Goal: Transaction & Acquisition: Complete application form

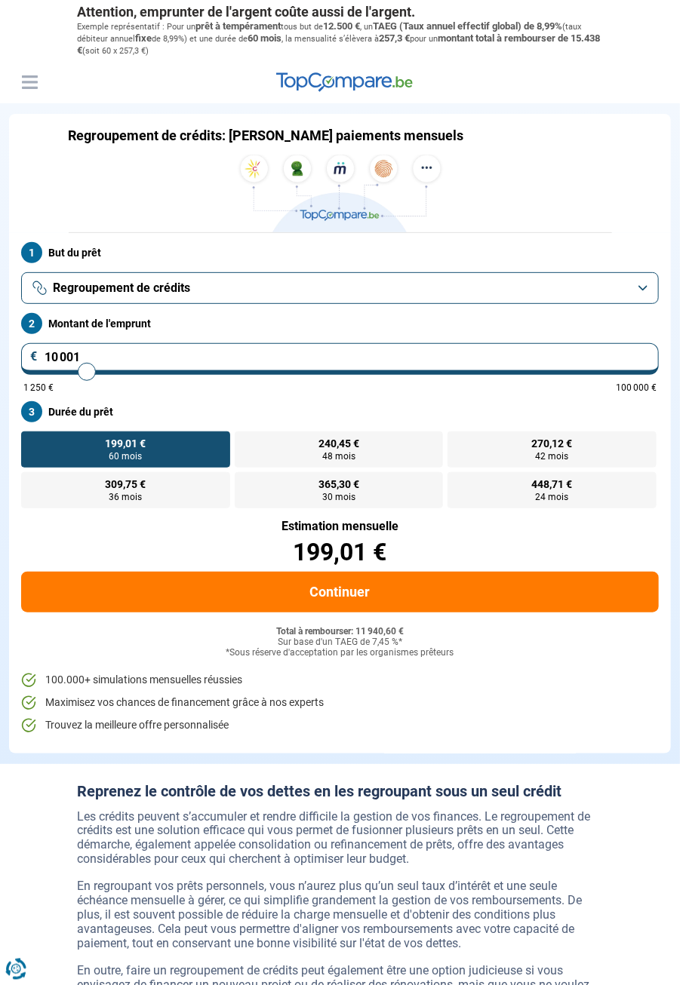
type input "11 500"
type input "11500"
type input "12 750"
type input "12750"
type input "13 250"
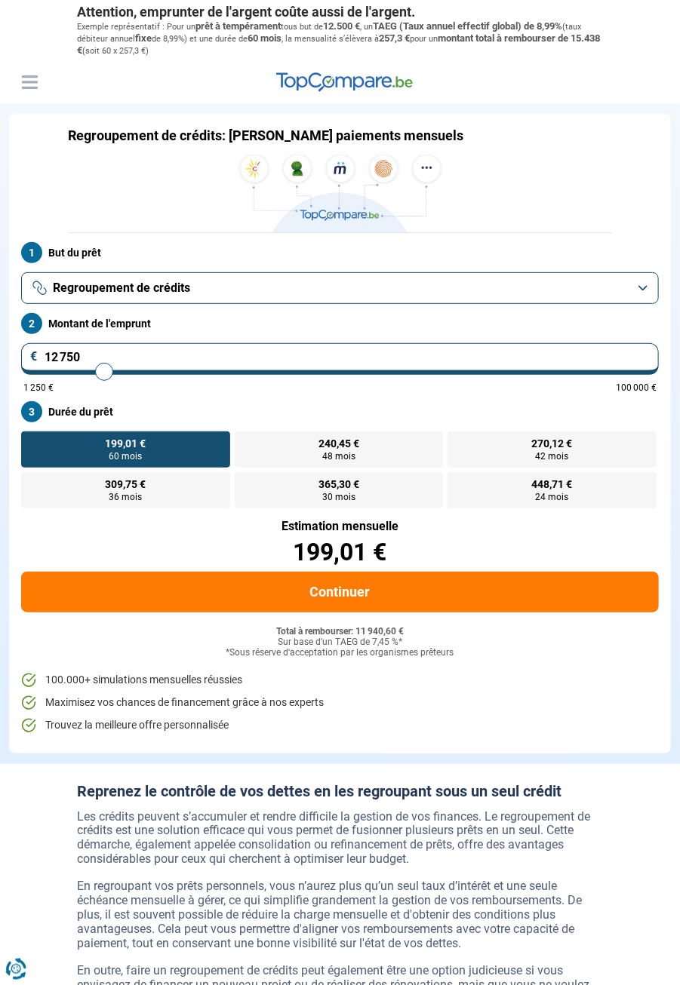
type input "13250"
type input "13 750"
type input "13750"
type input "14 250"
type input "14250"
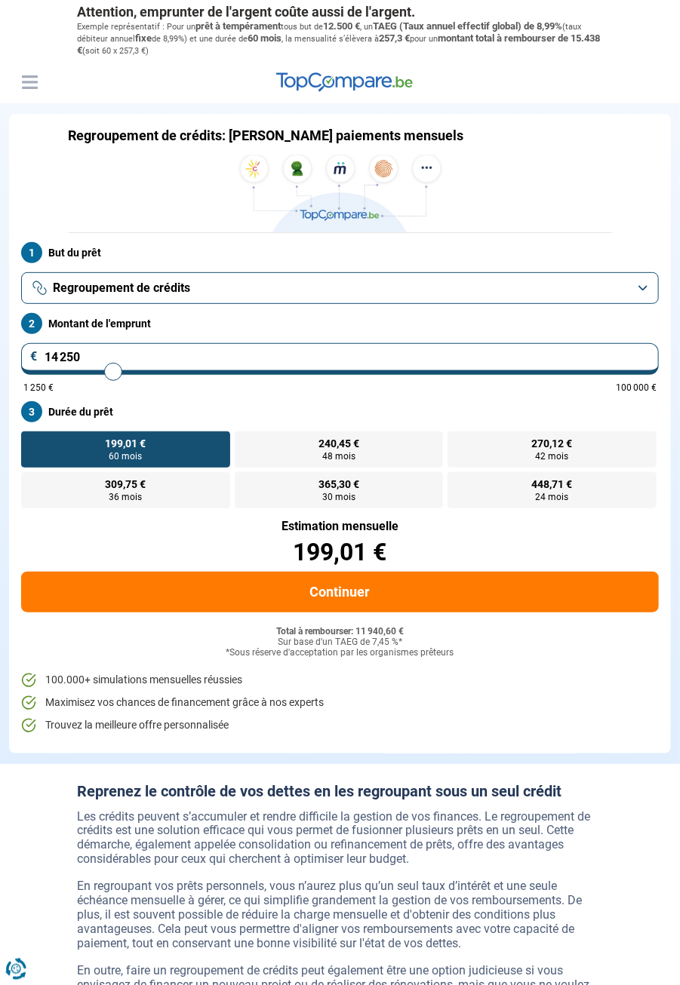
type input "14 750"
type input "14750"
type input "15 250"
type input "15250"
type input "15 750"
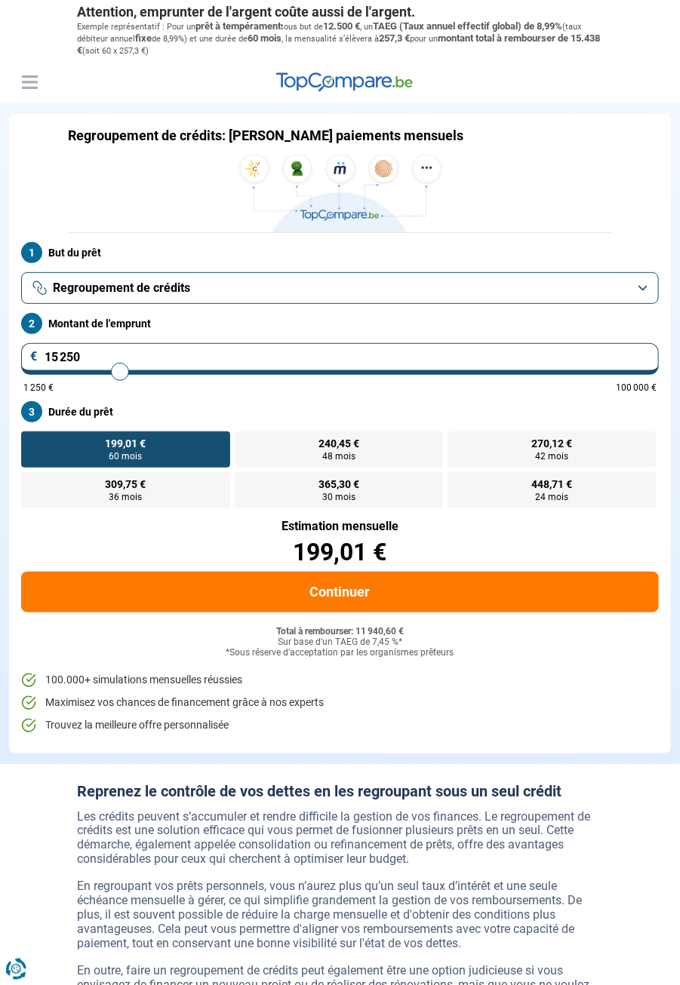
type input "15750"
type input "16 500"
type input "16500"
type input "16 750"
type input "16750"
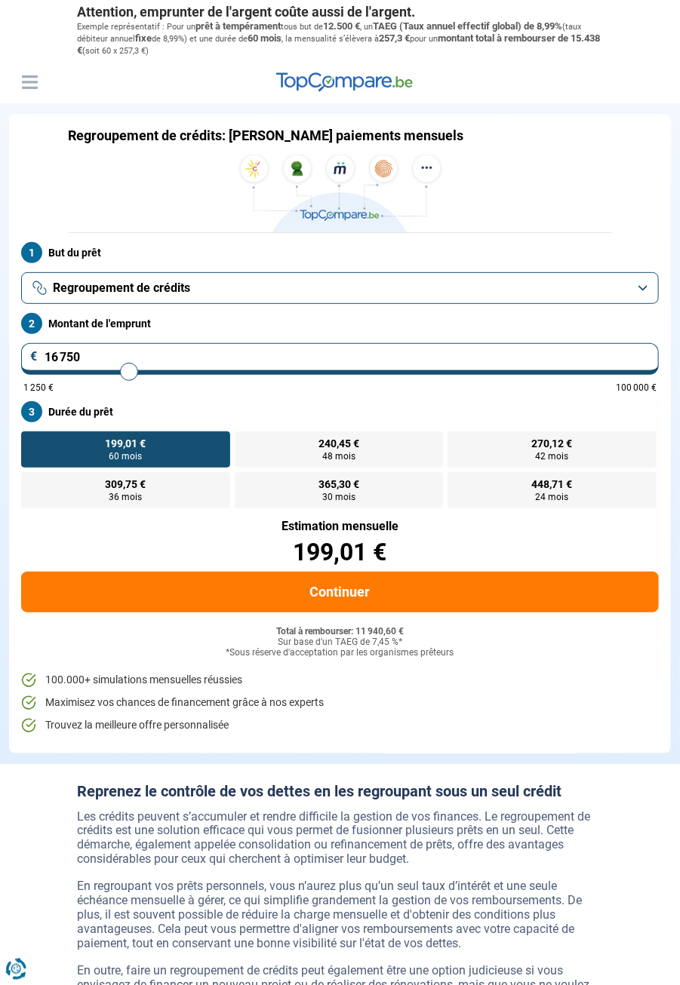
type input "17 250"
type input "17250"
type input "17 500"
type input "17500"
type input "17 750"
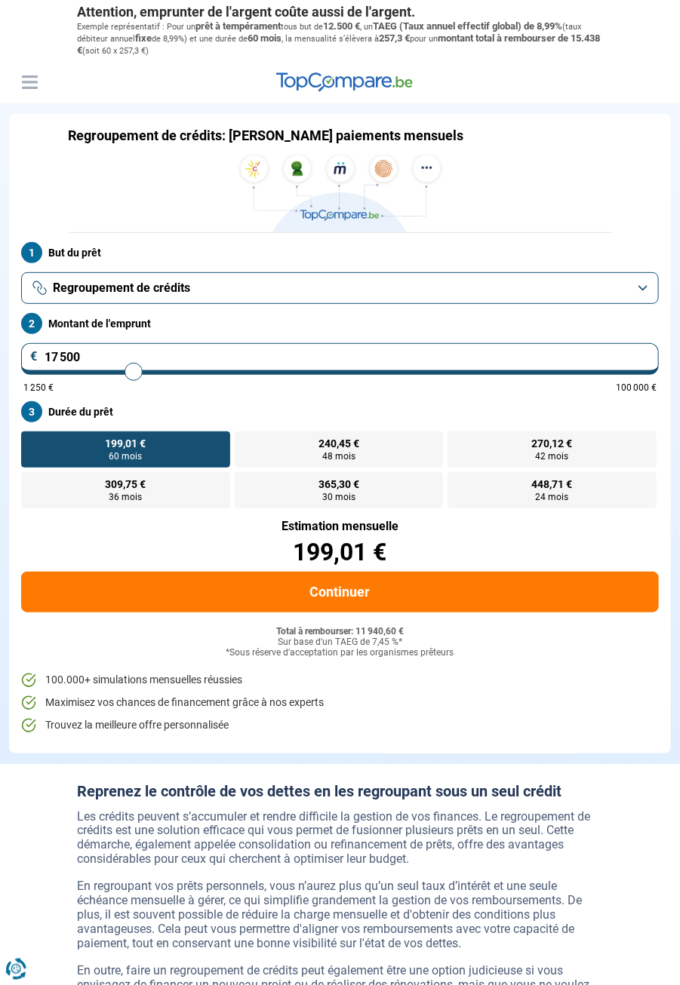
type input "17750"
type input "18 000"
type input "18000"
type input "18 500"
type input "18500"
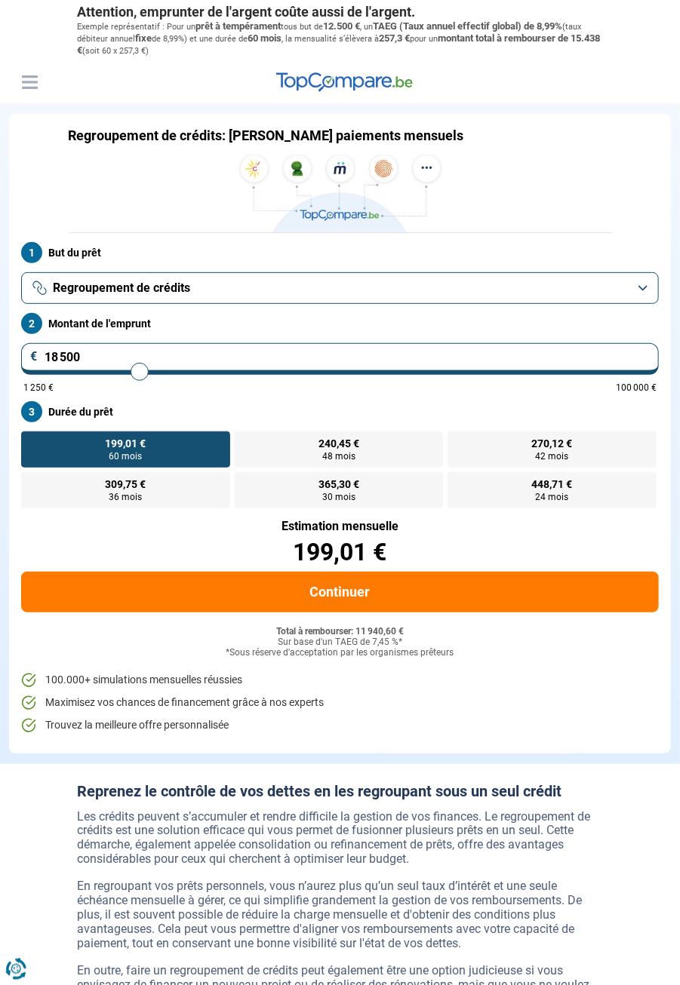
type input "18 750"
type input "18750"
type input "19 000"
type input "19000"
type input "19 250"
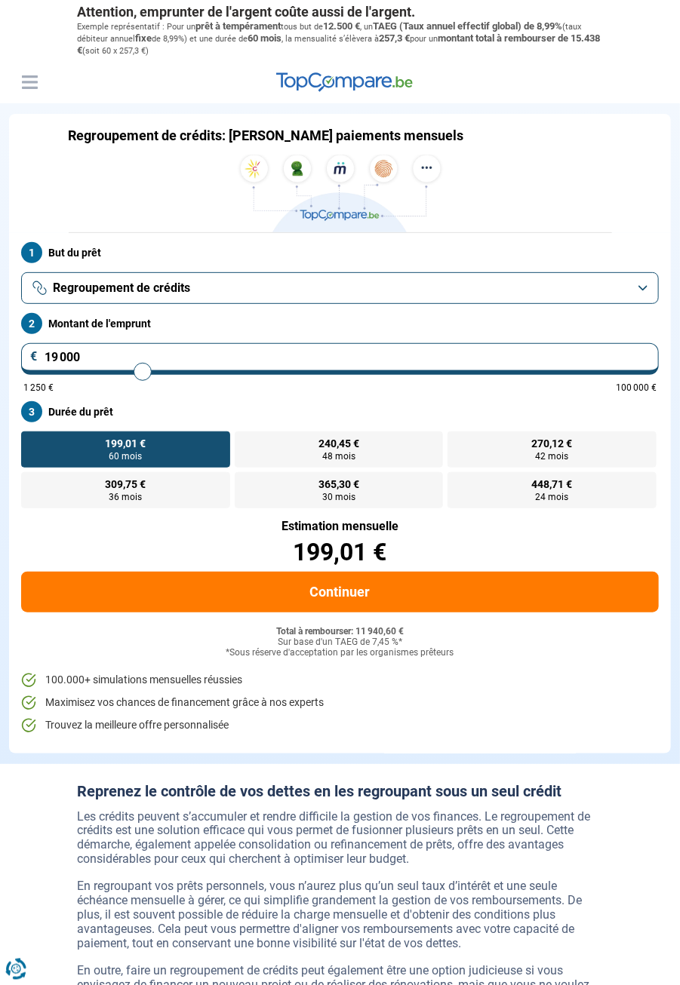
type input "19250"
type input "19 500"
type input "19500"
type input "19 750"
type input "19750"
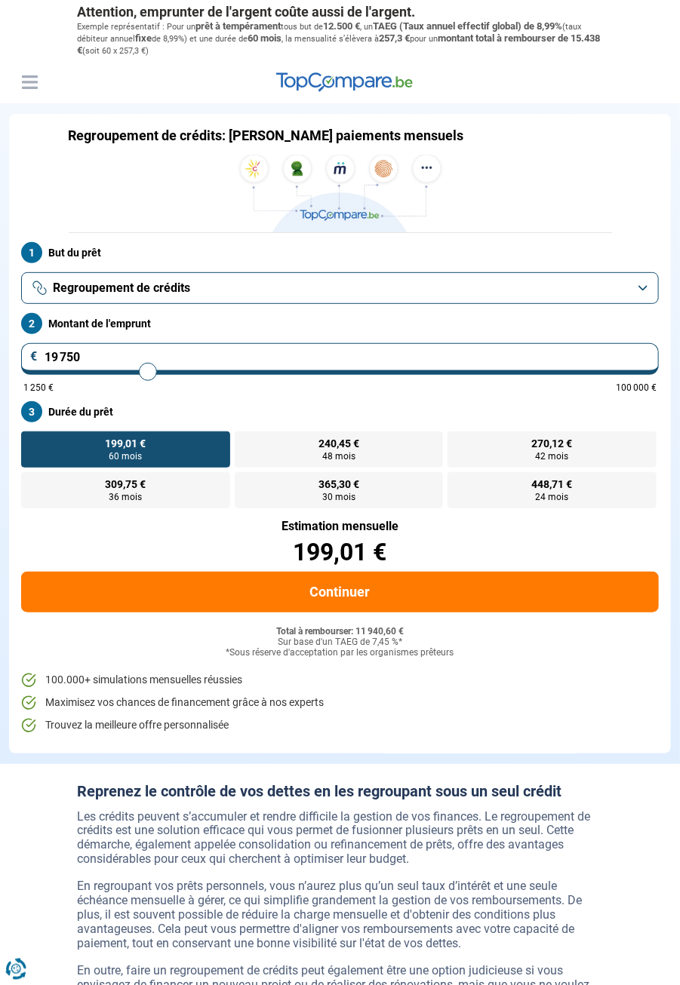
type input "20 000"
type input "20000"
type input "20 250"
type input "20250"
type input "20 500"
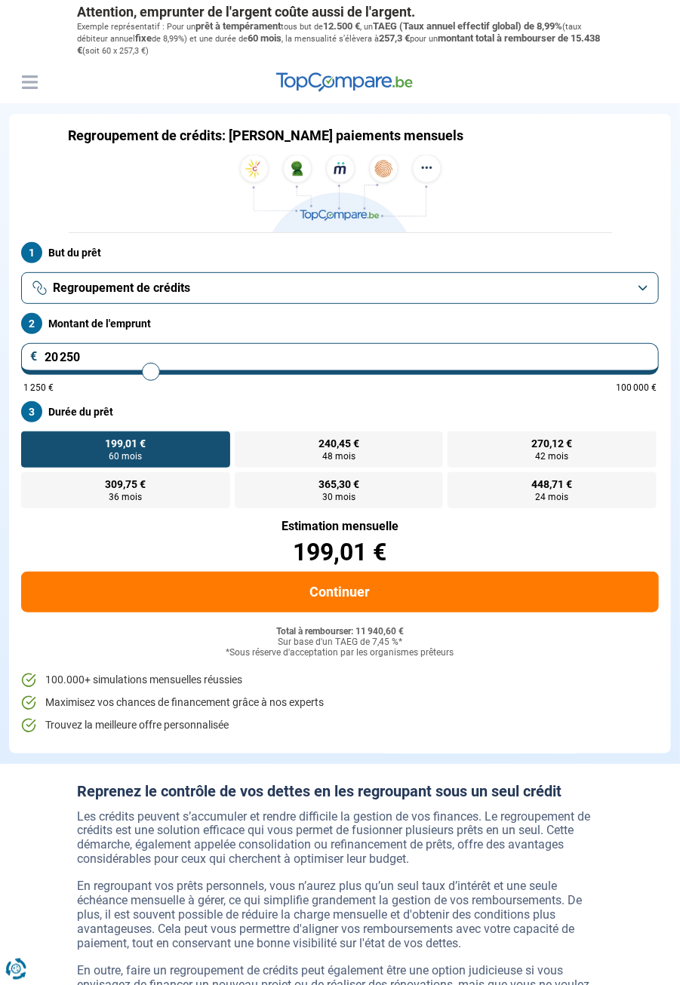
type input "20500"
type input "20 750"
type input "20750"
type input "21 000"
type input "21000"
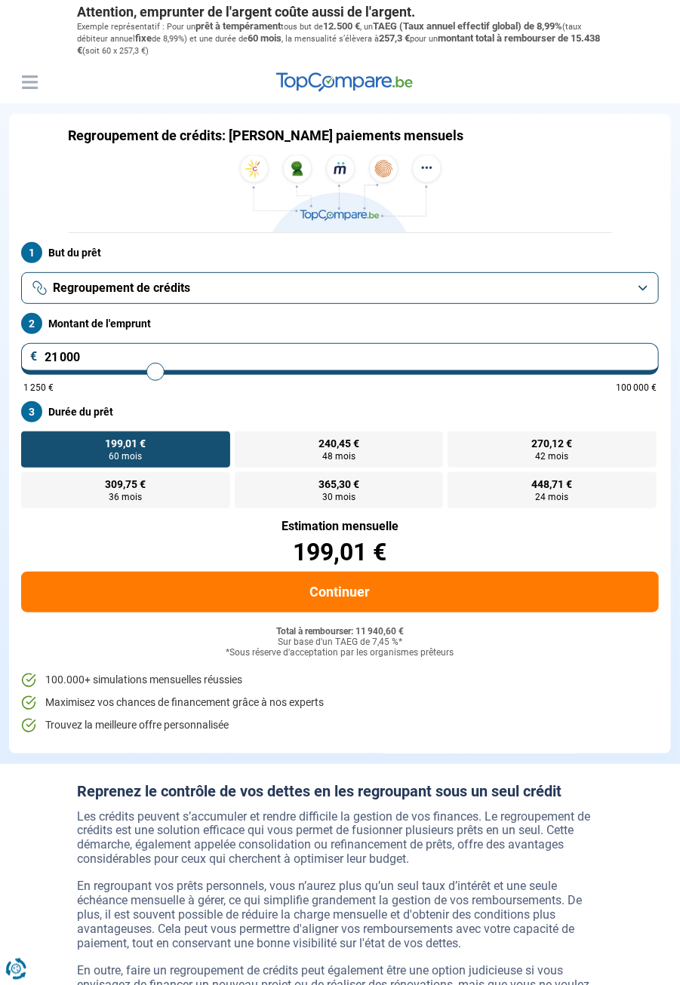
type input "21 250"
type input "21250"
type input "21 500"
type input "21500"
type input "21 750"
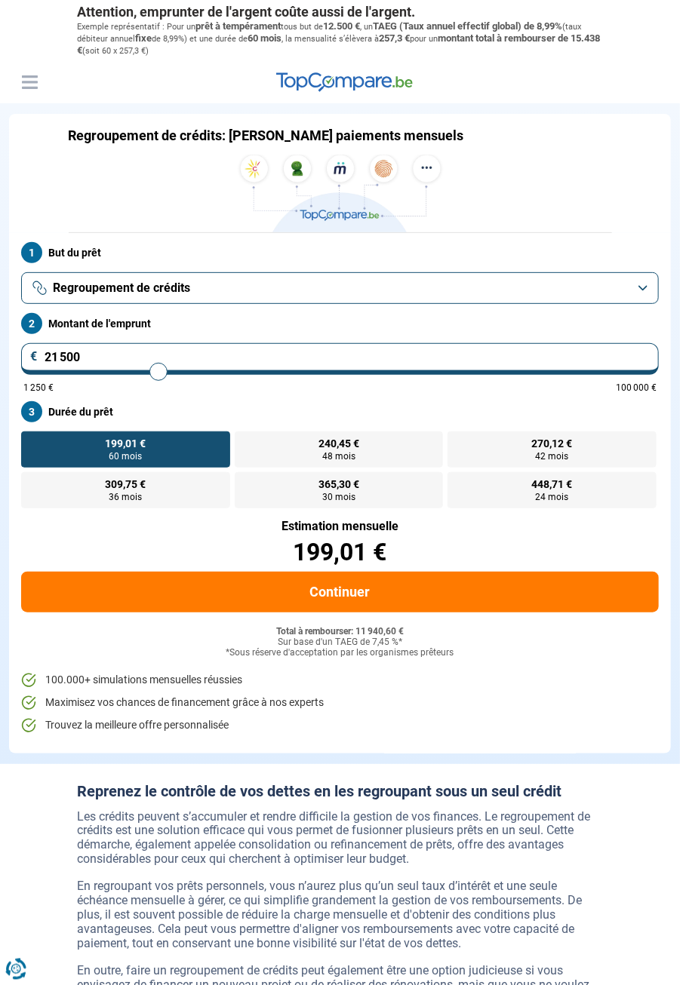
type input "21750"
type input "22 250"
type input "22250"
type input "22 500"
type input "22500"
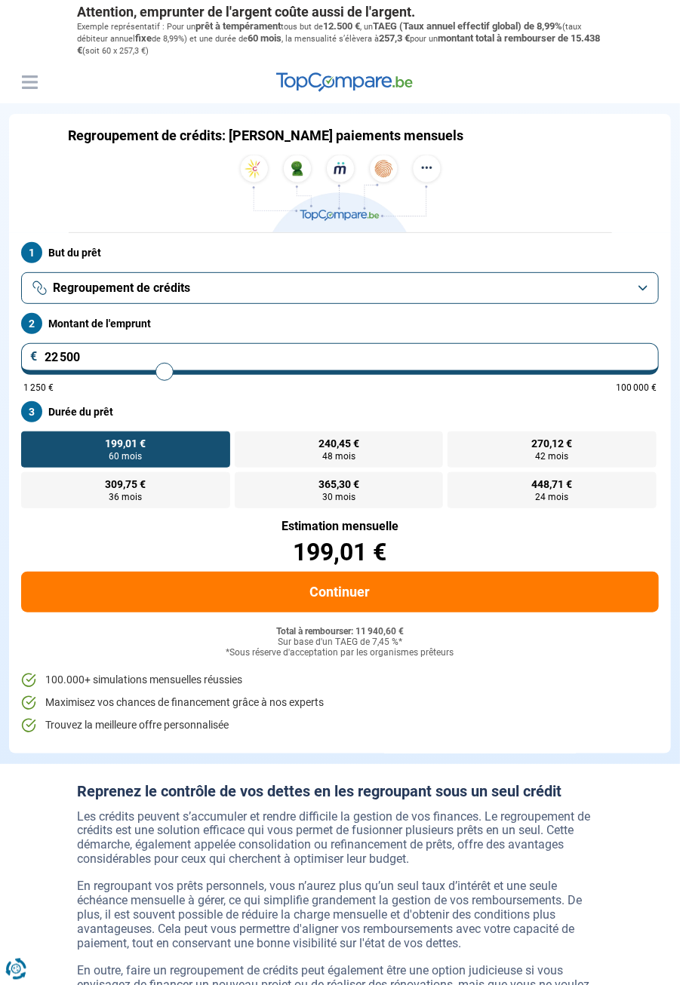
type input "23 000"
type input "23000"
type input "23 250"
type input "23250"
type input "23 500"
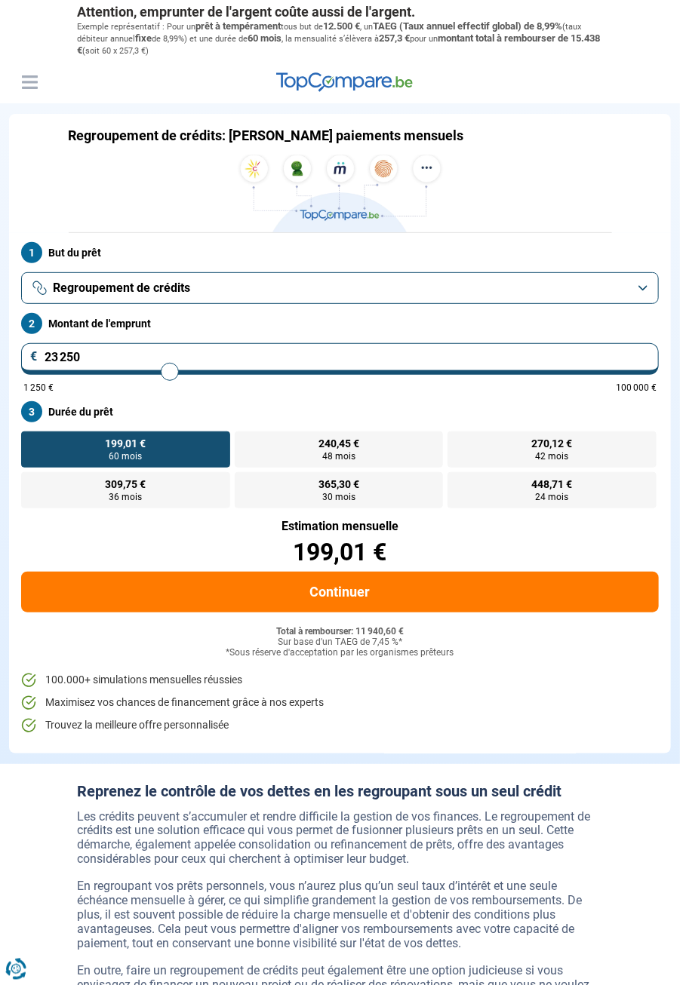
type input "23500"
type input "23 750"
type input "23750"
type input "24 250"
type input "24250"
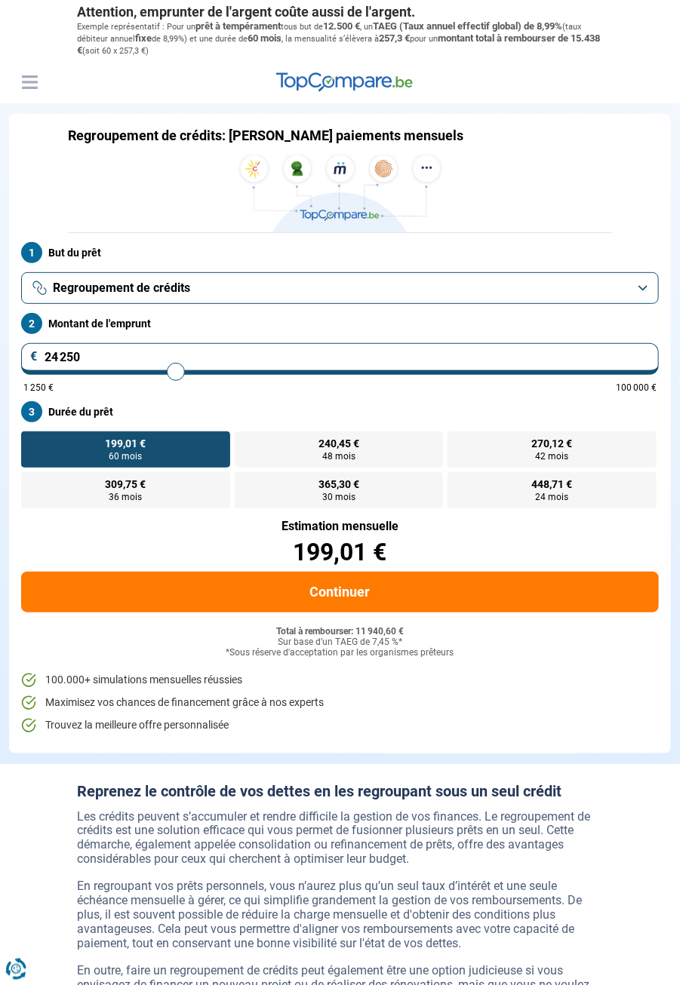
type input "24 500"
type input "24500"
type input "24 750"
type input "24750"
type input "25 000"
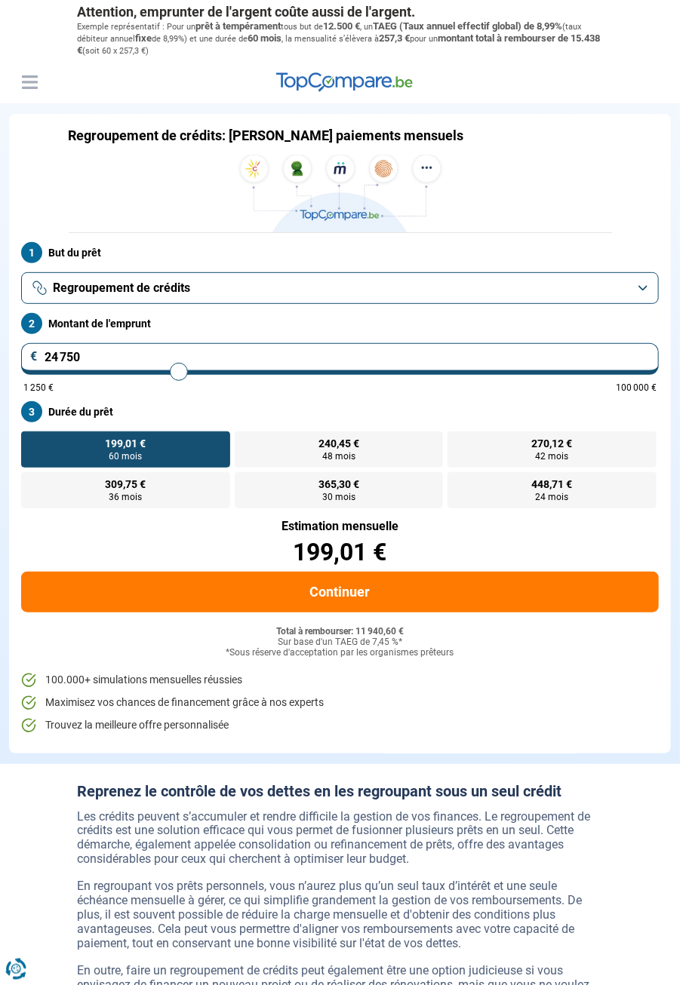
type input "25000"
type input "25 250"
type input "25250"
type input "25 750"
type input "25750"
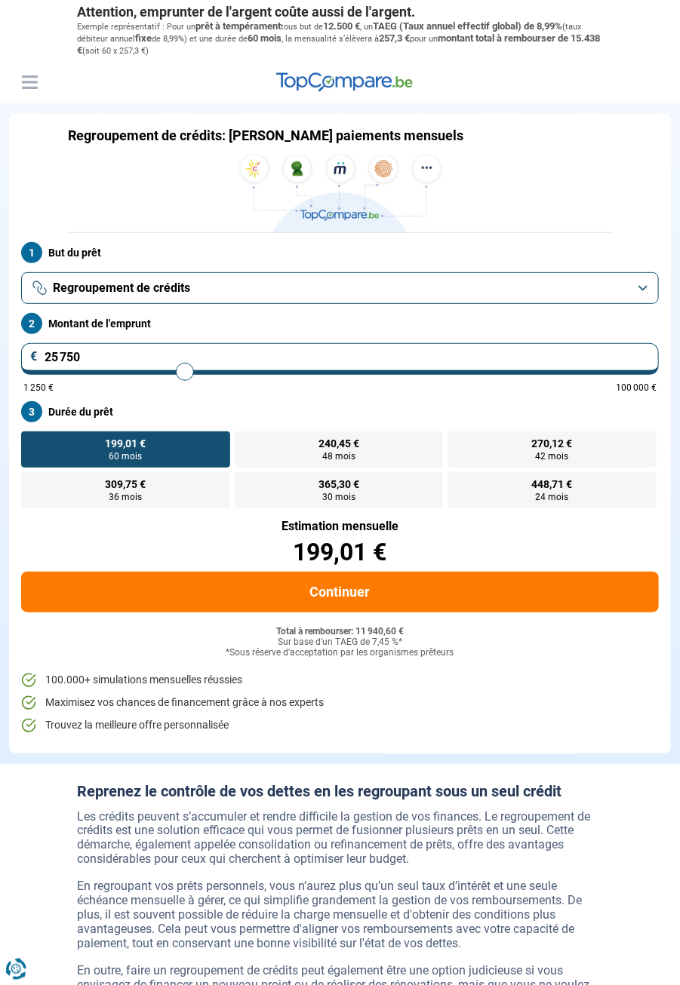
type input "26 000"
type input "26000"
type input "26 250"
type input "26250"
type input "26 500"
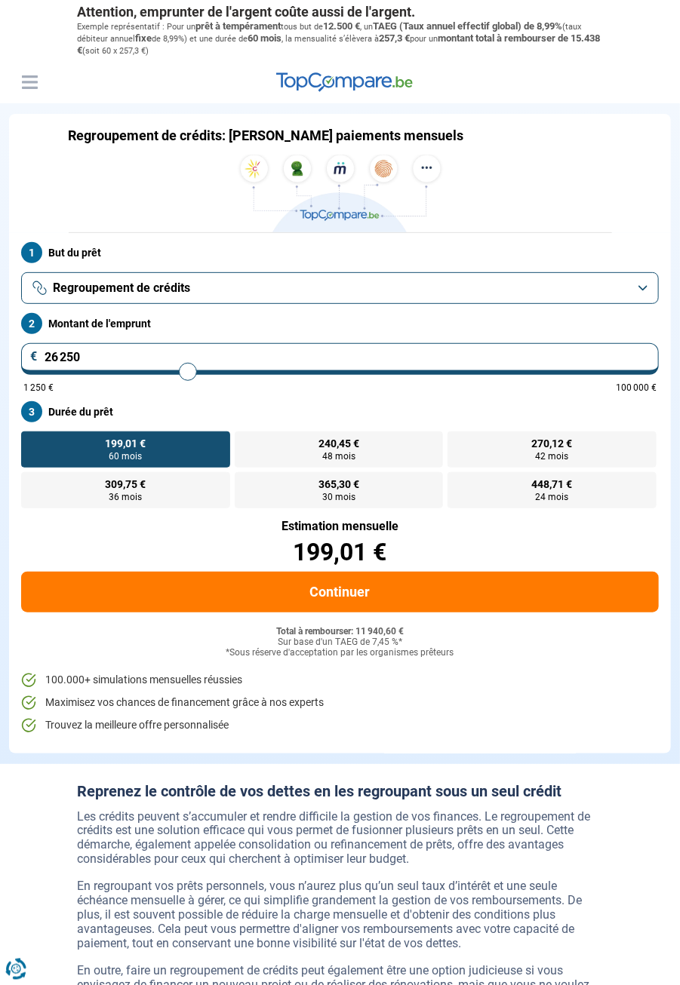
type input "26500"
type input "26 750"
type input "26750"
type input "27 000"
type input "27000"
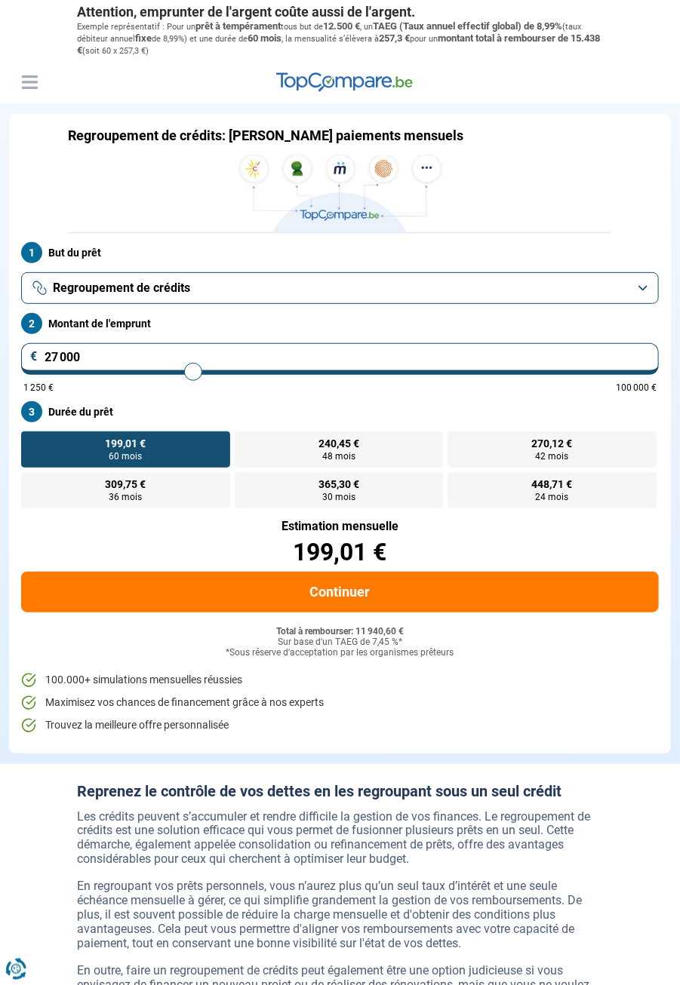
type input "27 250"
type input "27250"
type input "27 500"
type input "27500"
type input "27 750"
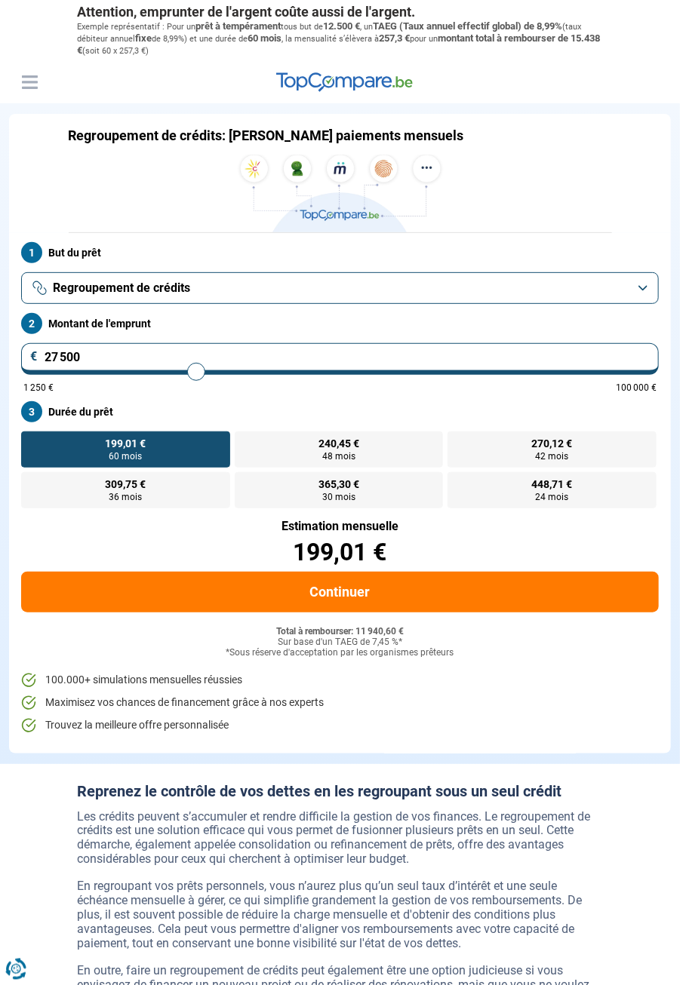
type input "27750"
type input "28 000"
type input "28000"
type input "28 250"
type input "28250"
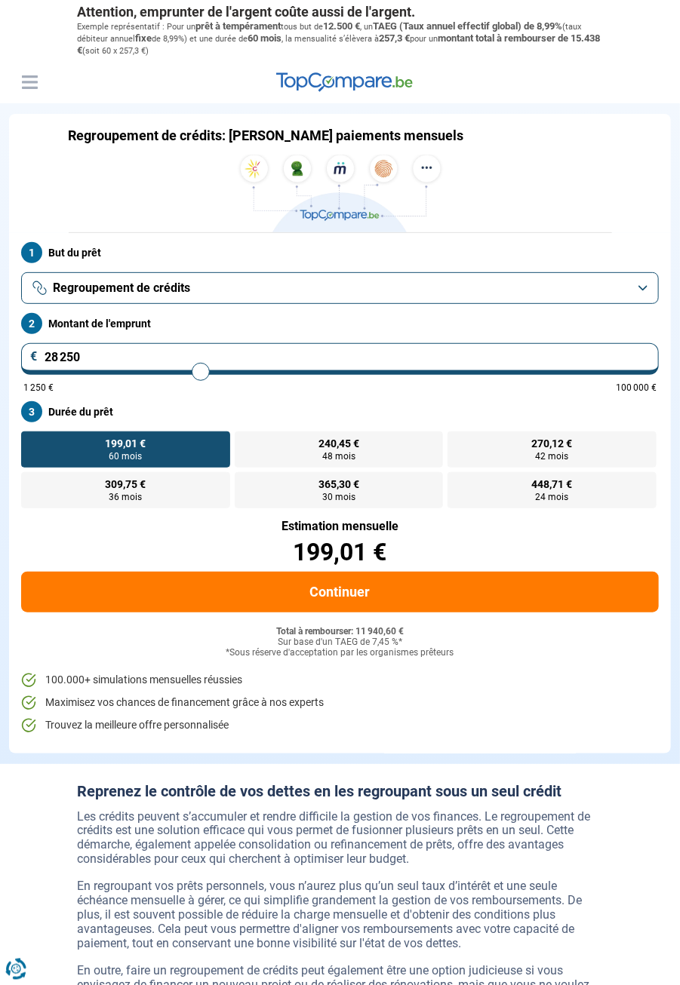
type input "28 500"
type input "28500"
type input "28 750"
type input "28750"
type input "29 000"
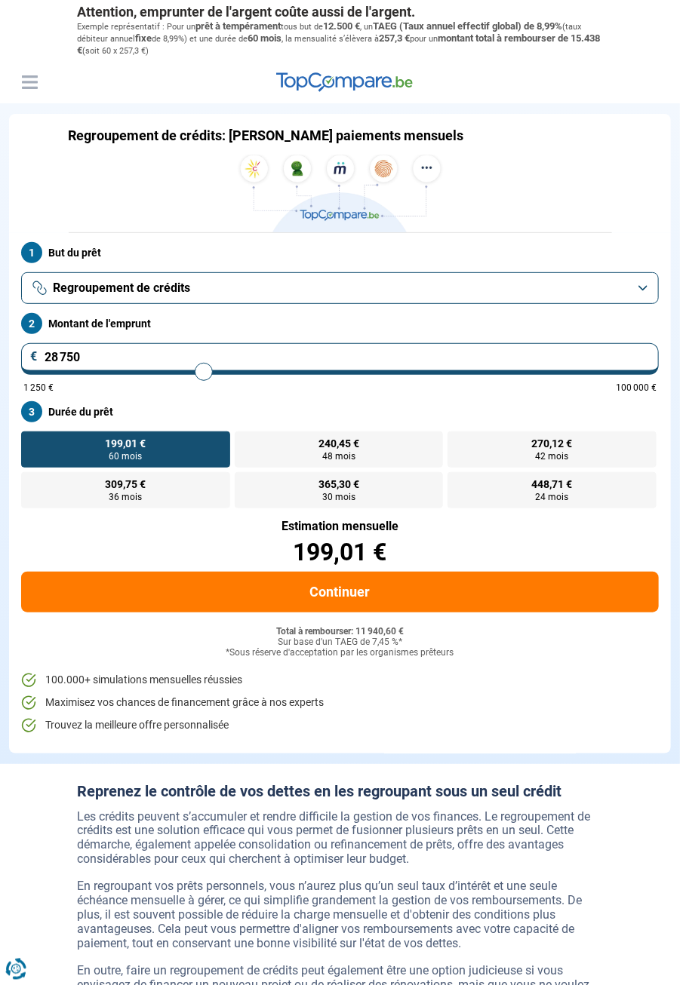
type input "29000"
type input "29 250"
type input "29250"
type input "29 500"
type input "29500"
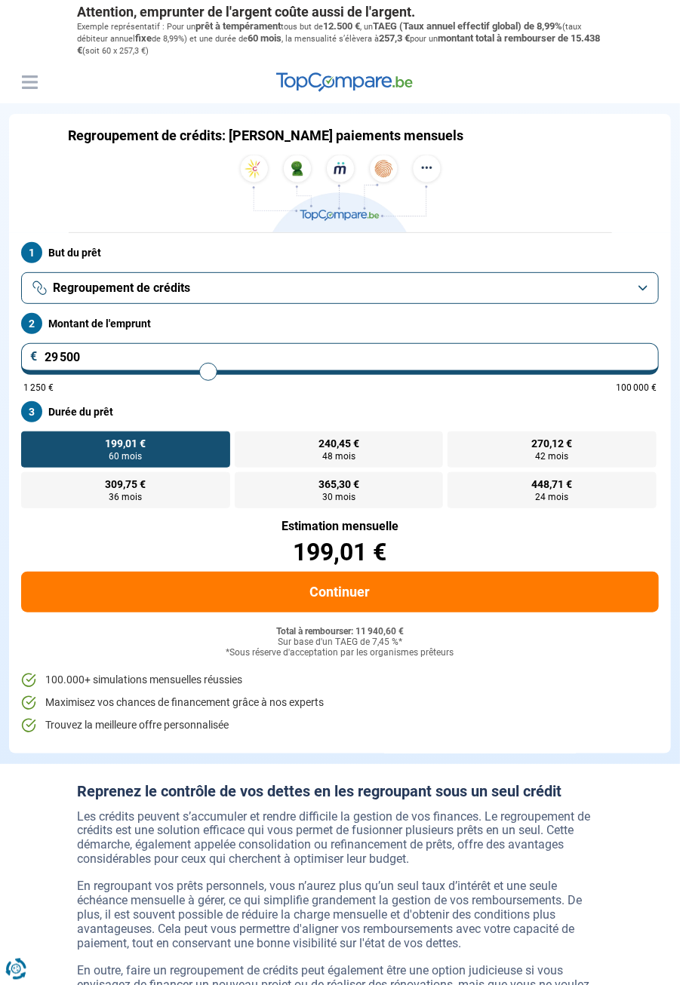
type input "29 750"
type input "29750"
type input "30 000"
type input "30000"
type input "30 250"
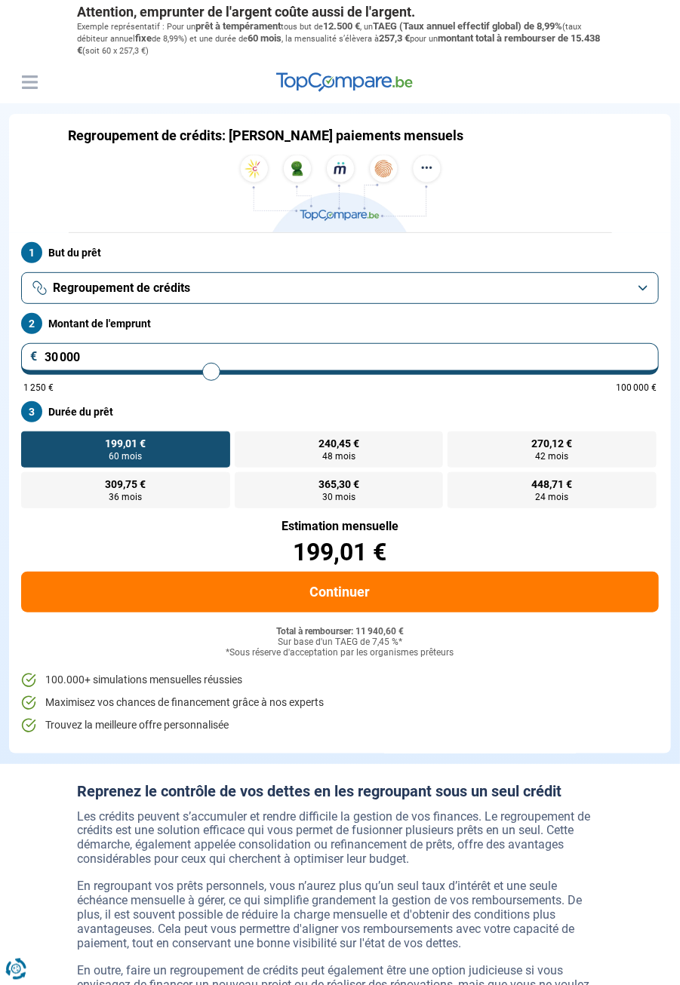
type input "30250"
type input "30 500"
type input "30500"
type input "30 750"
type input "30750"
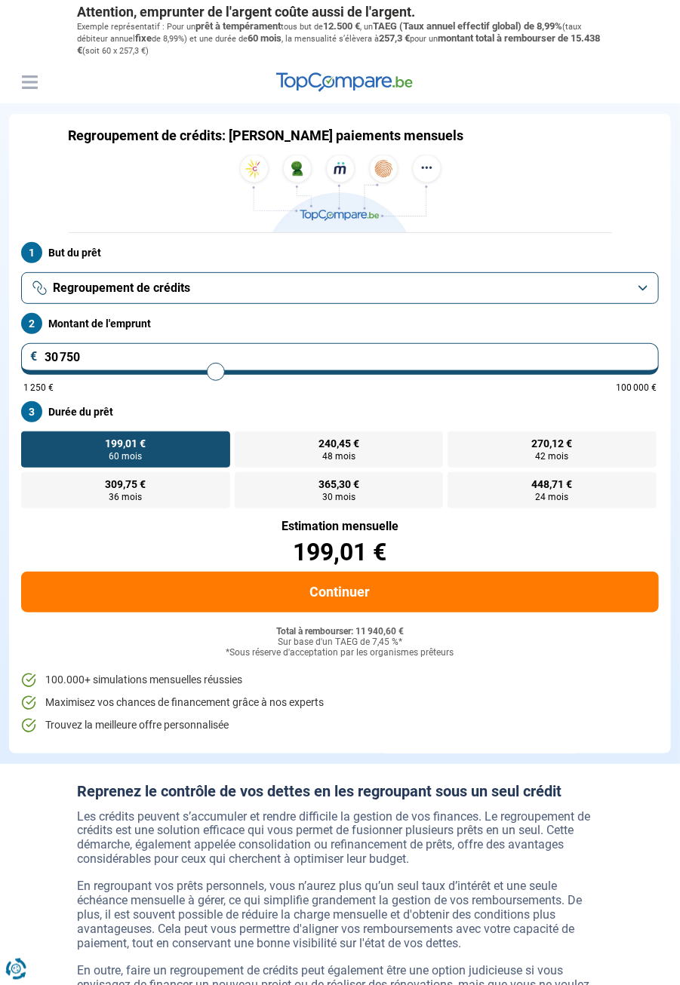
type input "31 000"
type input "31000"
type input "31 250"
type input "31250"
type input "31 500"
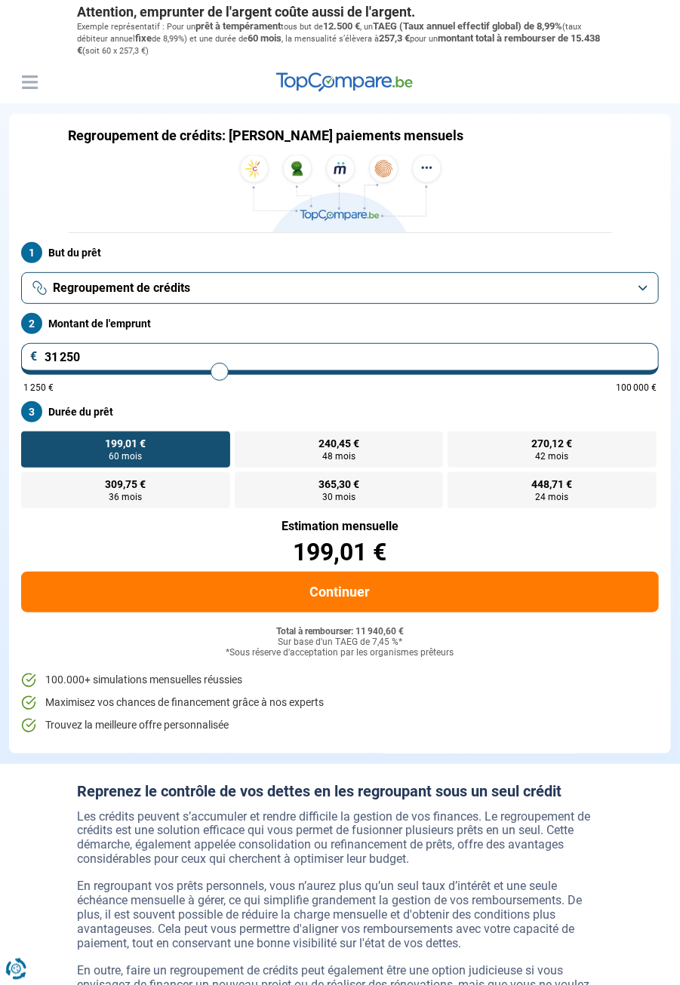
type input "31500"
type input "31 750"
type input "31750"
type input "32 000"
type input "32000"
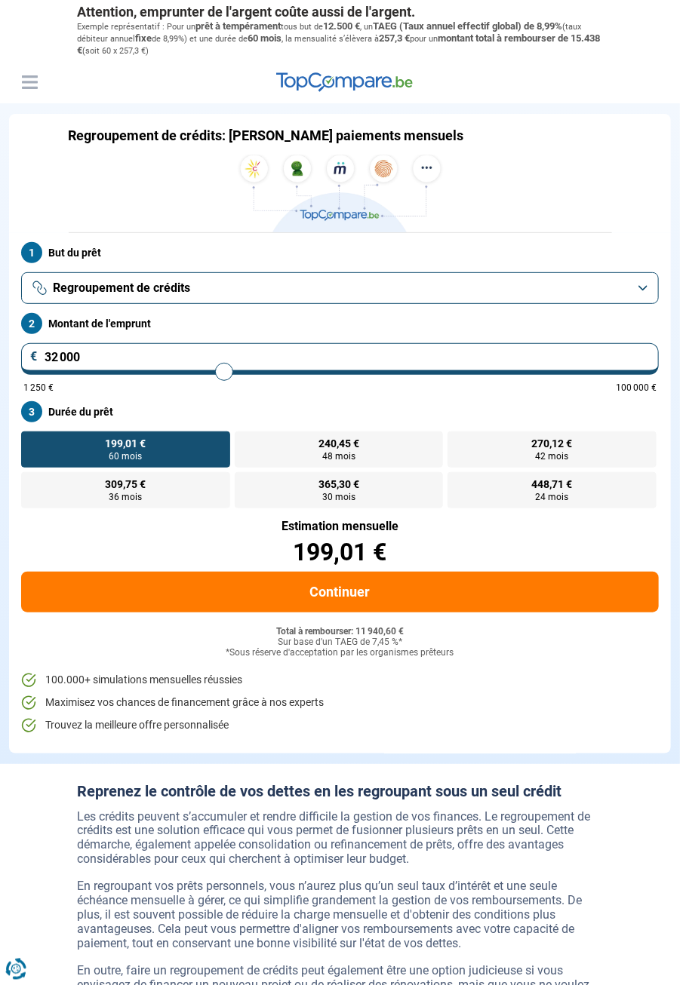
type input "32 250"
type input "32250"
type input "32 500"
type input "32500"
type input "32 750"
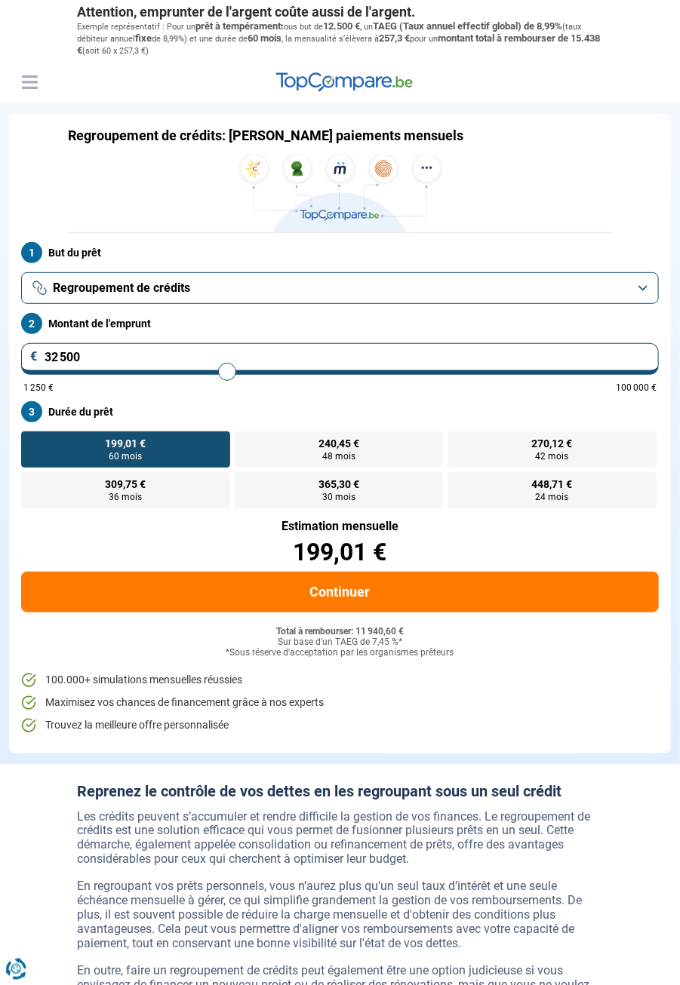
type input "32750"
type input "33 000"
type input "33000"
type input "33 250"
type input "33250"
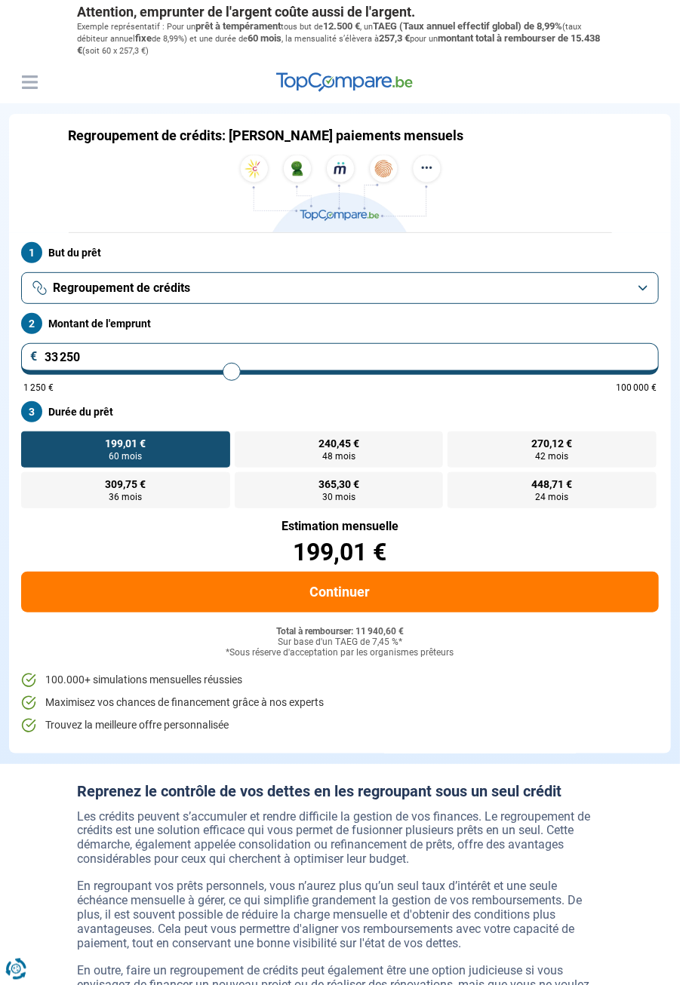
type input "33 500"
type input "33500"
type input "33 750"
type input "33750"
type input "34 000"
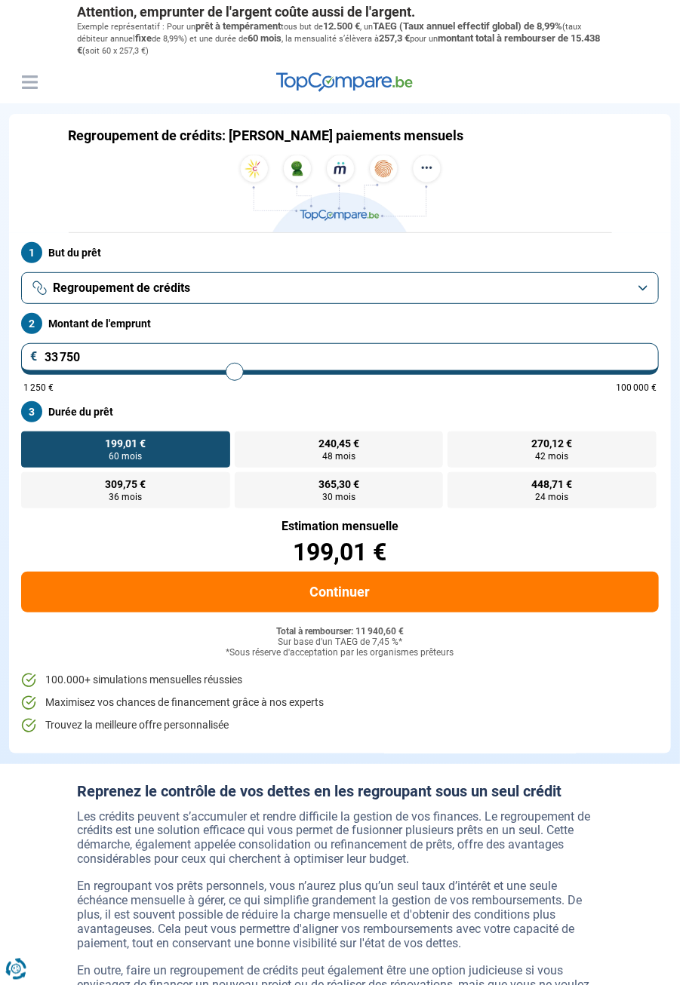
type input "34000"
type input "34 250"
type input "34250"
type input "34 500"
type input "34500"
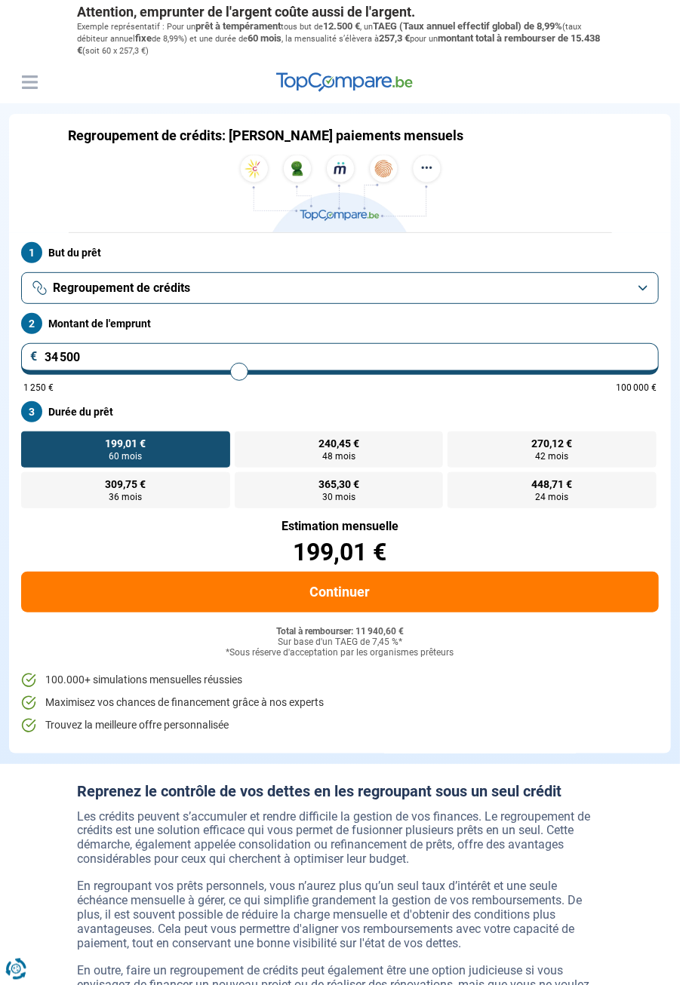
type input "34 750"
type input "34750"
type input "35 000"
type input "35000"
type input "35 250"
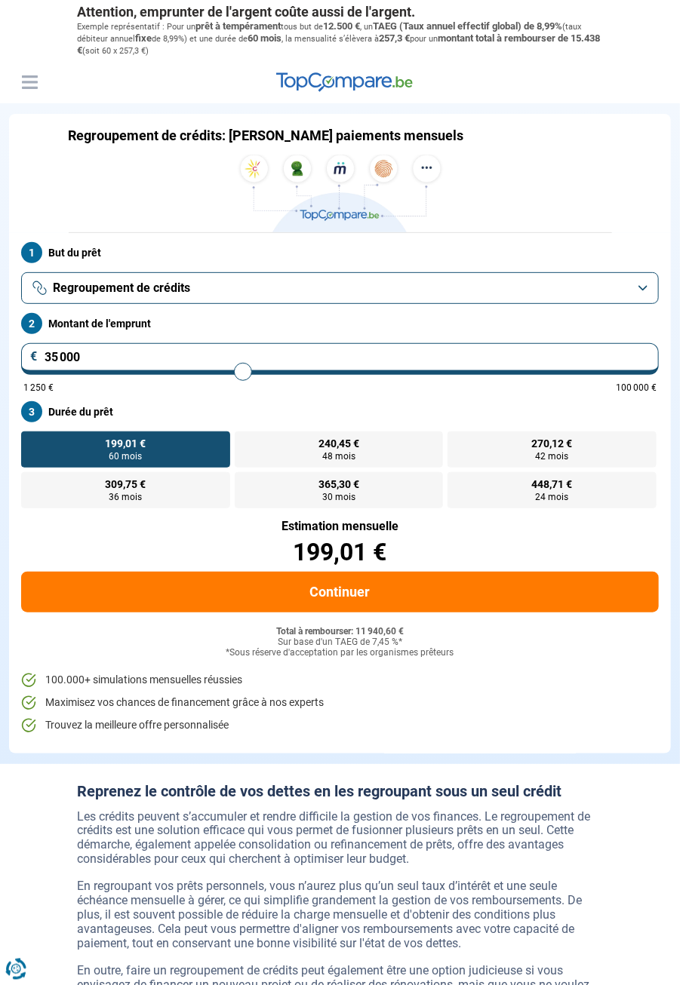
type input "35250"
type input "35 500"
type input "35500"
type input "35 750"
type input "35750"
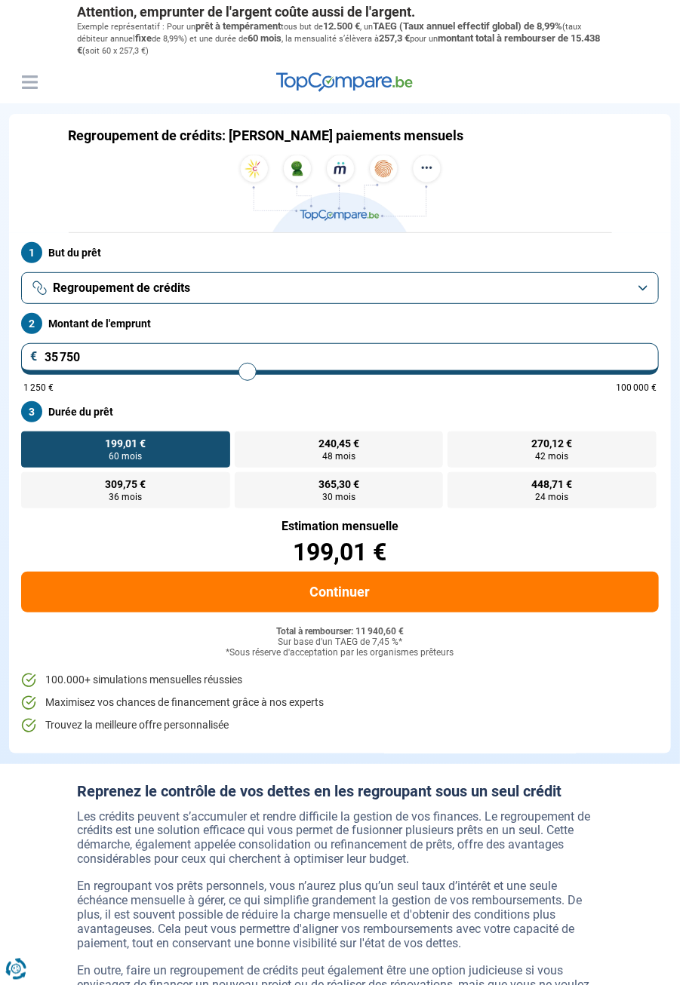
type input "36 000"
type input "36000"
type input "36 250"
type input "36250"
type input "36 500"
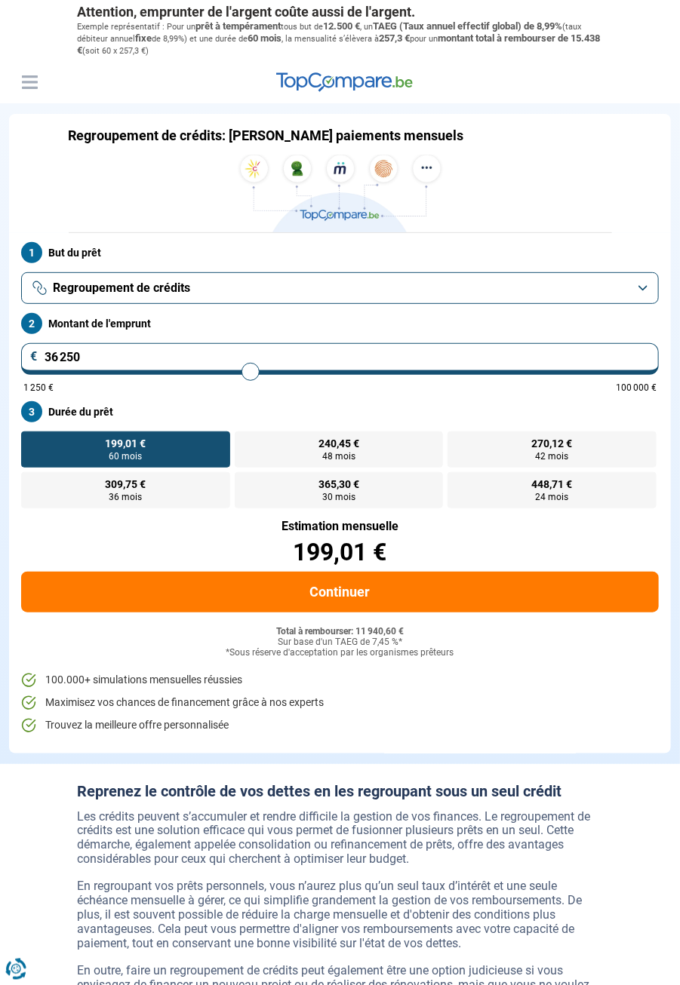
type input "36500"
type input "36 750"
type input "36750"
type input "37 000"
type input "37000"
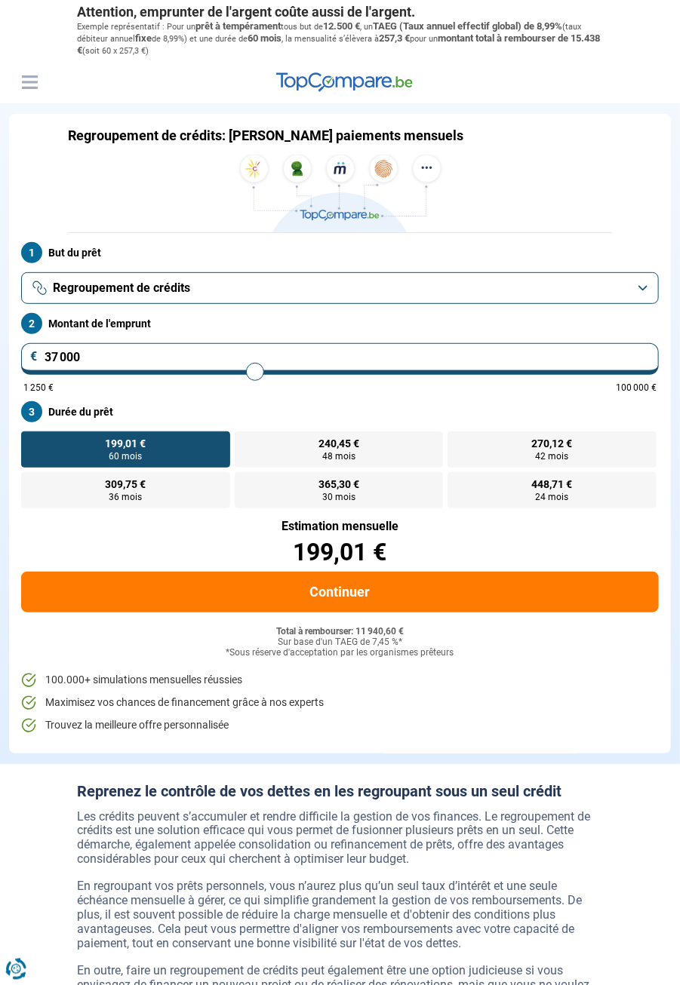
type input "37 250"
type input "37250"
type input "37 500"
type input "37500"
type input "37 750"
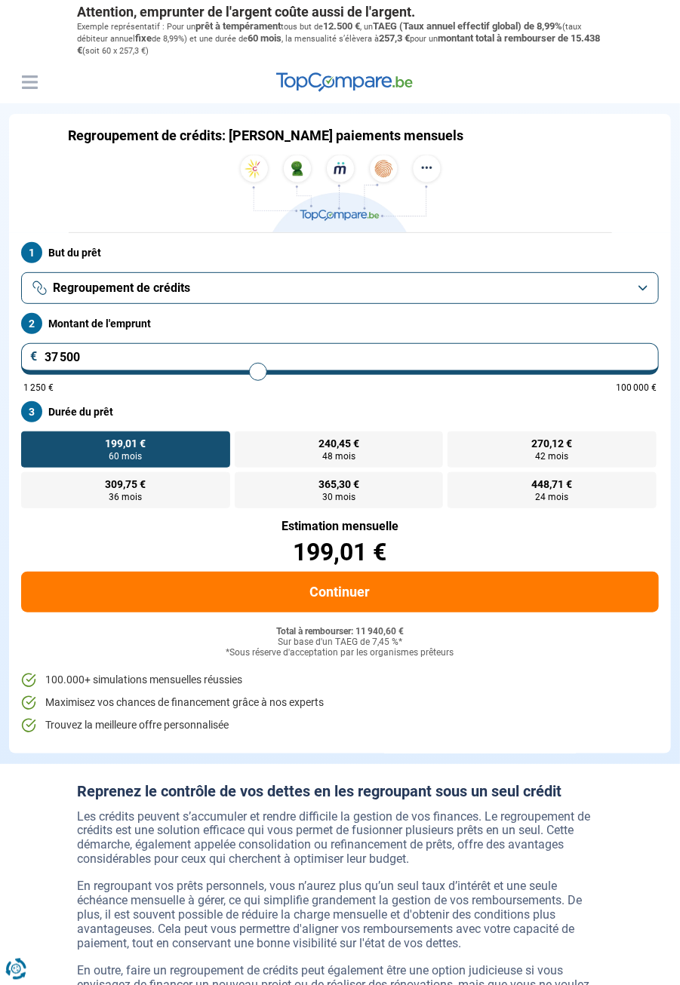
type input "37750"
type input "38 000"
type input "38000"
type input "38 250"
type input "38250"
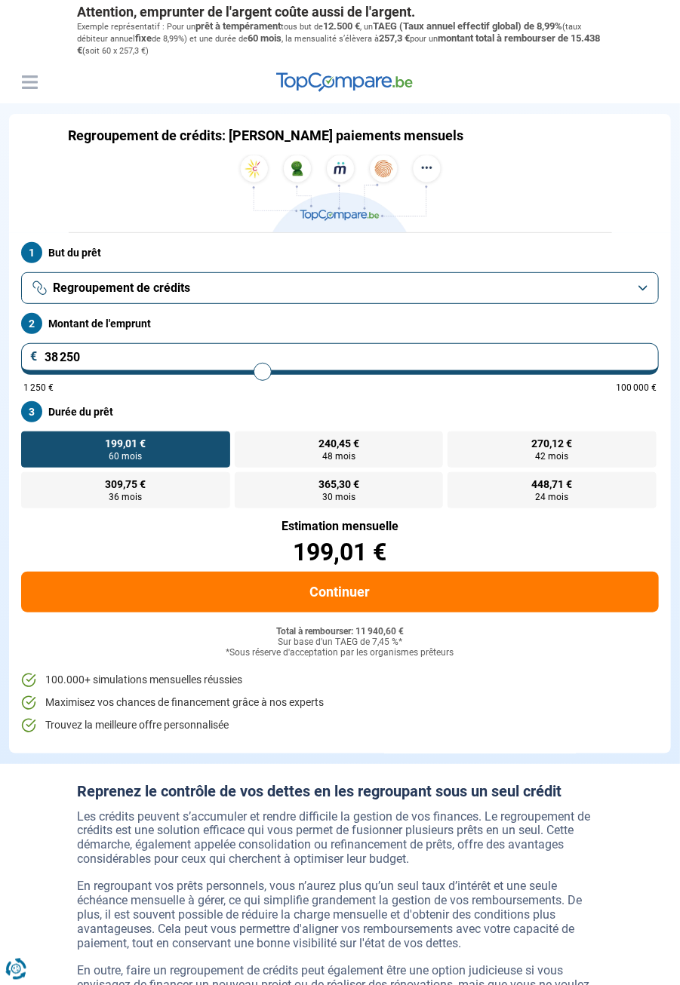
type input "38 500"
type input "38500"
type input "38 750"
type input "38750"
type input "39 000"
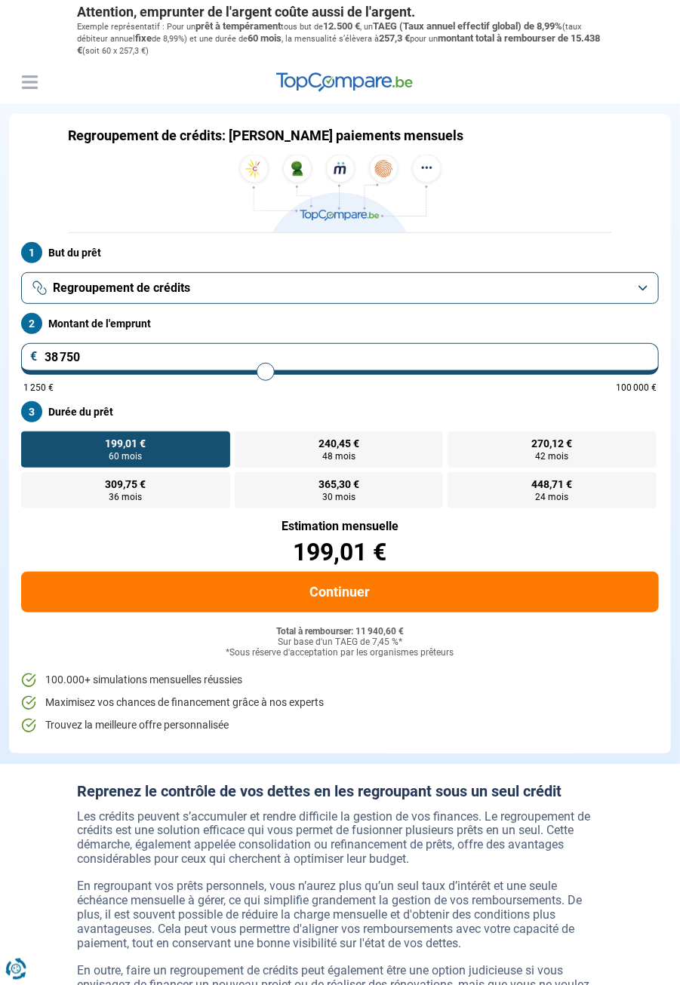
type input "39000"
type input "39 250"
type input "39250"
type input "39 500"
type input "39500"
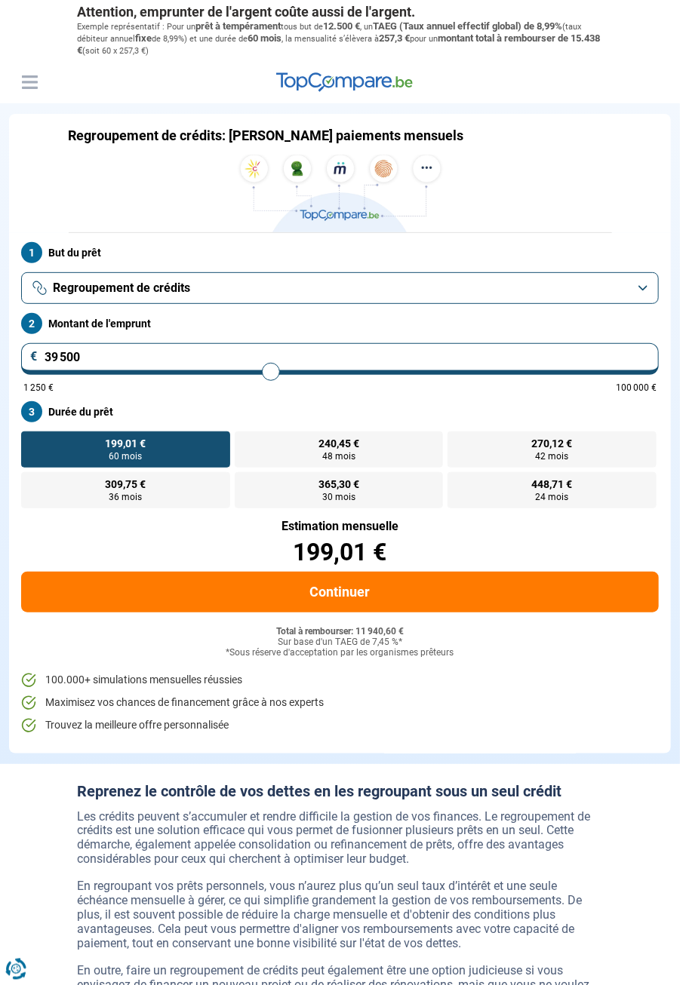
type input "39 750"
type input "39750"
type input "40 000"
type input "40000"
type input "40 250"
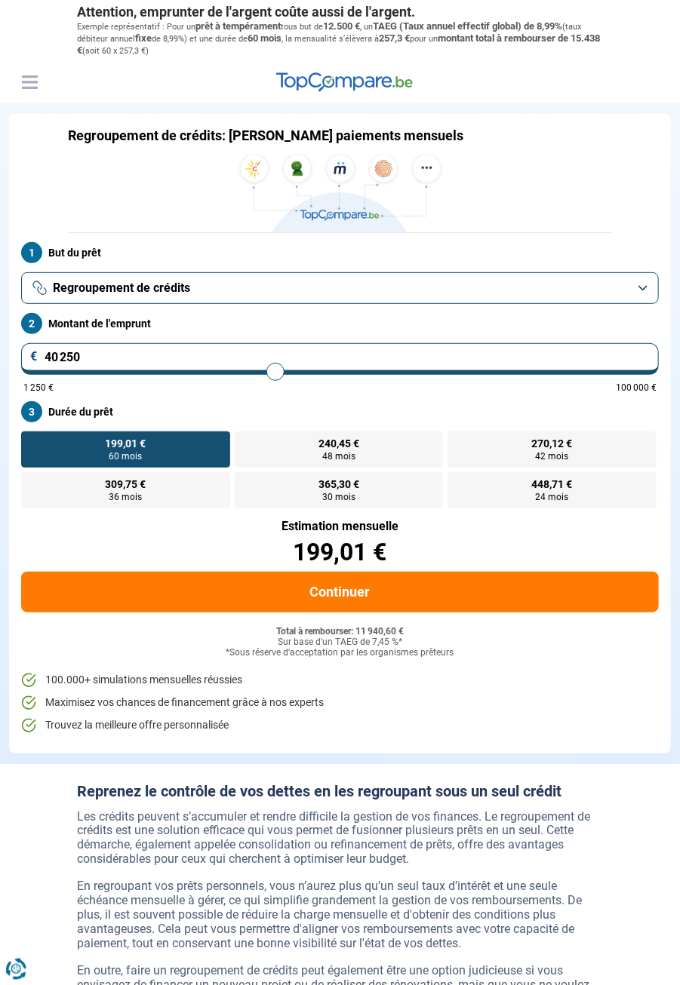
type input "40250"
radio input "false"
type input "11 250"
type input "11250"
type input "12 500"
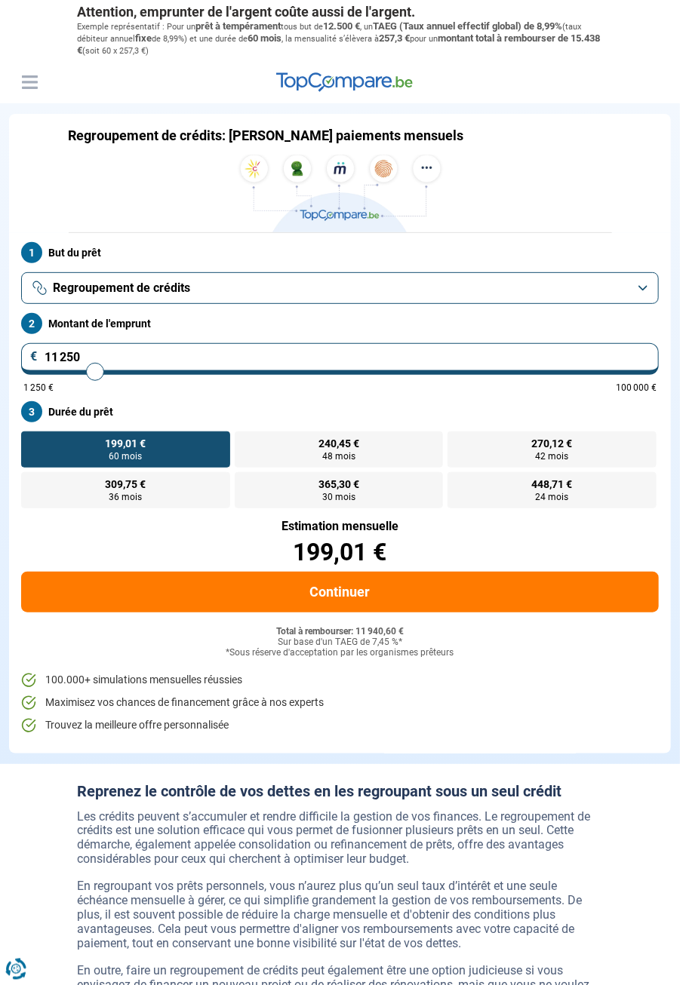
type input "12500"
type input "13 000"
type input "13000"
type input "13 500"
type input "13500"
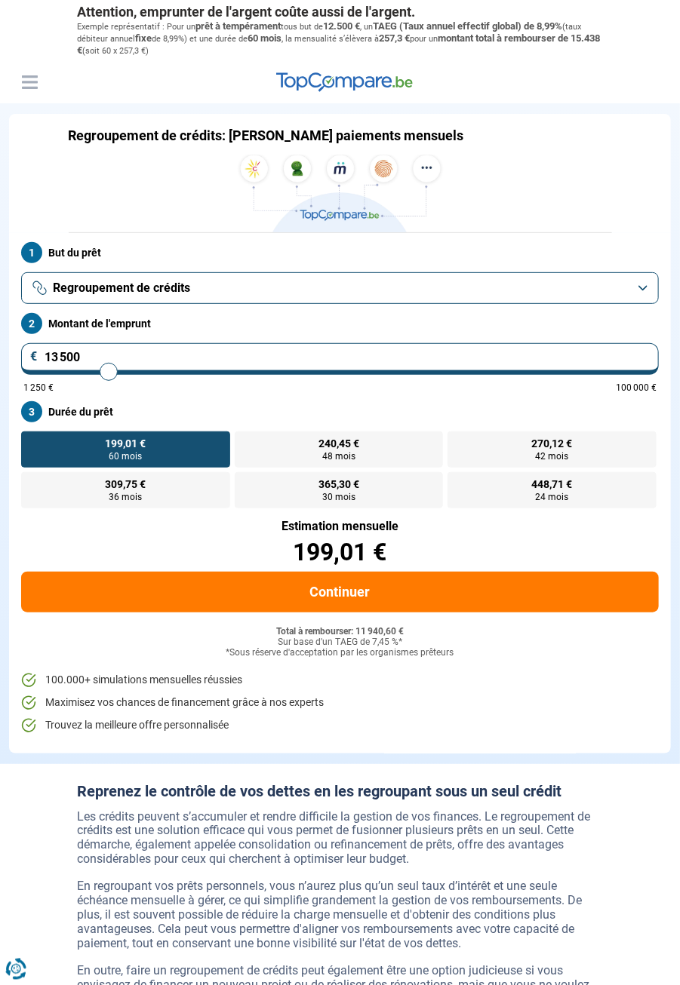
type input "13 750"
type input "13750"
type input "14 250"
type input "14250"
type input "14 500"
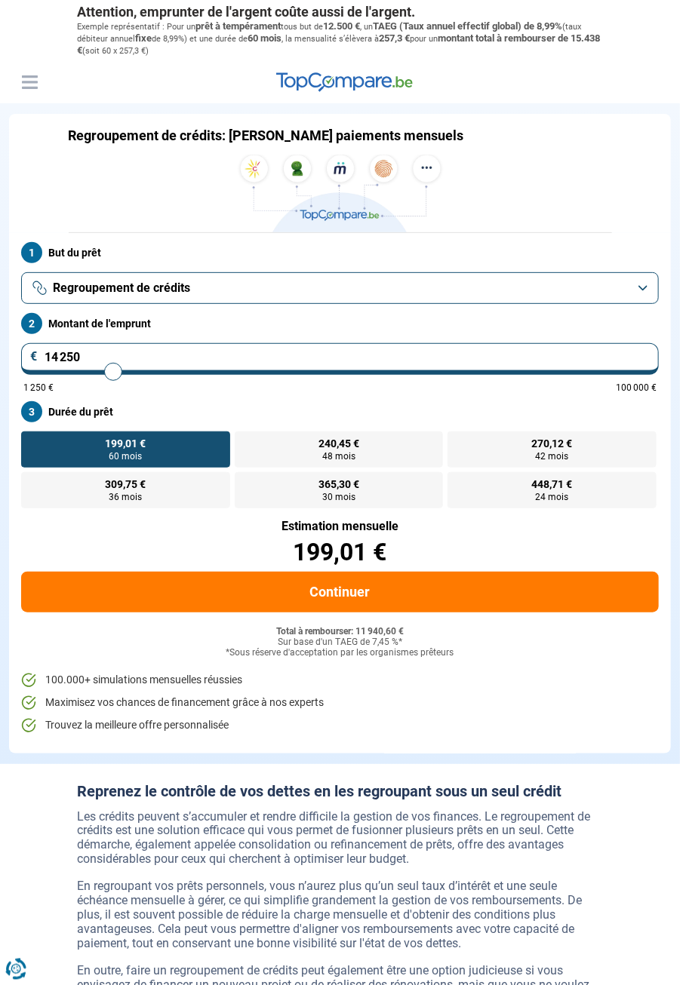
type input "14500"
type input "15 000"
type input "15000"
type input "15 250"
type input "15250"
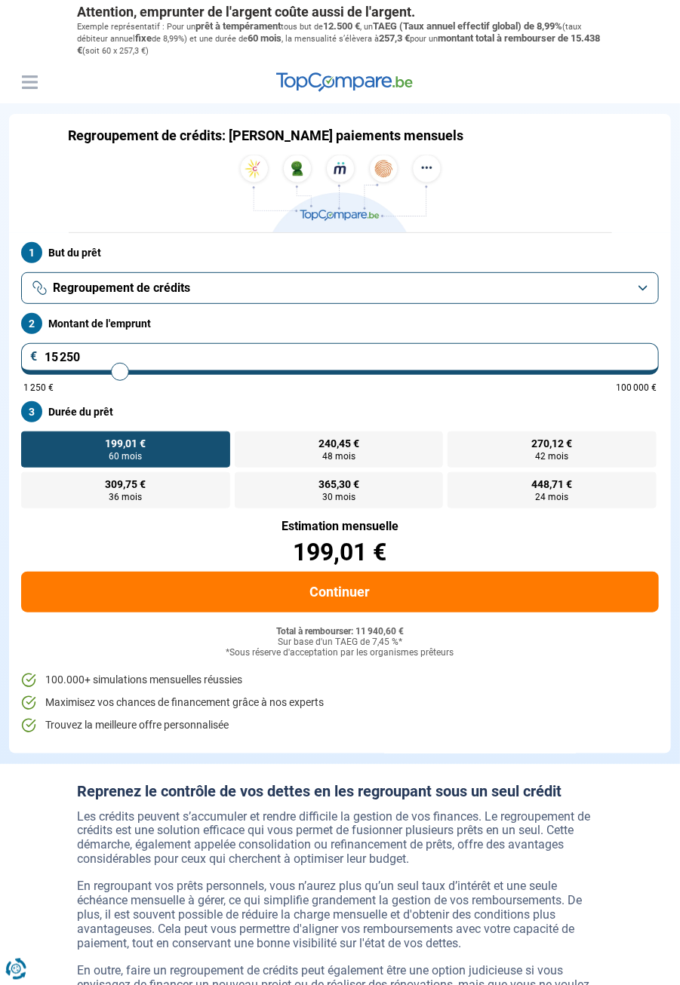
type input "15 500"
type input "15500"
type input "15 750"
type input "15750"
type input "16 000"
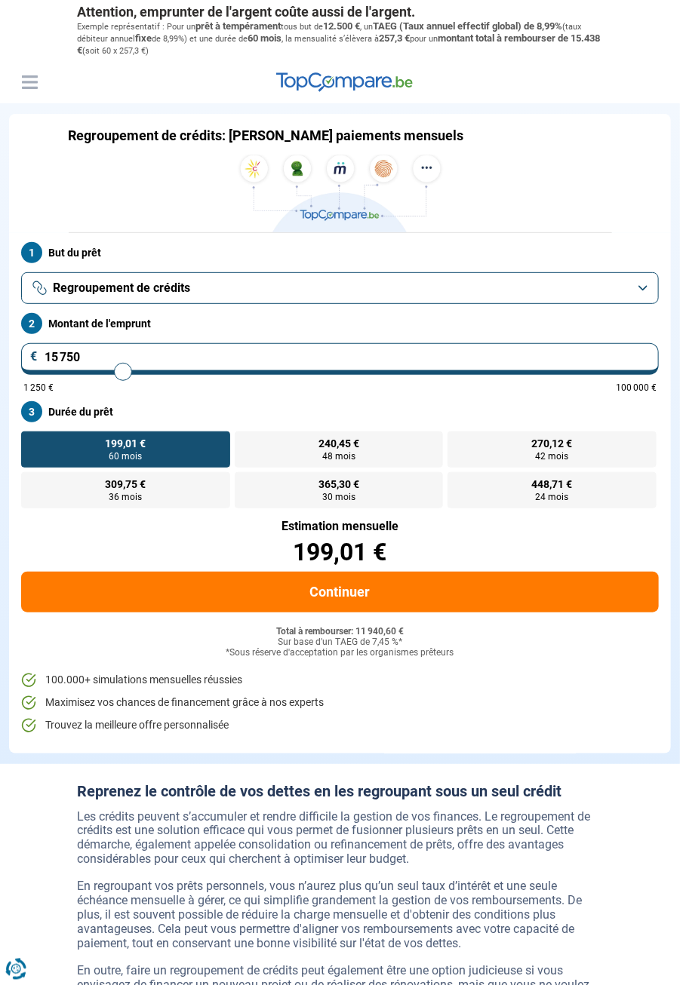
type input "16000"
type input "16 250"
type input "16250"
type input "16 500"
type input "16500"
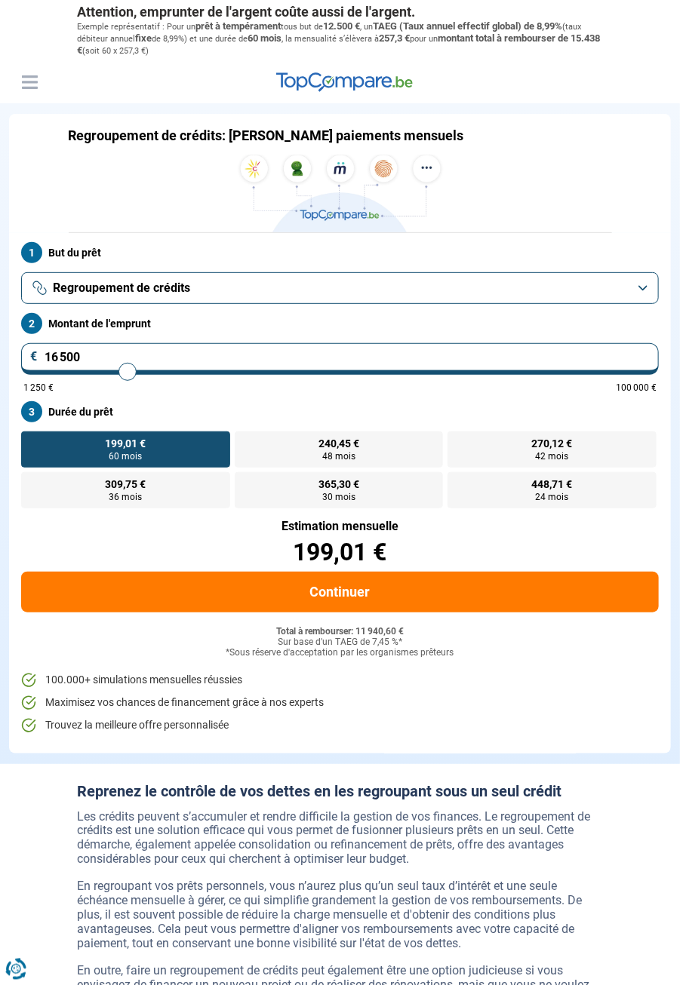
type input "16 750"
type input "16750"
type input "17 000"
type input "17000"
type input "17 250"
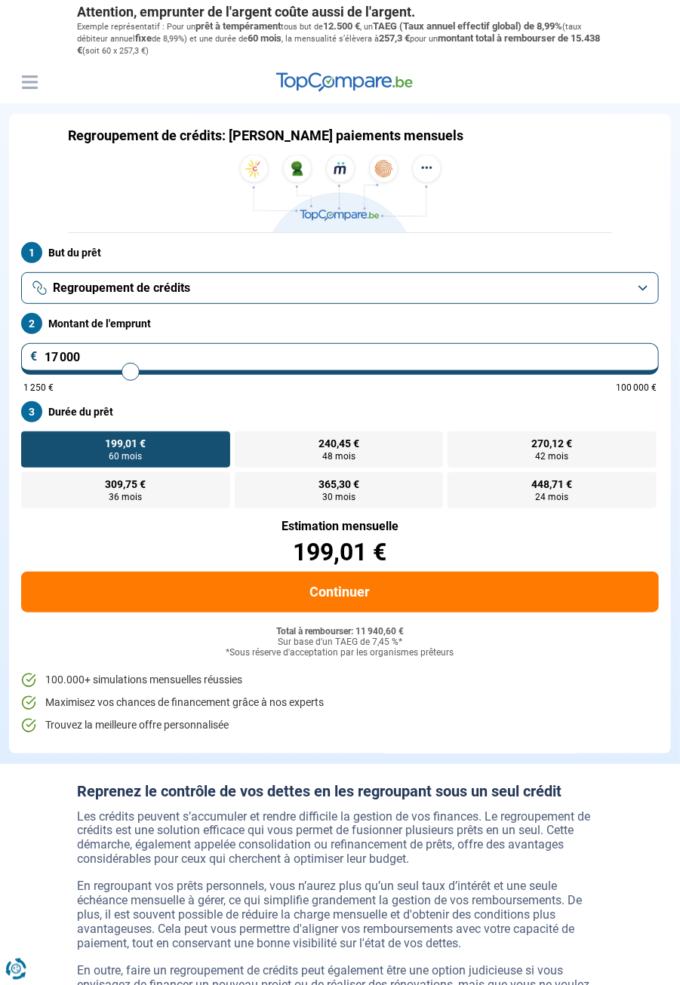
type input "17250"
type input "17 500"
type input "17500"
type input "17 750"
type input "17750"
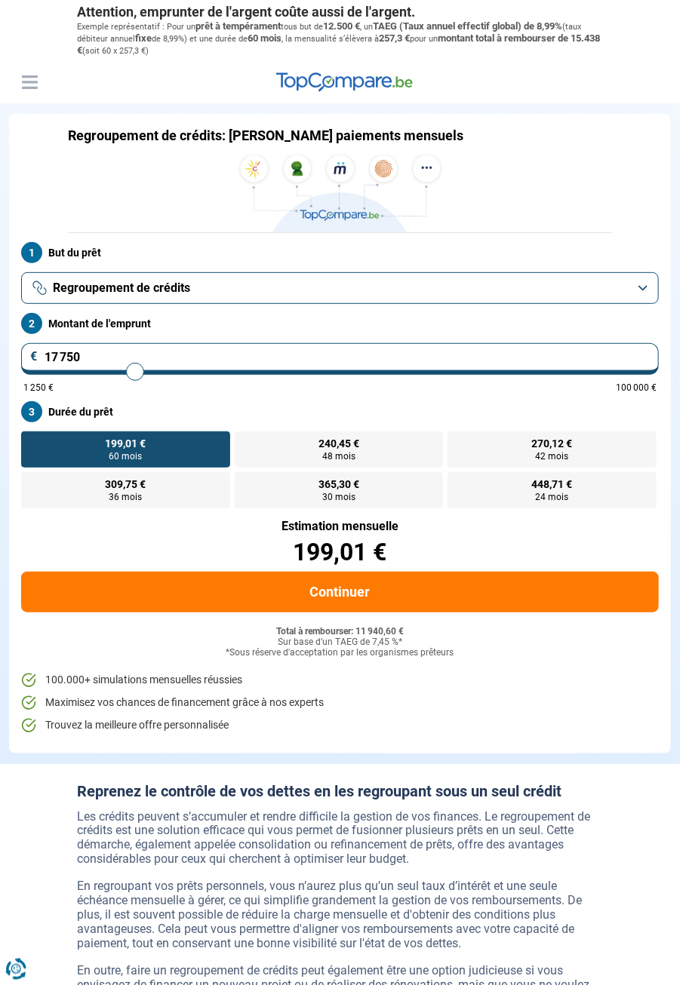
type input "18 000"
type input "18000"
type input "18 250"
type input "18250"
type input "18 500"
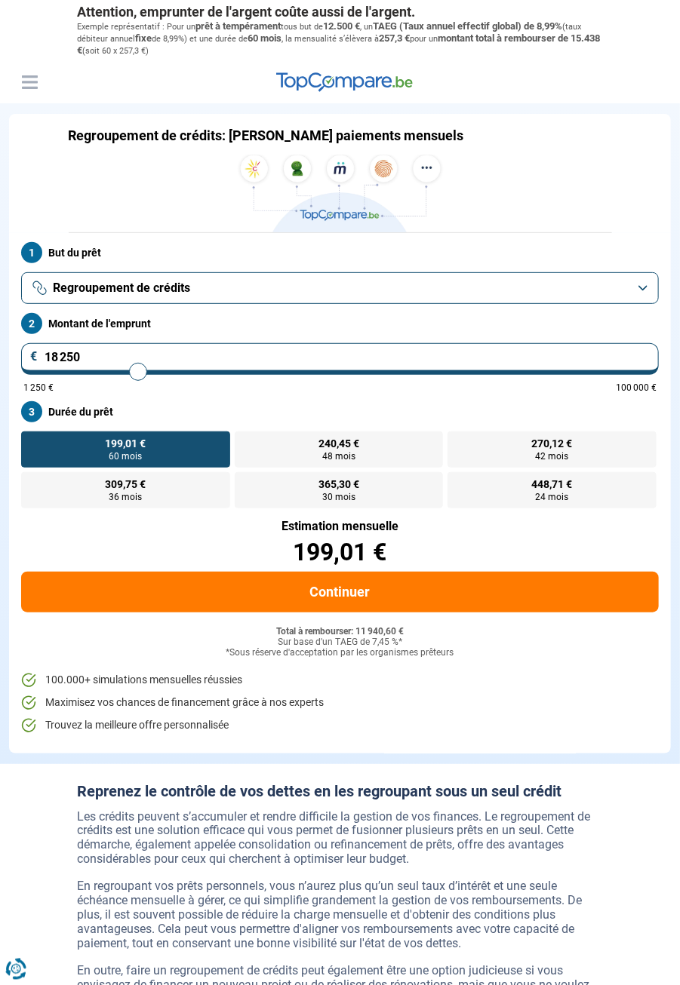
type input "18500"
type input "18 750"
type input "18750"
type input "19 000"
type input "19000"
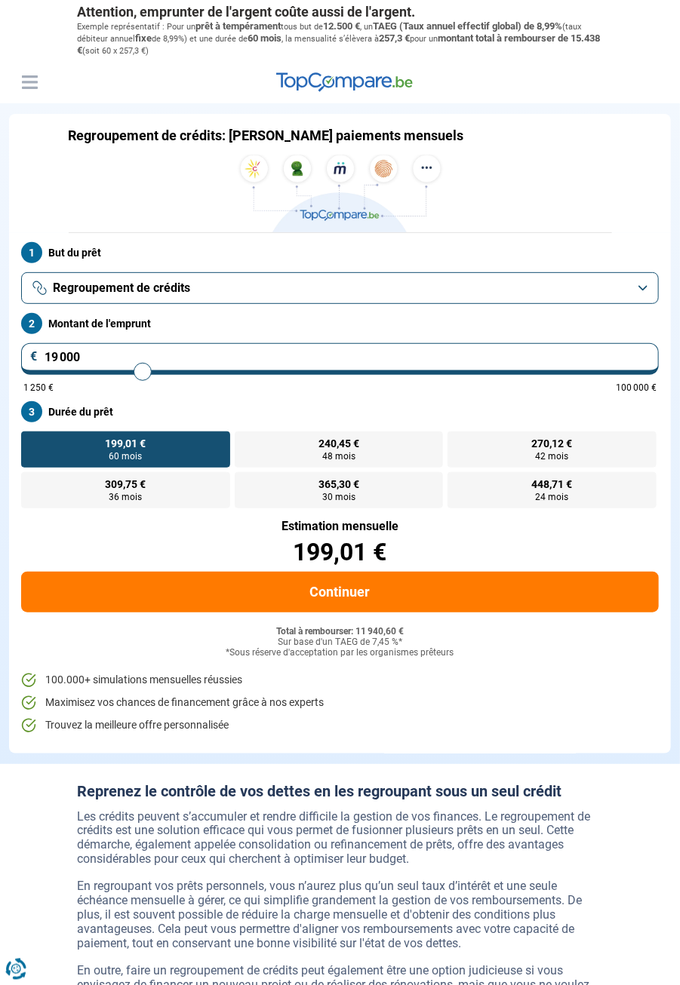
type input "19 250"
type input "19250"
type input "19 500"
type input "19500"
type input "19 750"
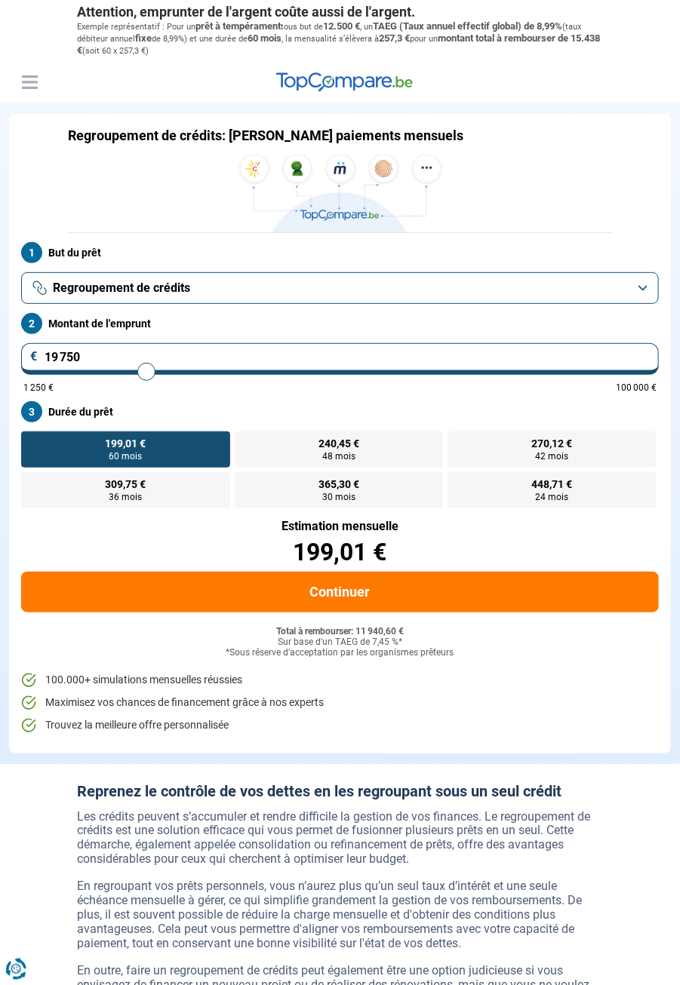
type input "19750"
type input "20 000"
type input "20000"
type input "20 250"
type input "20250"
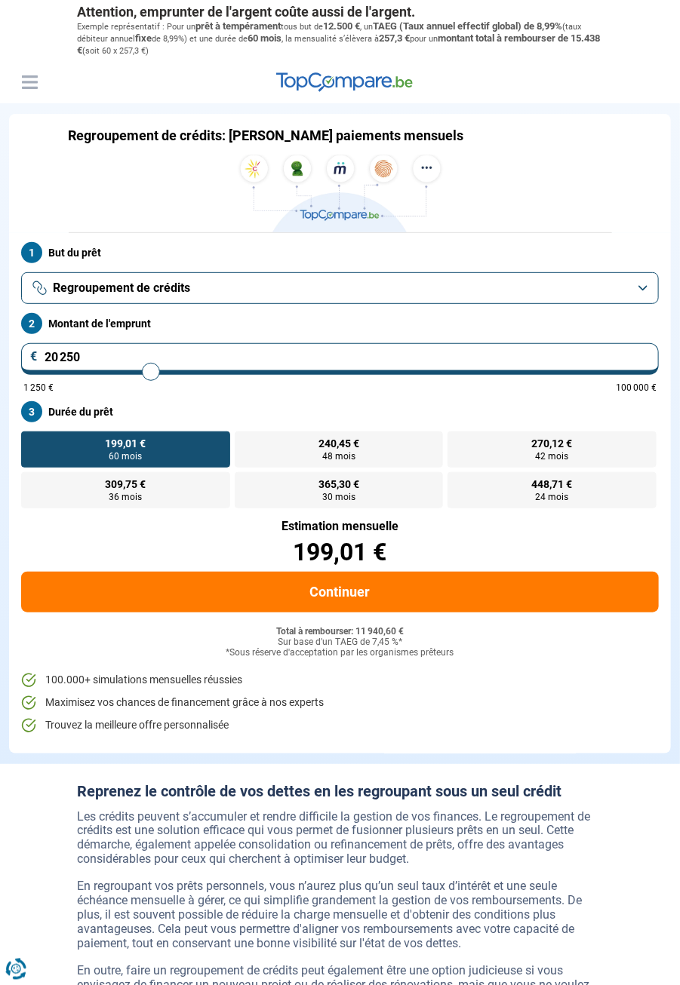
type input "20 500"
type input "20500"
type input "20 750"
type input "20750"
type input "21 000"
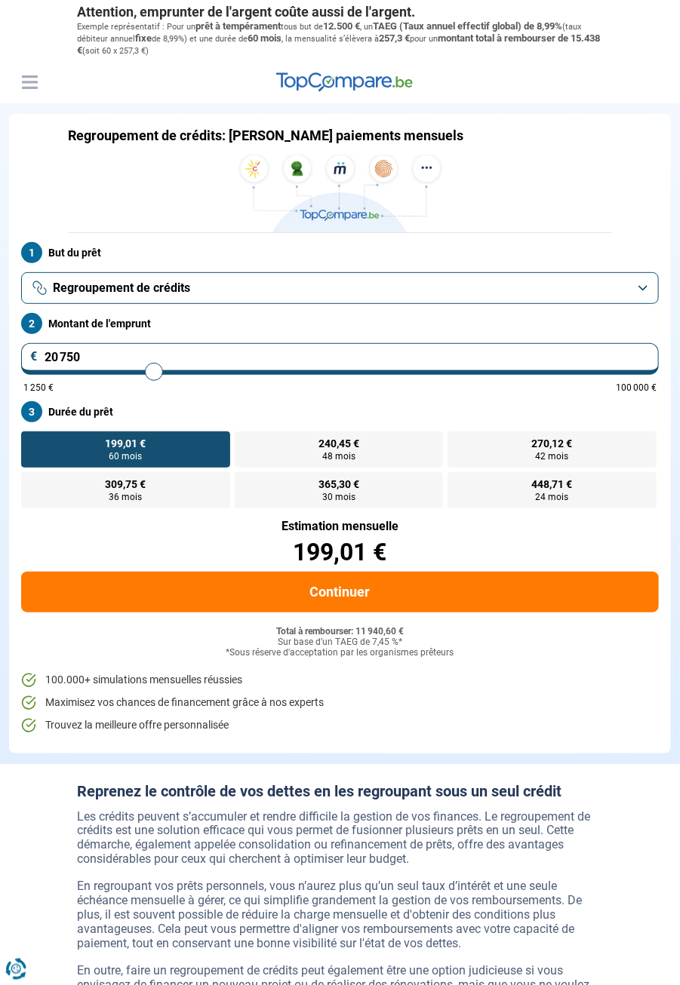
type input "21000"
type input "21 250"
type input "21250"
type input "21 500"
type input "21500"
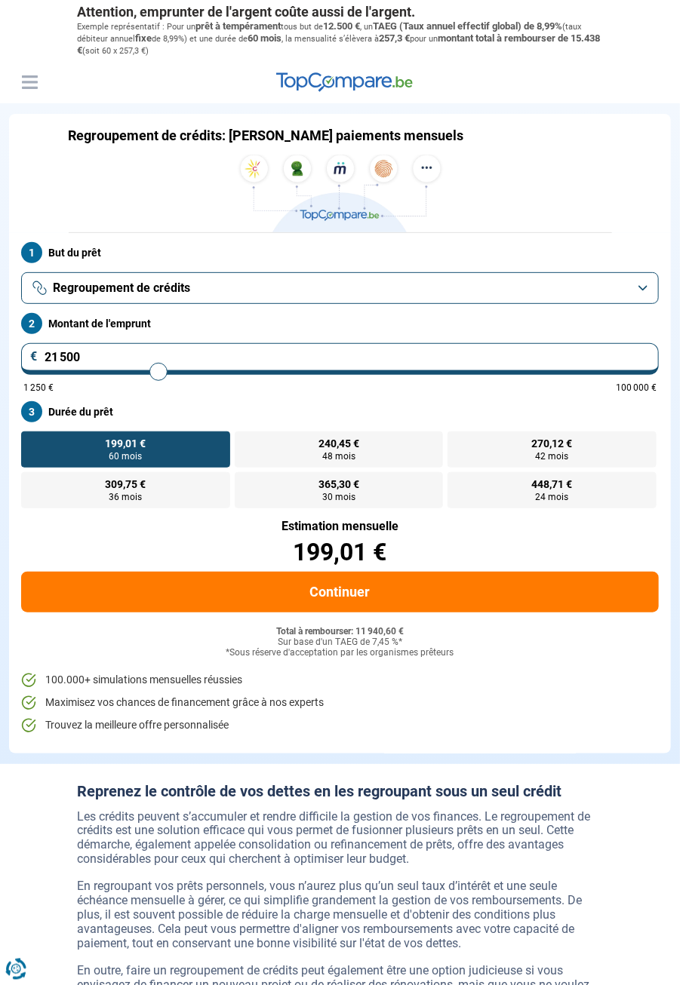
type input "21 750"
type input "21750"
type input "22 000"
type input "22000"
type input "22 250"
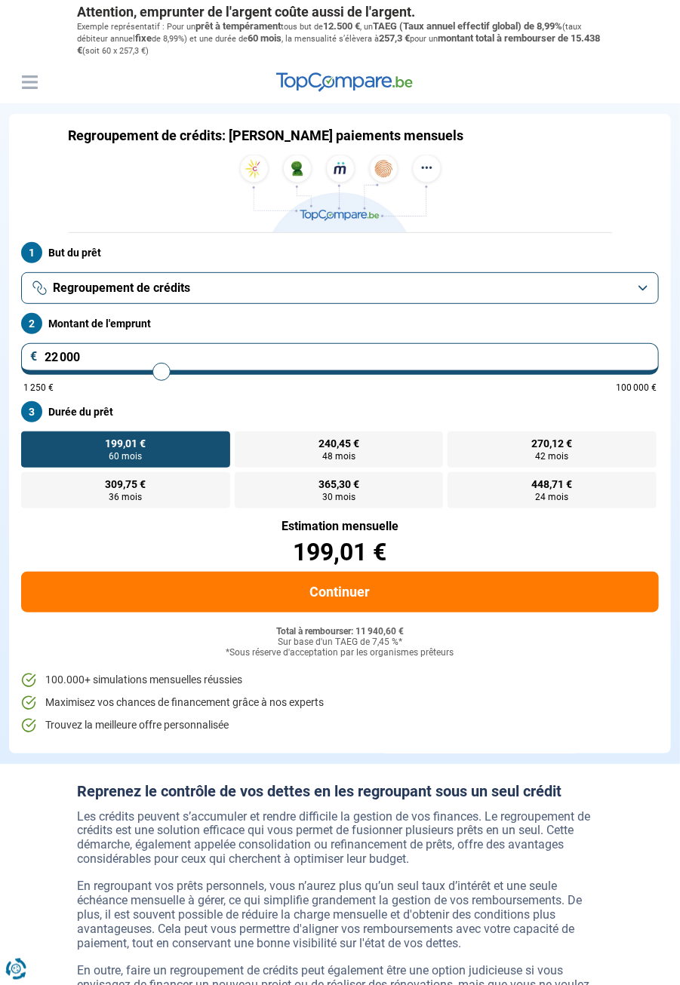
type input "22250"
type input "22 500"
type input "22500"
type input "22 750"
type input "22750"
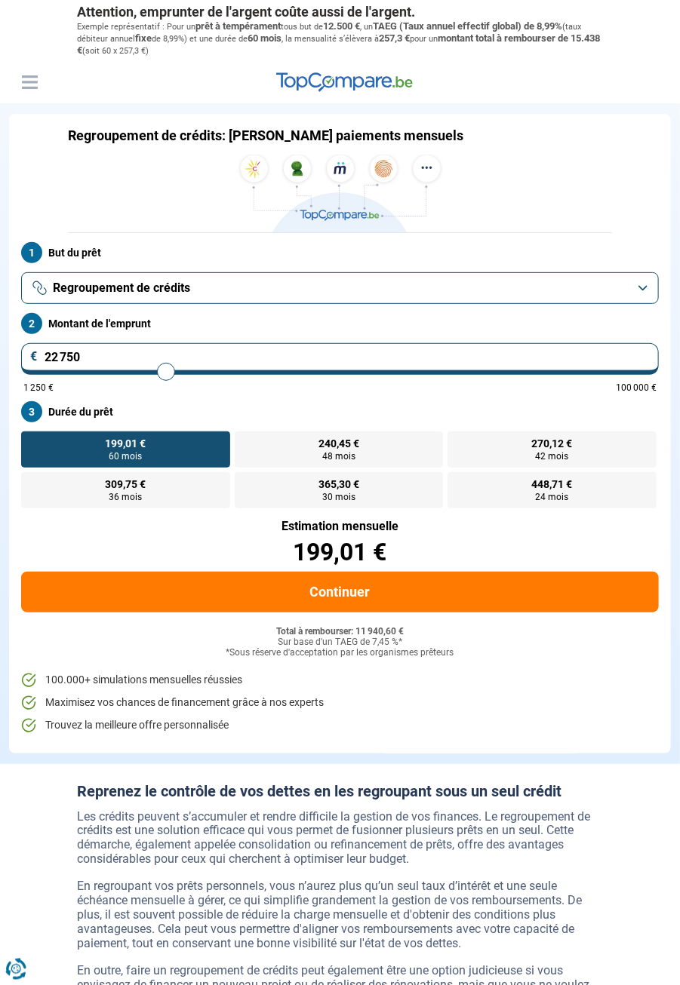
type input "23 000"
type input "23000"
type input "23 250"
type input "23250"
type input "23 500"
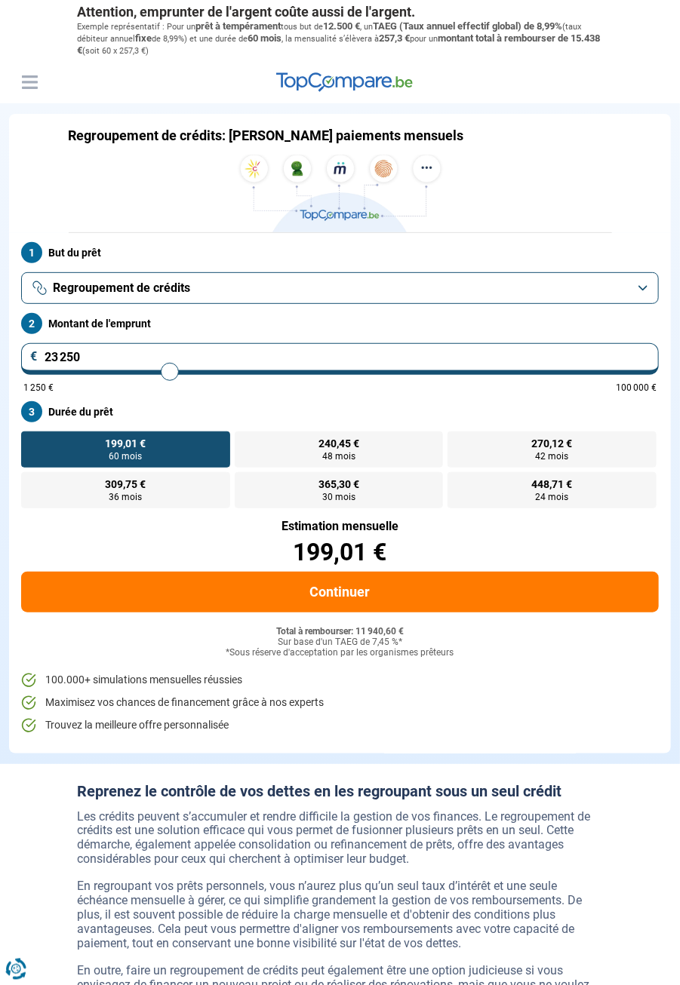
type input "23500"
type input "23 750"
type input "23750"
type input "24 000"
type input "24000"
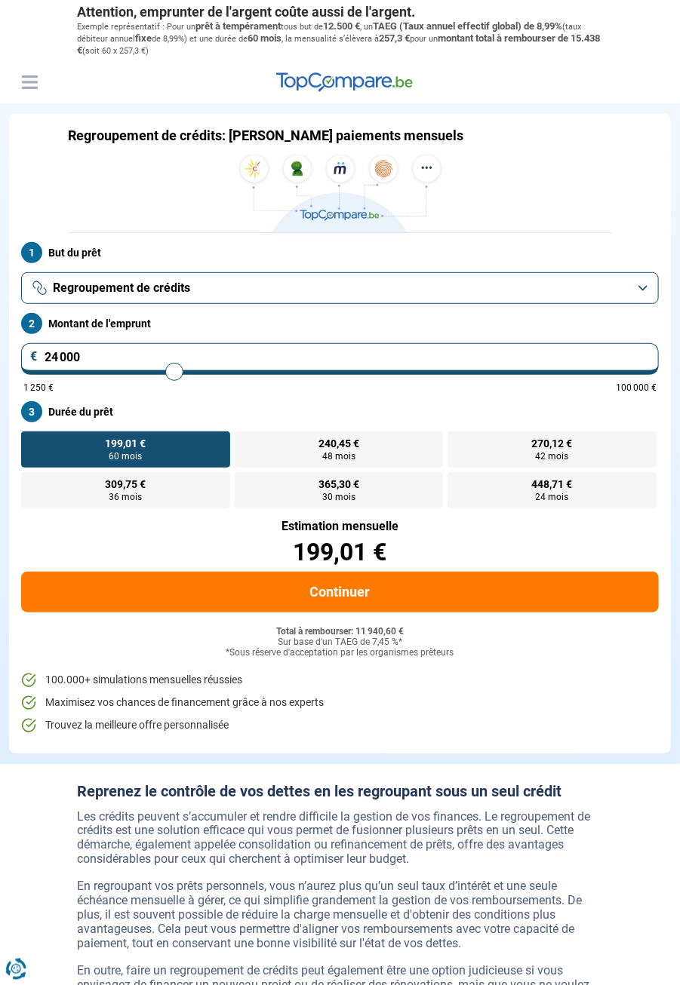
type input "24 250"
type input "24250"
type input "24 500"
type input "24500"
type input "24 750"
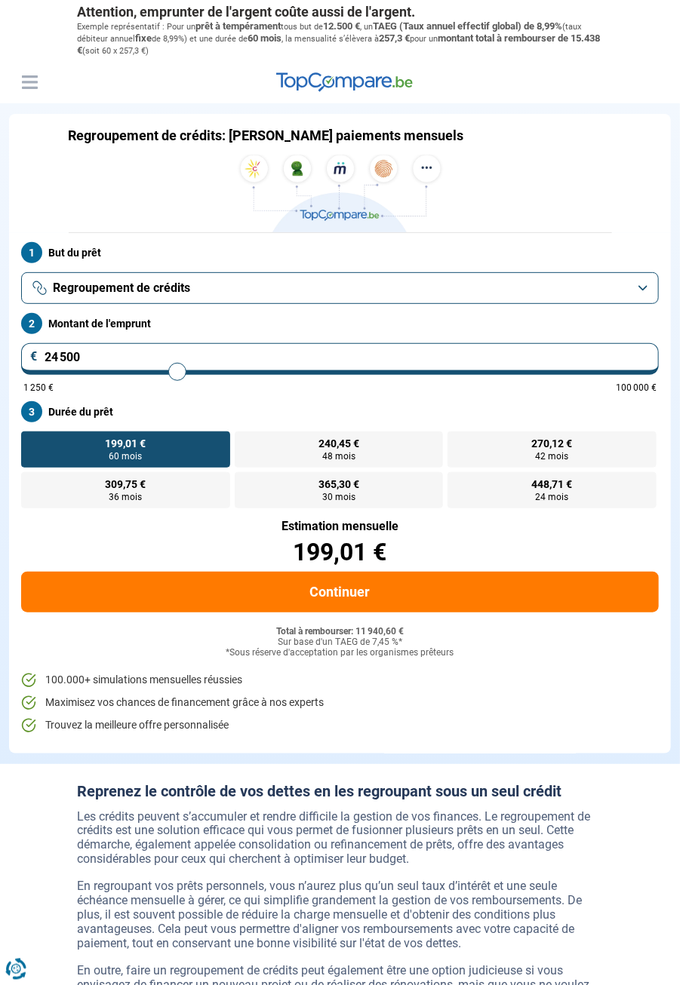
type input "24750"
type input "25 000"
type input "25000"
type input "25 250"
type input "25250"
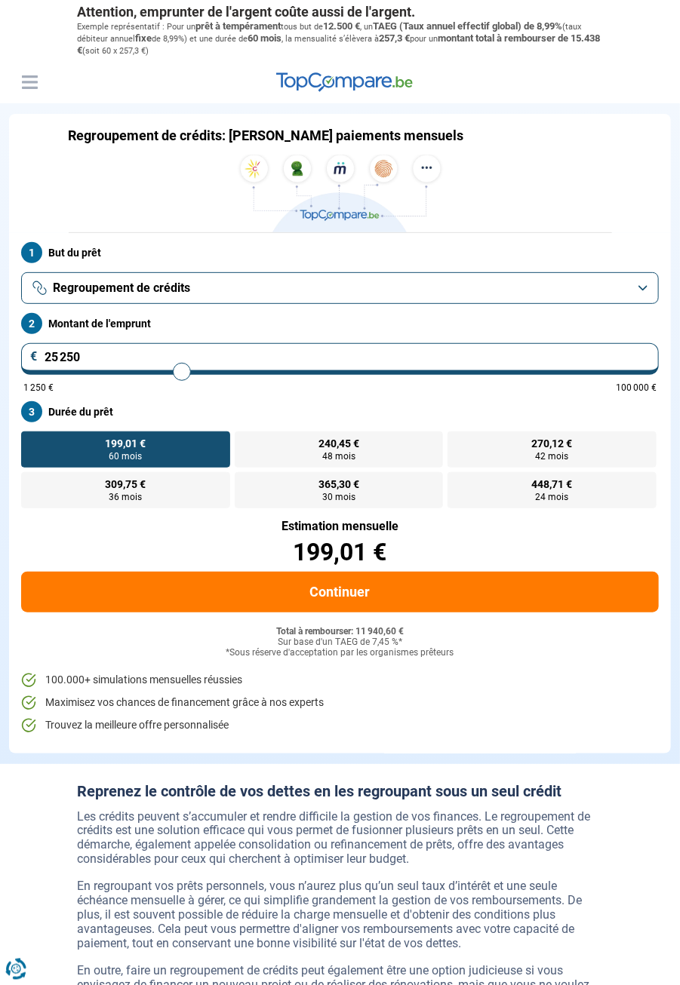
type input "25 500"
type input "25500"
type input "25 750"
type input "25750"
type input "26 000"
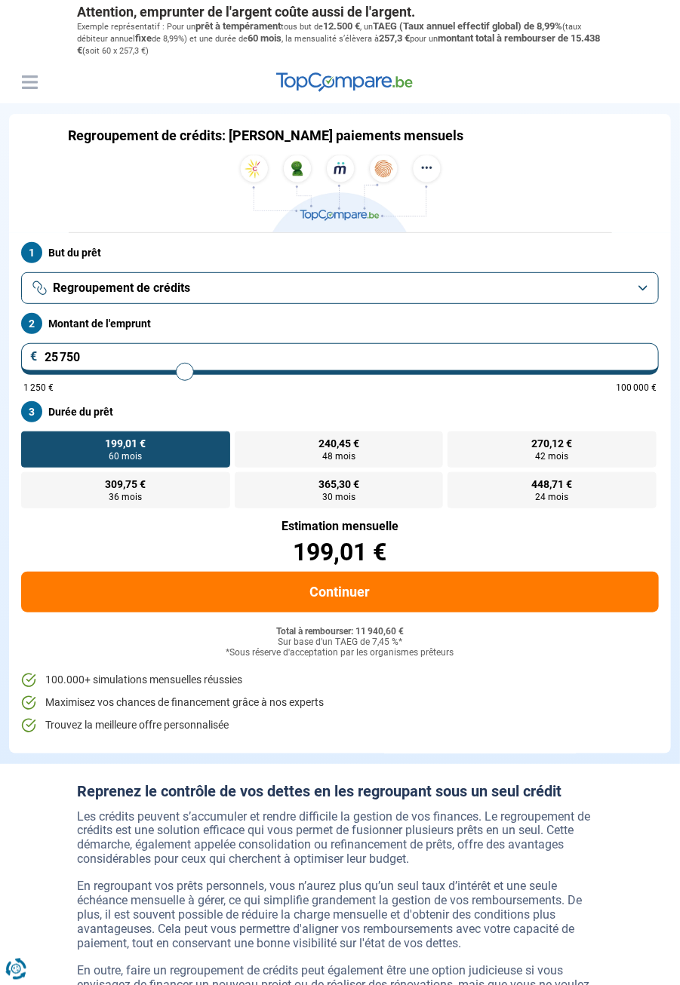
type input "26000"
type input "26 250"
type input "26250"
type input "26 500"
type input "26500"
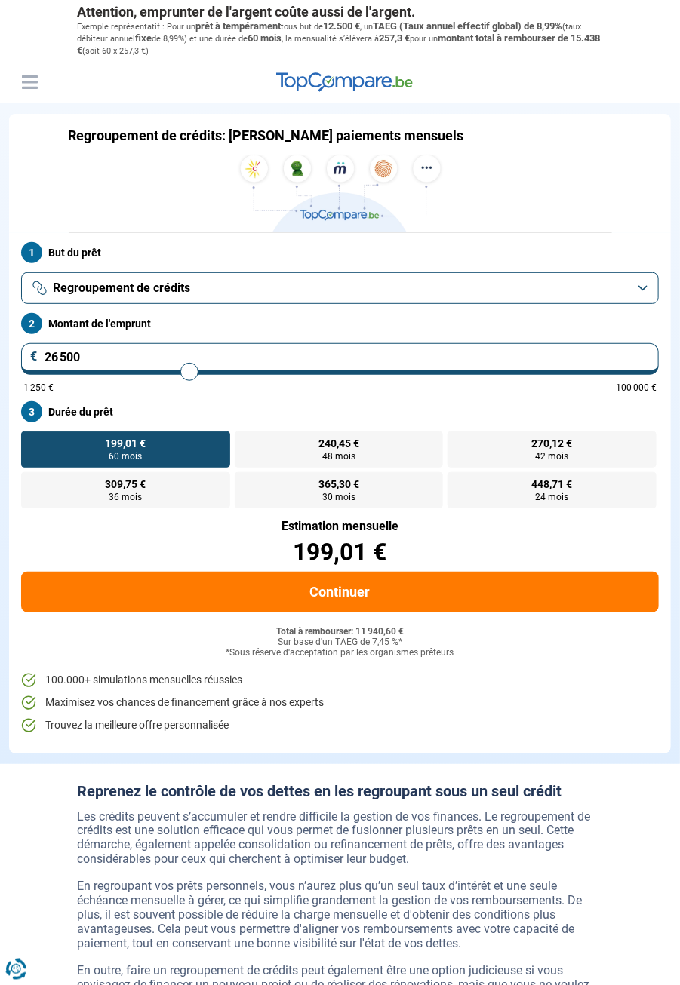
type input "26 750"
type input "26750"
radio input "false"
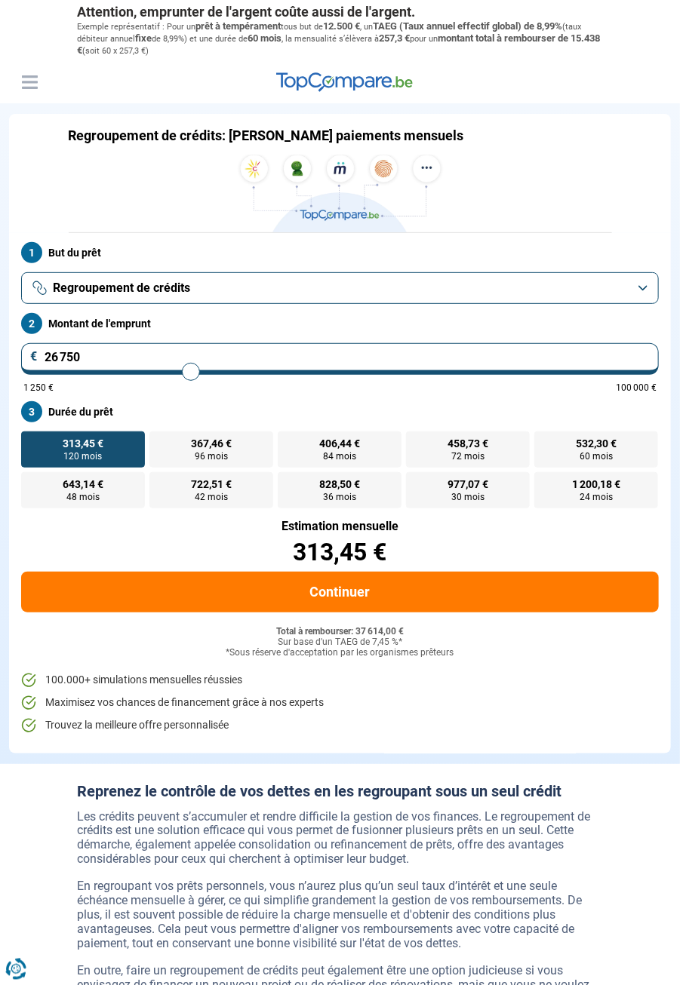
type input "27 000"
type input "27000"
type input "28 250"
type input "28250"
type input "28 750"
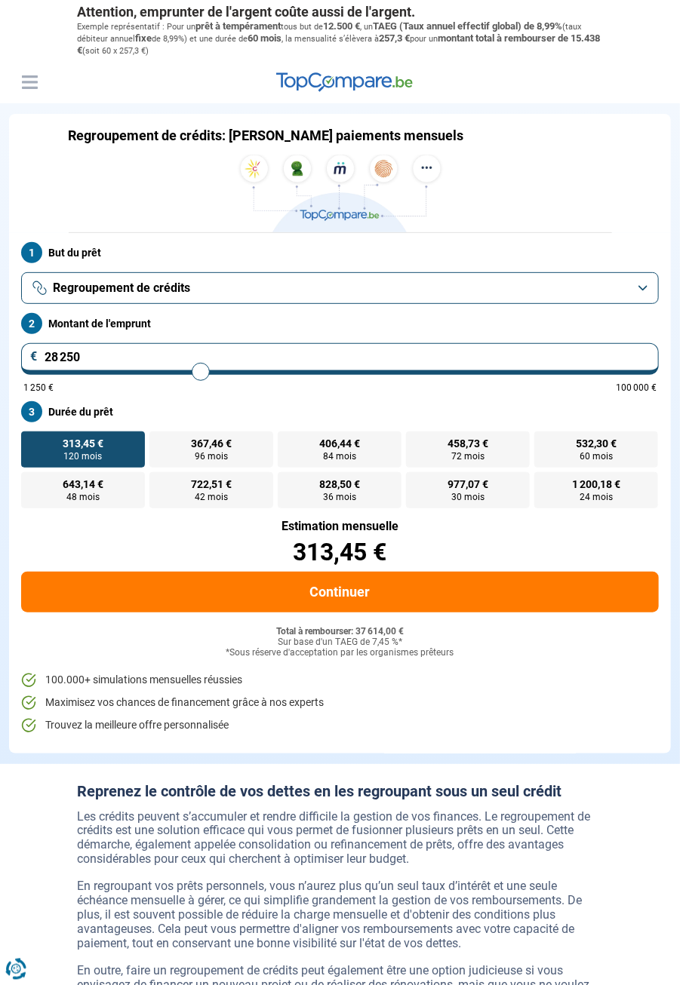
type input "28750"
type input "30 500"
type input "30500"
type input "31 750"
type input "31750"
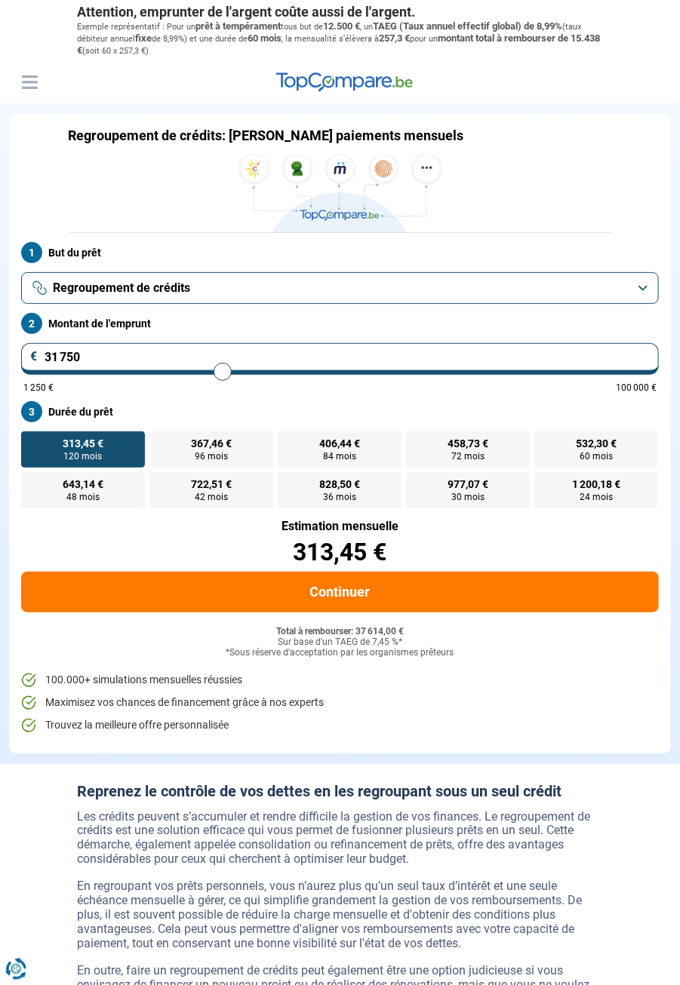
type input "32 750"
type input "32750"
type input "33 000"
type input "33000"
type input "33 250"
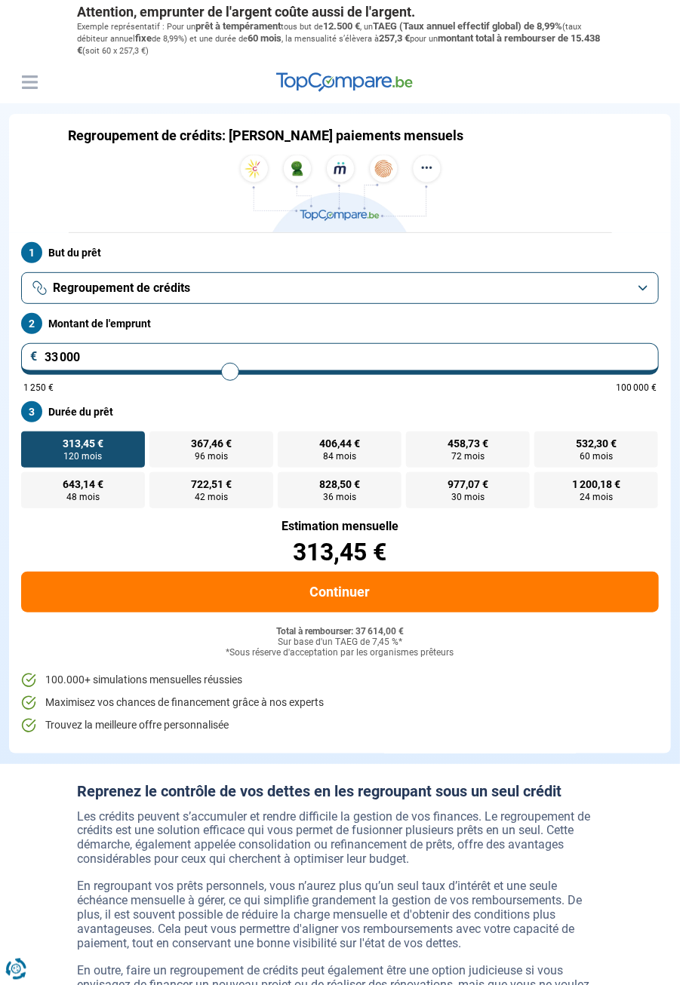
type input "33250"
type input "33 500"
type input "33500"
type input "33 750"
type input "33750"
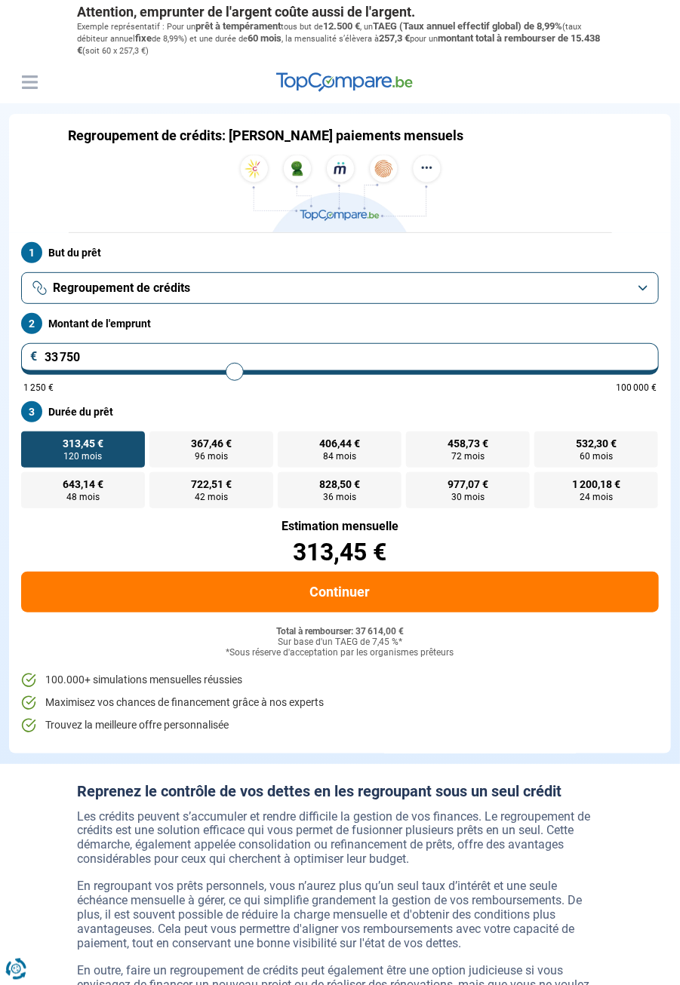
type input "34 000"
type input "34000"
type input "34 250"
type input "34250"
type input "34 500"
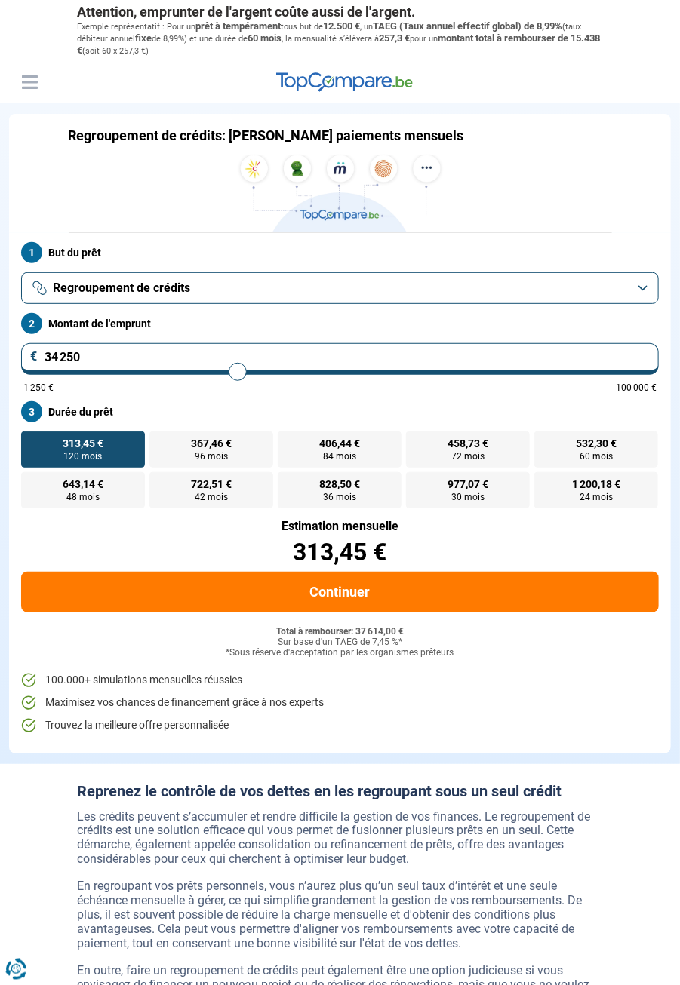
type input "34500"
type input "34 750"
type input "34750"
type input "35 000"
type input "35000"
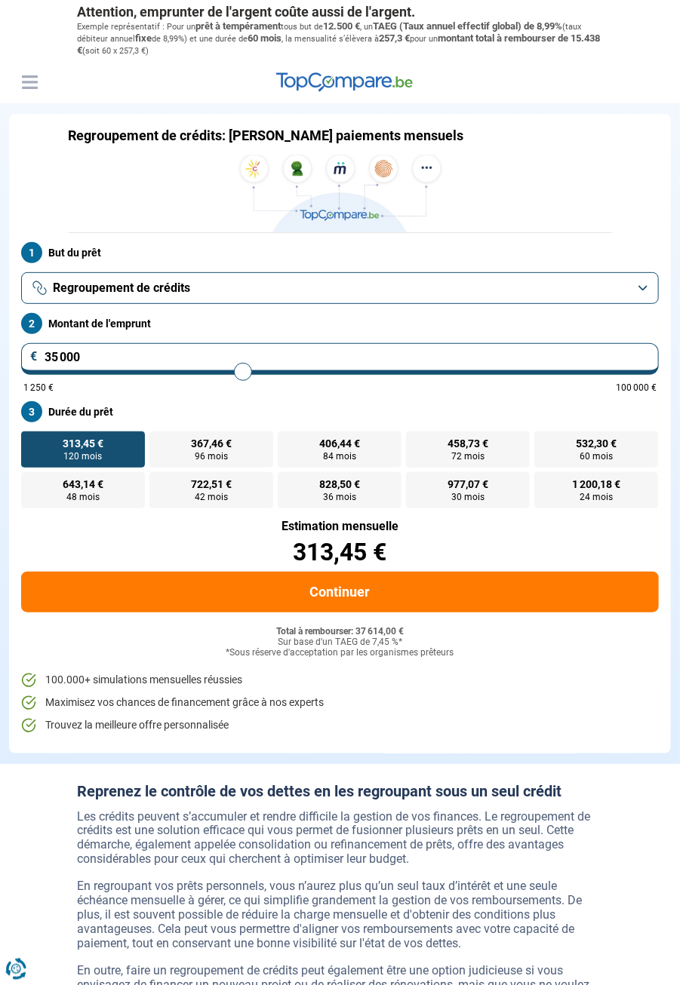
type input "35 250"
type input "35250"
type input "35 500"
type input "35500"
type input "35 750"
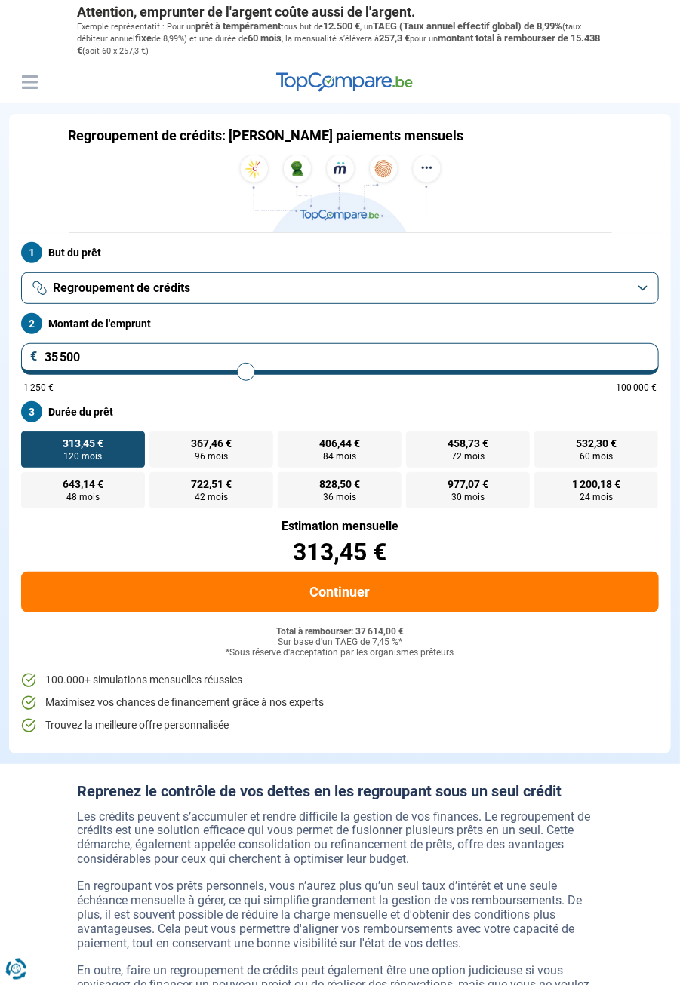
type input "35750"
type input "36 000"
type input "36000"
type input "36 250"
type input "36250"
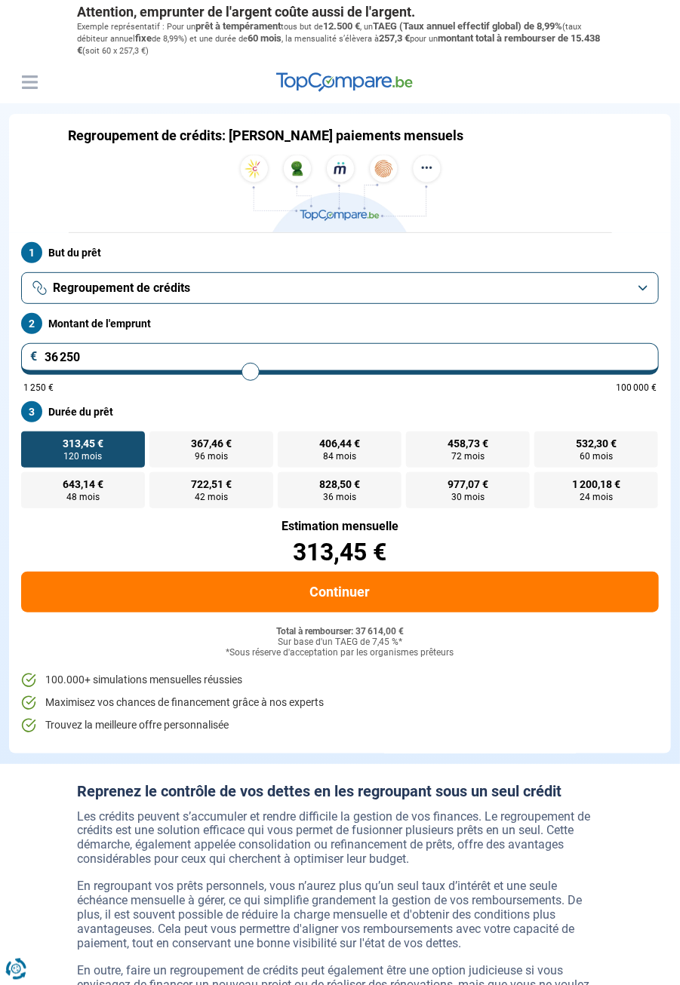
type input "36 500"
type input "36500"
type input "36 750"
type input "36750"
type input "37 000"
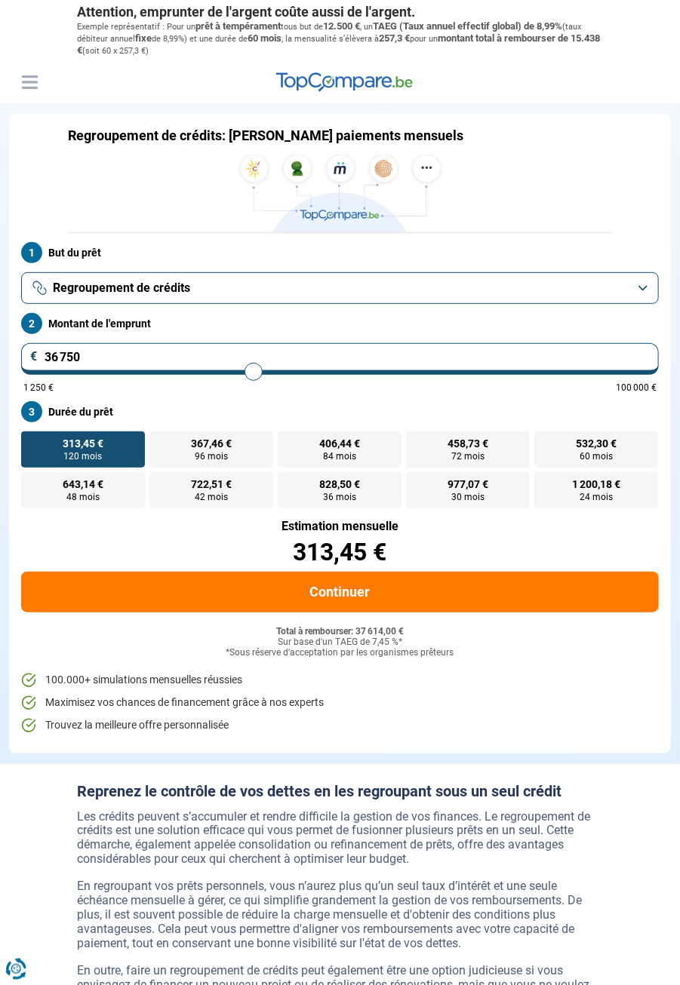
type input "37000"
type input "37 250"
type input "37250"
type input "37 500"
type input "37500"
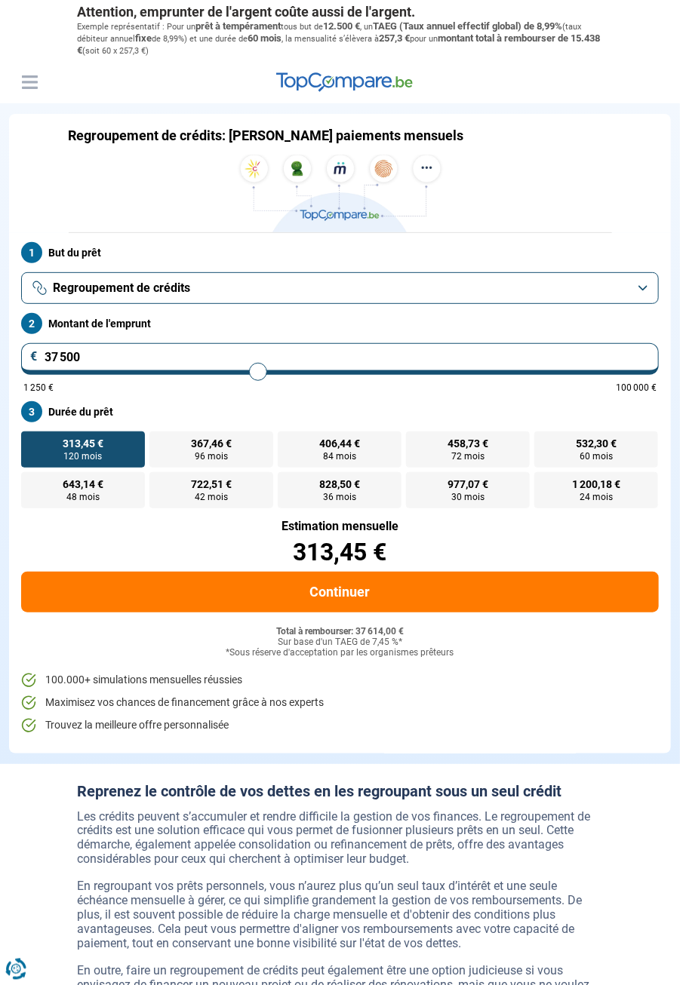
type input "37 750"
type input "37750"
type input "38 000"
type input "38000"
type input "38 250"
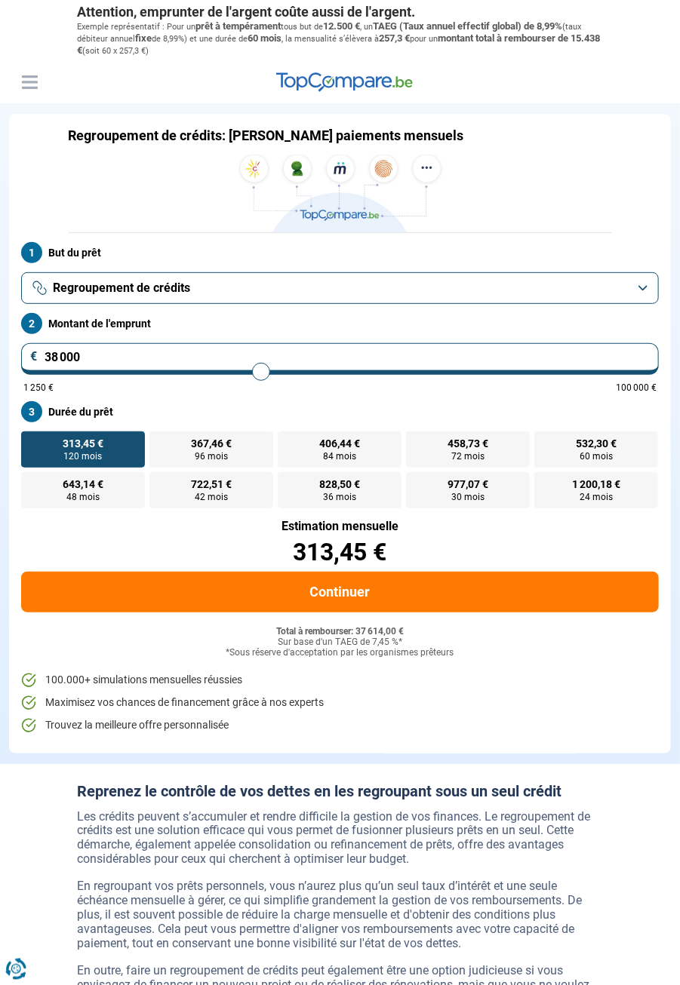
type input "38250"
type input "38 500"
type input "38500"
type input "38 750"
type input "38750"
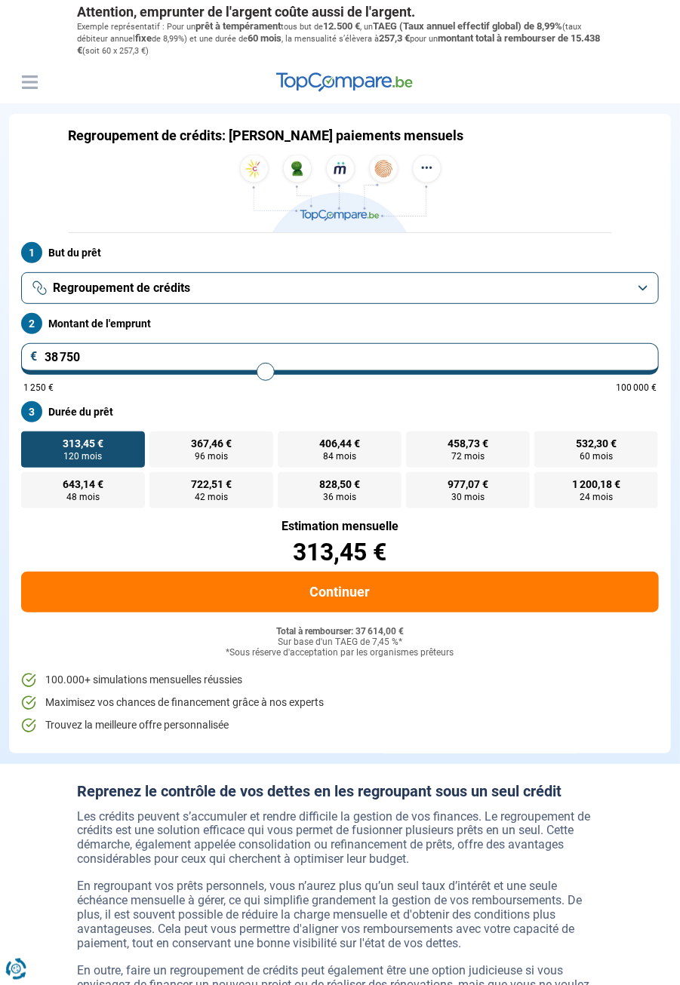
type input "39 000"
type input "39000"
type input "39 250"
type input "39250"
type input "39 500"
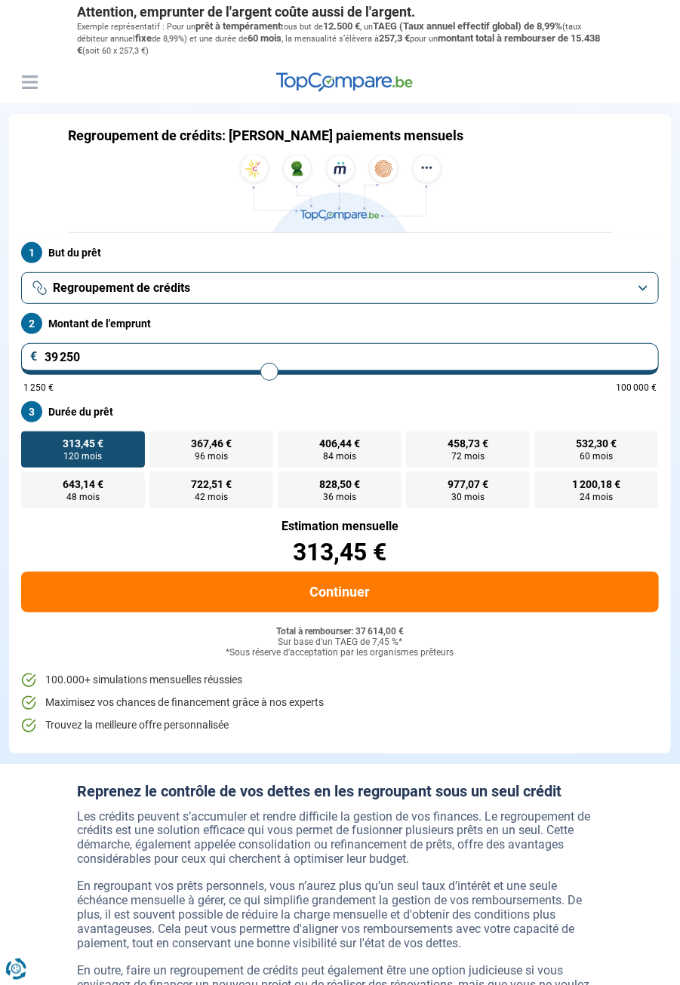
type input "39500"
type input "39 750"
type input "39750"
type input "40 000"
type input "40000"
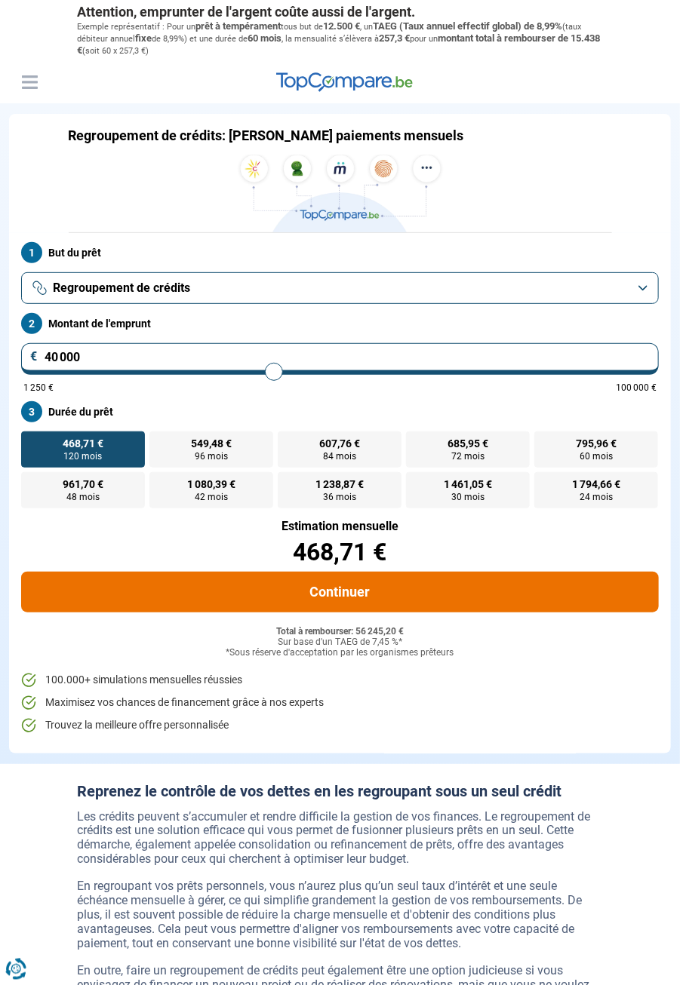
click at [515, 594] on button "Continuer" at bounding box center [339, 592] width 637 height 41
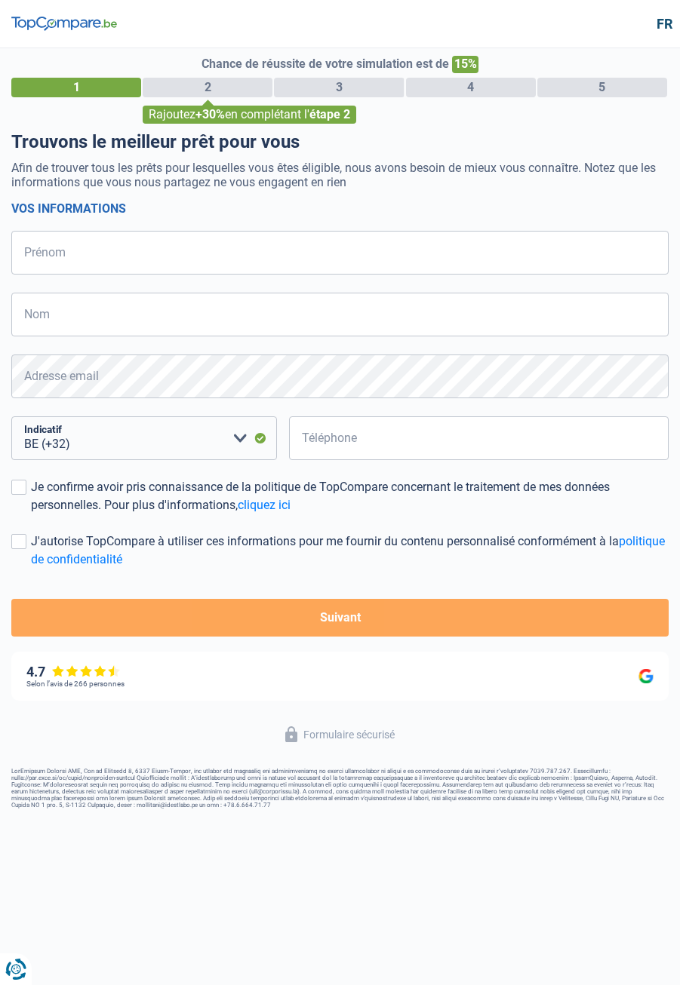
select select "32"
type input "Dominique"
click at [240, 316] on input "Nom" at bounding box center [339, 315] width 657 height 44
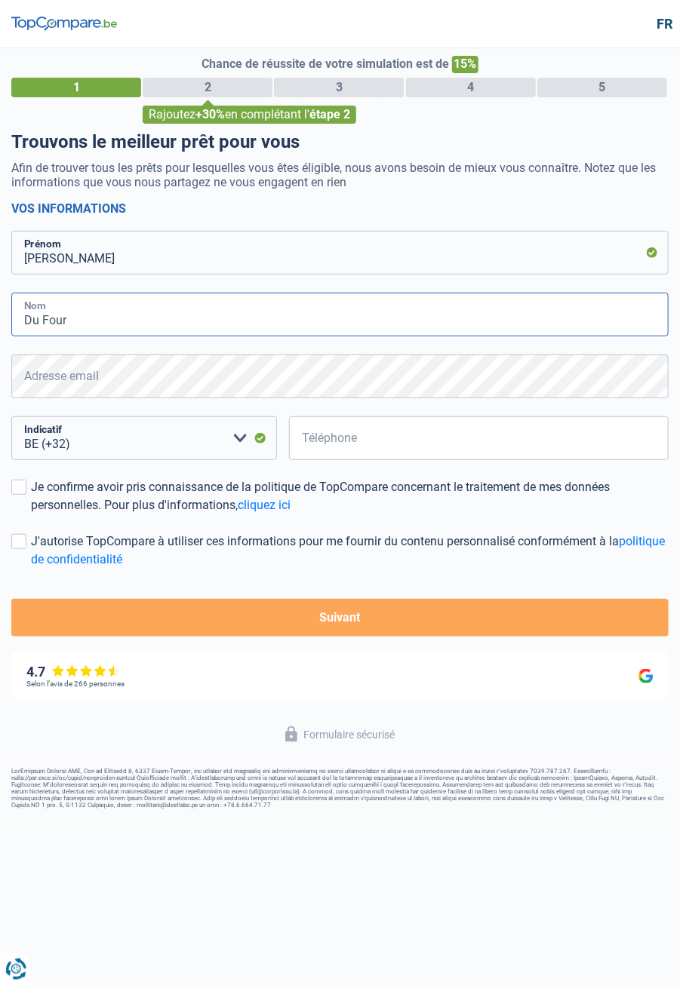
type input "Du Four"
click at [419, 442] on input "Téléphone" at bounding box center [478, 438] width 379 height 44
click at [385, 441] on input "Téléphone" at bounding box center [478, 438] width 379 height 44
type input "472818714"
click at [25, 503] on label "Je confirme avoir pris connaissance de la politique de TopCompare concernant le…" at bounding box center [339, 496] width 657 height 36
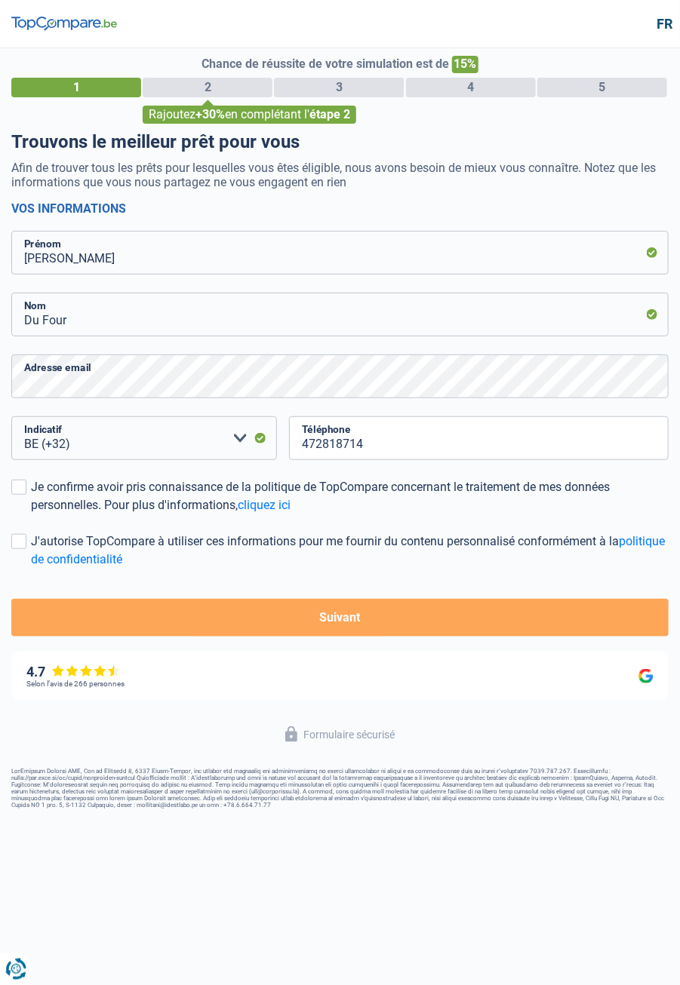
click at [31, 514] on input "Je confirme avoir pris connaissance de la politique de TopCompare concernant le…" at bounding box center [31, 514] width 0 height 0
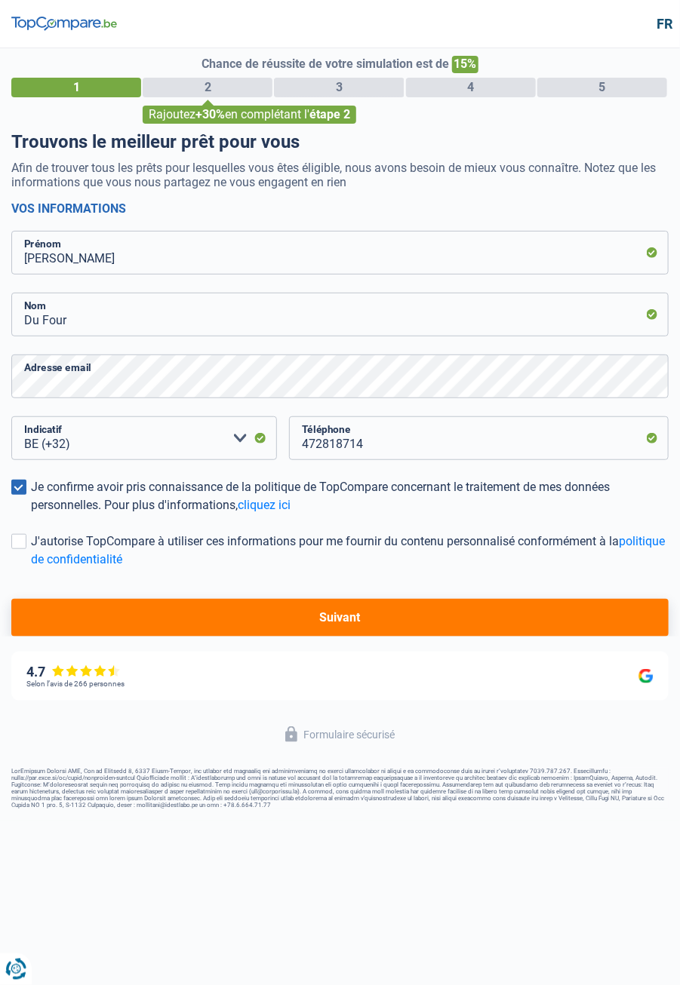
click at [33, 553] on link "politique de confidentialité" at bounding box center [348, 550] width 634 height 32
click at [17, 544] on span at bounding box center [18, 541] width 15 height 15
click at [31, 569] on input "J'autorise TopCompare à utiliser ces informations pour me fournir du contenu pe…" at bounding box center [31, 569] width 0 height 0
click at [370, 618] on button "Suivant" at bounding box center [339, 618] width 657 height 38
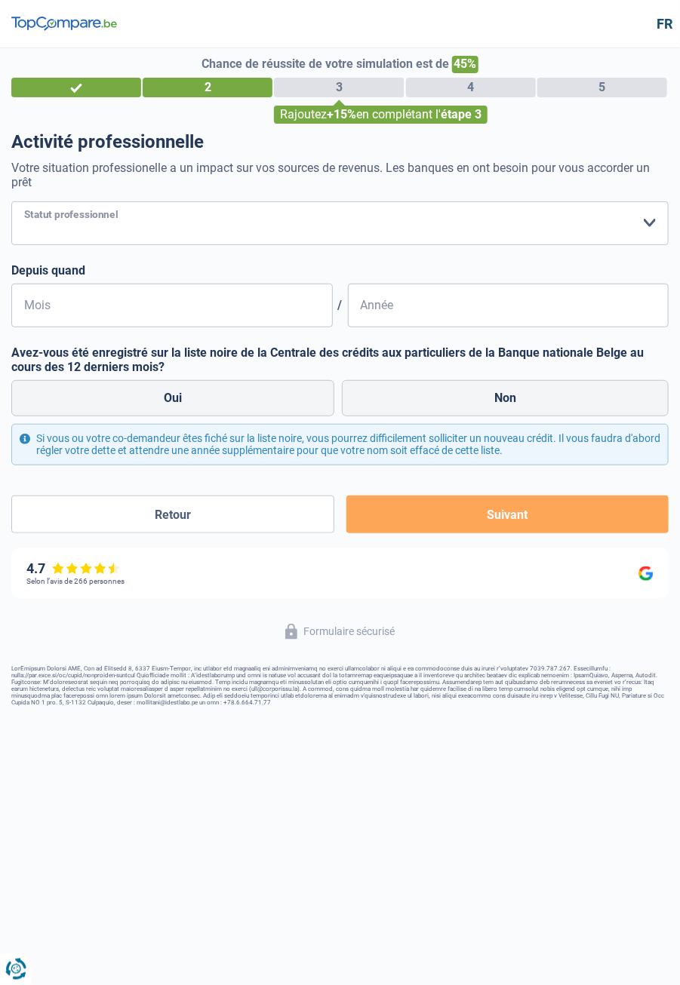
click at [652, 220] on select "Ouvrier Employé privé Employé public Invalide Indépendant Pensionné Chômeur Mut…" at bounding box center [339, 223] width 657 height 44
select select "retired"
click at [11, 201] on select "Ouvrier Employé privé Employé public Invalide Indépendant Pensionné Chômeur Mut…" at bounding box center [339, 223] width 657 height 44
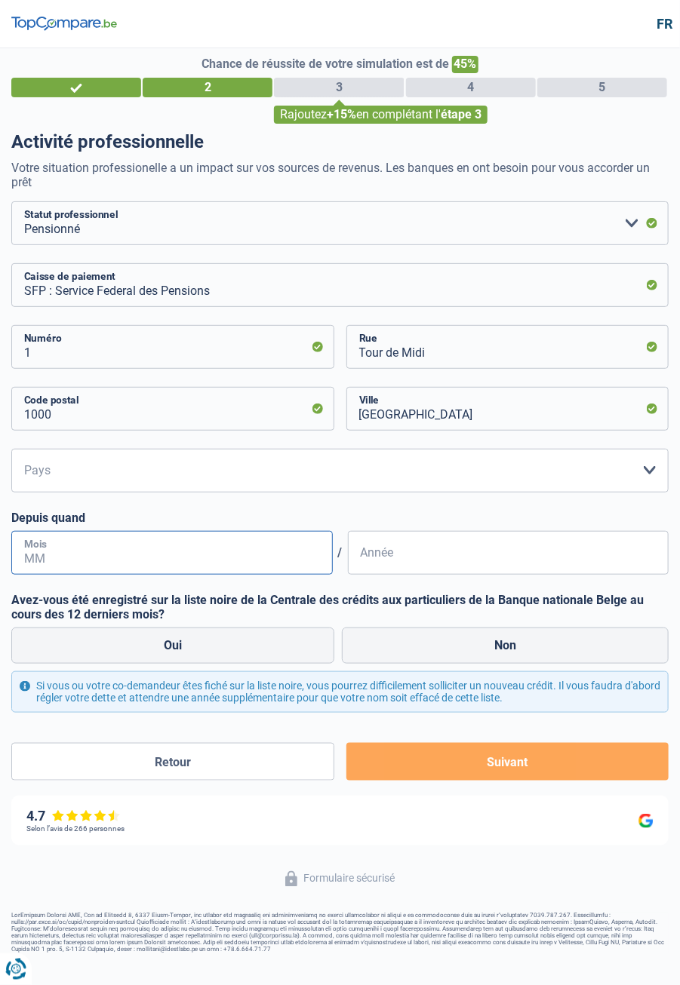
click at [93, 551] on input "Mois" at bounding box center [171, 553] width 321 height 44
type input "05"
click at [441, 555] on input "Année" at bounding box center [508, 553] width 321 height 44
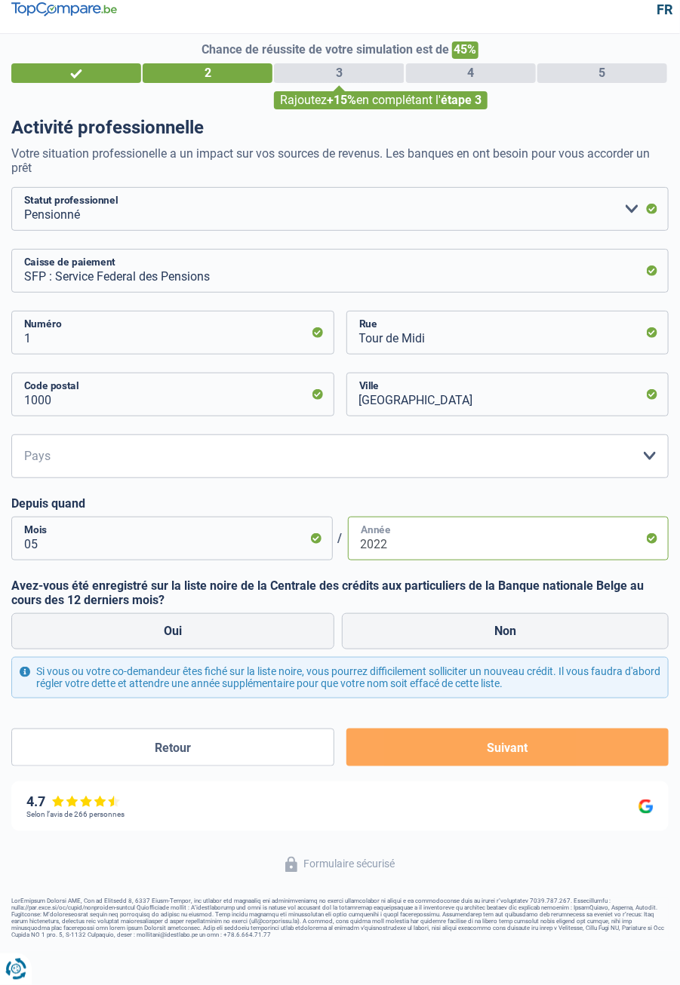
scroll to position [62, 0]
type input "2022"
click at [510, 613] on label "Non" at bounding box center [505, 631] width 327 height 36
click at [510, 613] on input "Non" at bounding box center [505, 631] width 327 height 36
radio input "true"
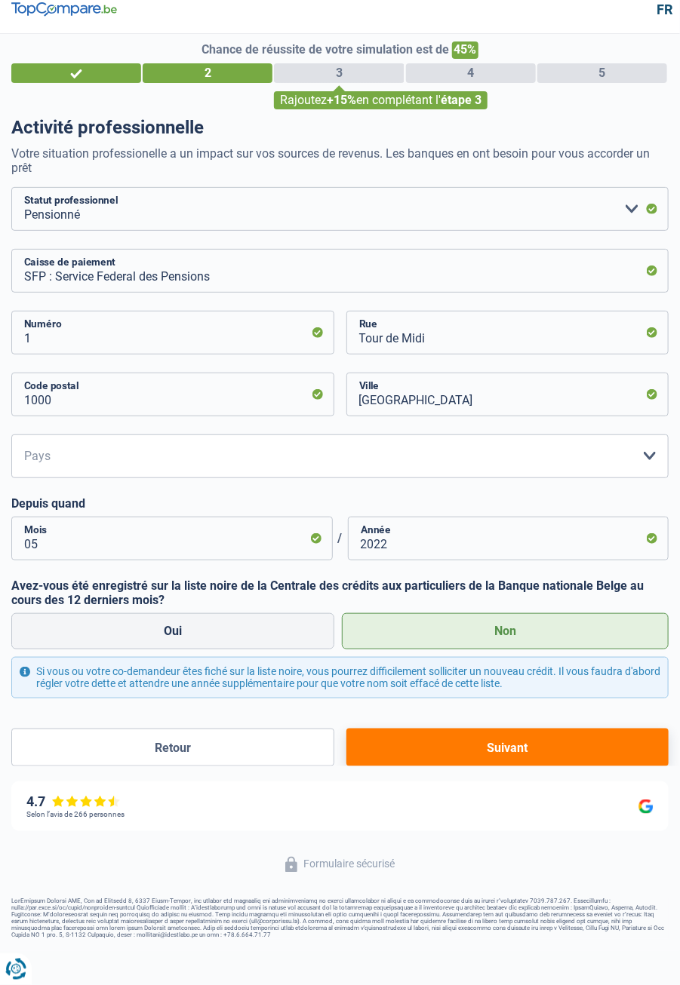
click at [510, 729] on button "Suivant" at bounding box center [507, 748] width 322 height 38
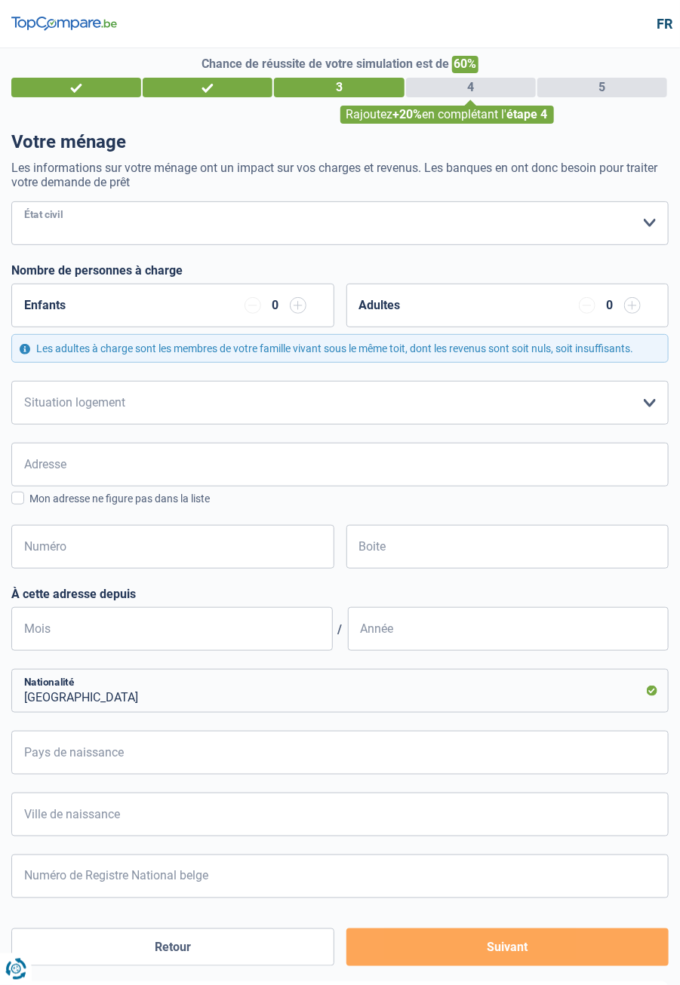
click at [647, 218] on select "Célibataire Marié(e) Cohabitant(e) légal(e) Divorcé(e) Veuf(ve) Séparé (de fait…" at bounding box center [339, 223] width 657 height 44
select select "single"
click at [11, 201] on select "Célibataire Marié(e) Cohabitant(e) légal(e) Divorcé(e) Veuf(ve) Séparé (de fait…" at bounding box center [339, 223] width 657 height 44
click at [624, 213] on select "Célibataire Marié(e) Cohabitant(e) légal(e) Divorcé(e) Veuf(ve) Séparé (de fait…" at bounding box center [339, 223] width 657 height 44
click at [629, 218] on select "Célibataire Marié(e) Cohabitant(e) légal(e) Divorcé(e) Veuf(ve) Séparé (de fait…" at bounding box center [339, 223] width 657 height 44
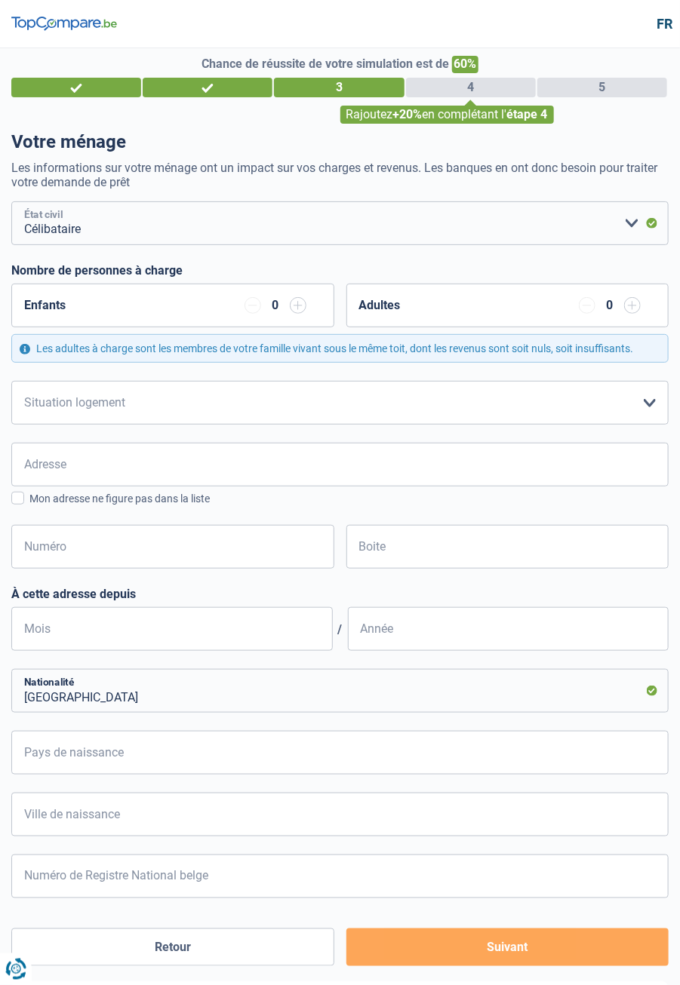
click at [11, 201] on select "Célibataire Marié(e) Cohabitant(e) légal(e) Divorcé(e) Veuf(ve) Séparé (de fait…" at bounding box center [339, 223] width 657 height 44
click at [650, 403] on select "Locataire Propriétaire avec prêt hypothécaire Propriétaire sans prêt hypothécai…" at bounding box center [339, 403] width 657 height 44
select select "liveWithParents"
click at [11, 381] on select "Locataire Propriétaire avec prêt hypothécaire Propriétaire sans prêt hypothécai…" at bounding box center [339, 403] width 657 height 44
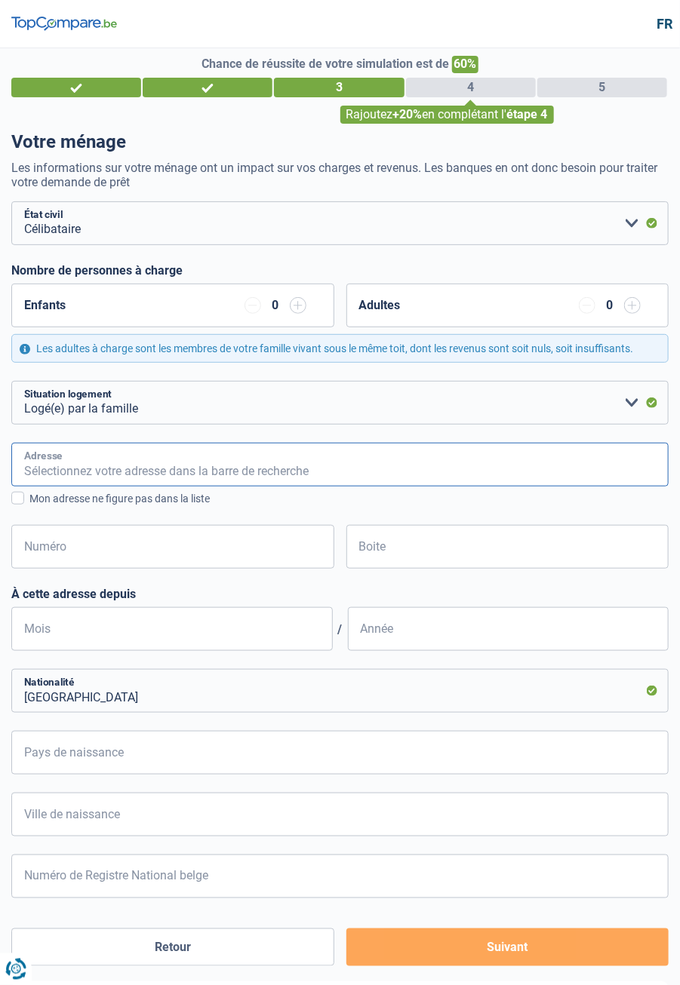
click at [248, 475] on input "Adresse" at bounding box center [339, 465] width 657 height 44
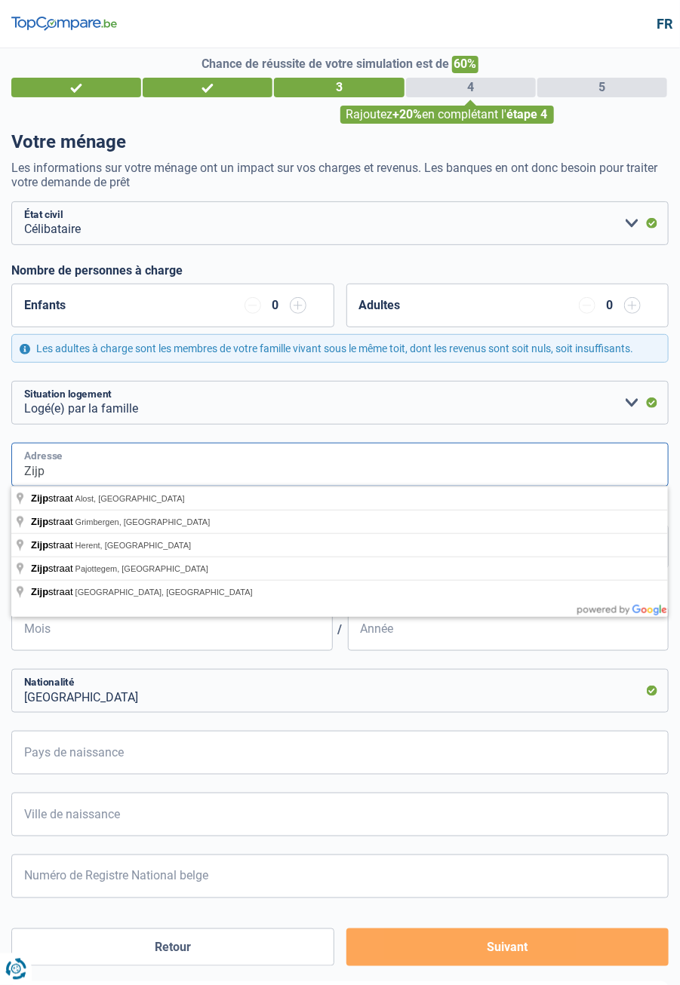
click at [199, 468] on input "Zijp" at bounding box center [339, 465] width 657 height 44
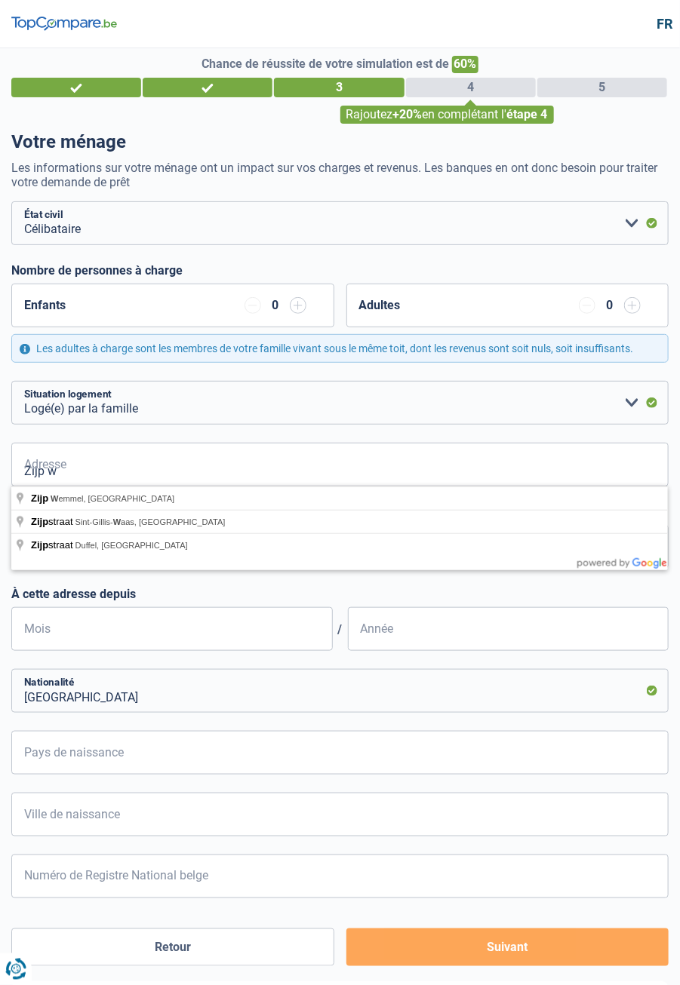
type input "Zijp, Wemmel, Belgique"
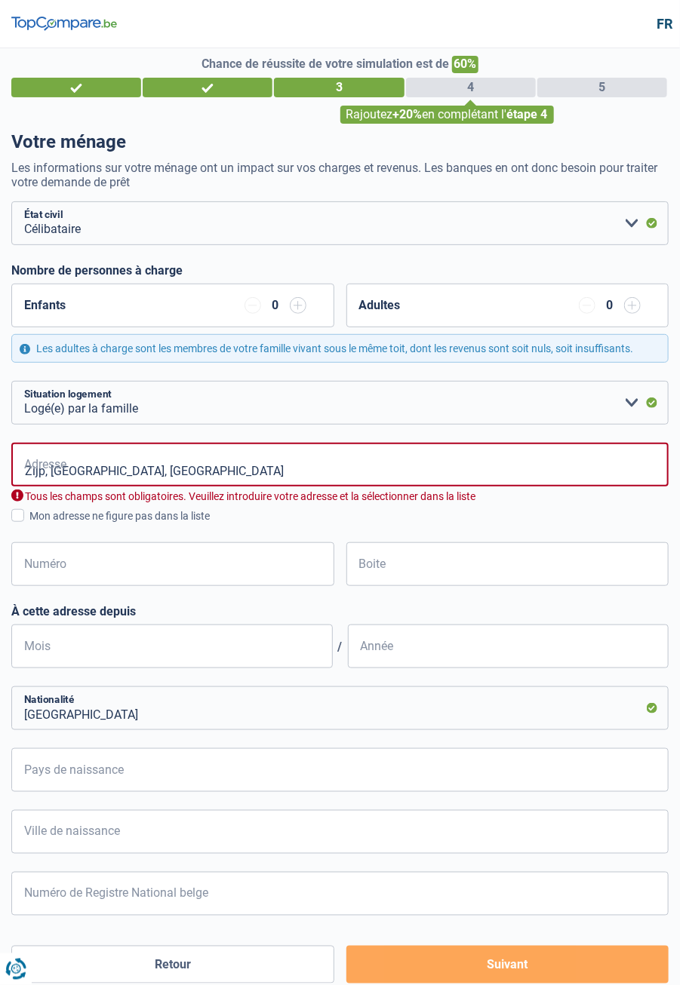
select select "BE"
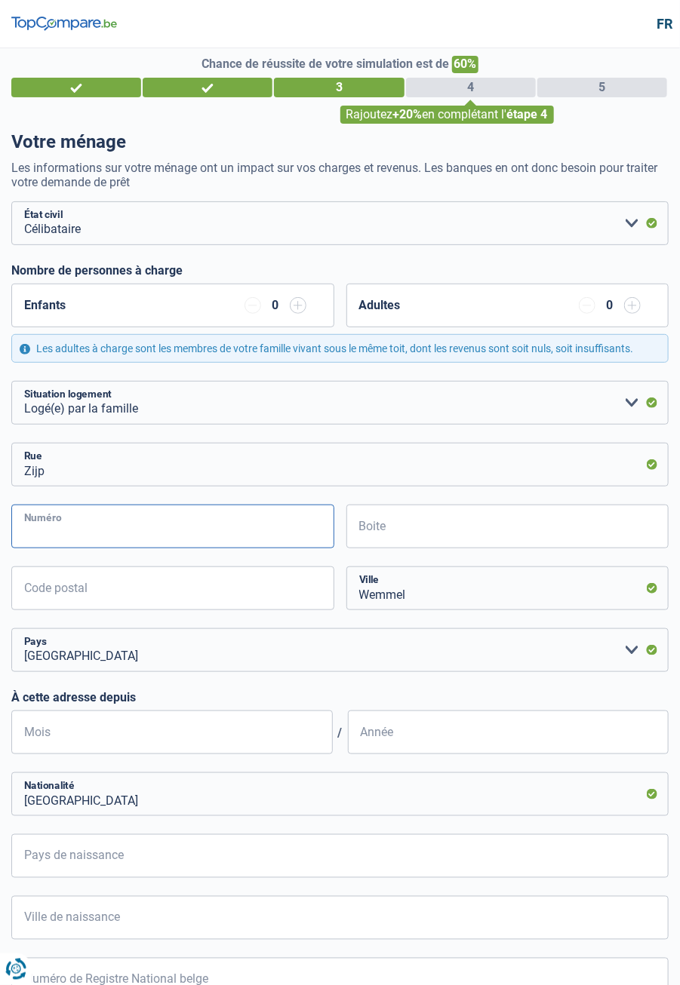
click at [175, 531] on input "Numéro" at bounding box center [172, 527] width 323 height 44
type input "157"
click at [480, 538] on input "Boite" at bounding box center [507, 527] width 323 height 44
type input "28"
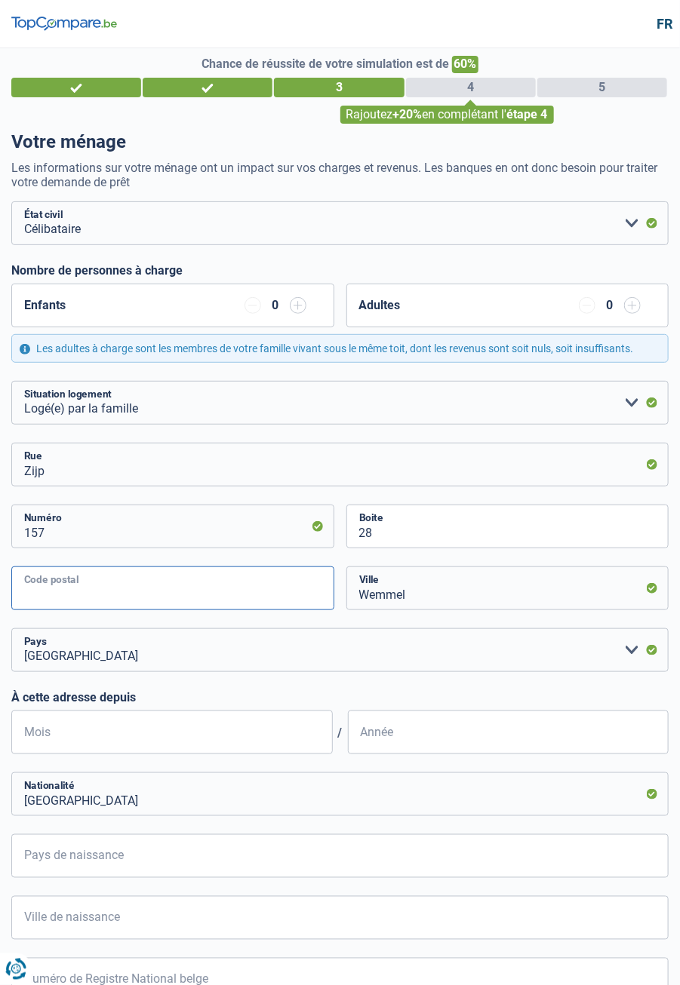
click at [159, 596] on input "Code postal" at bounding box center [172, 589] width 323 height 44
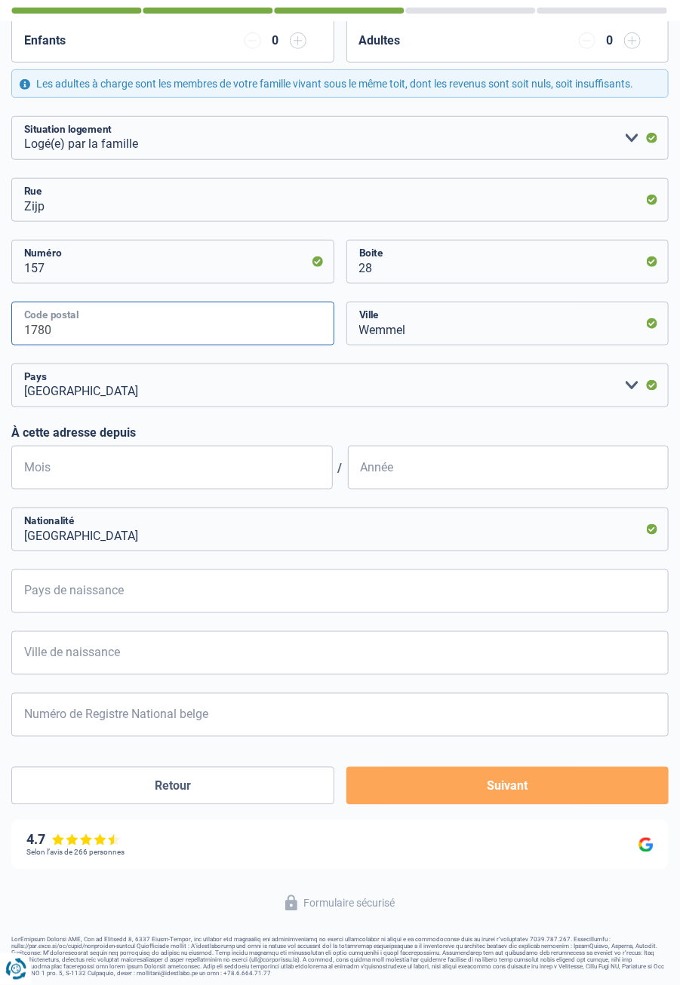
scroll to position [268, 0]
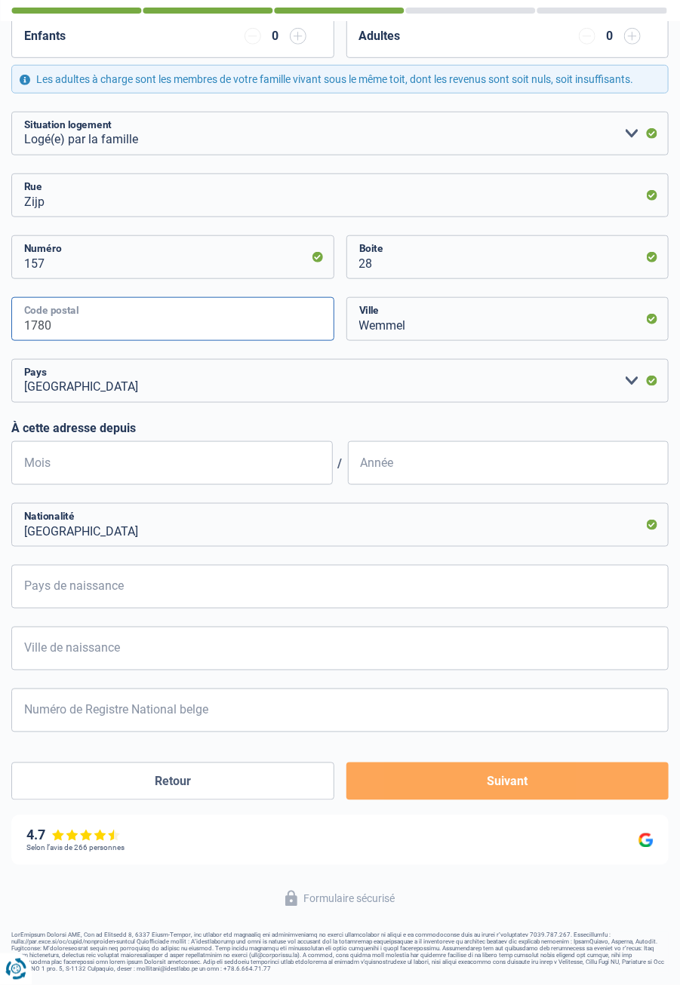
type input "1780"
click at [180, 464] on input "Mois" at bounding box center [171, 463] width 321 height 44
type input "03"
click at [445, 464] on input "Année" at bounding box center [508, 463] width 321 height 44
type input "2025"
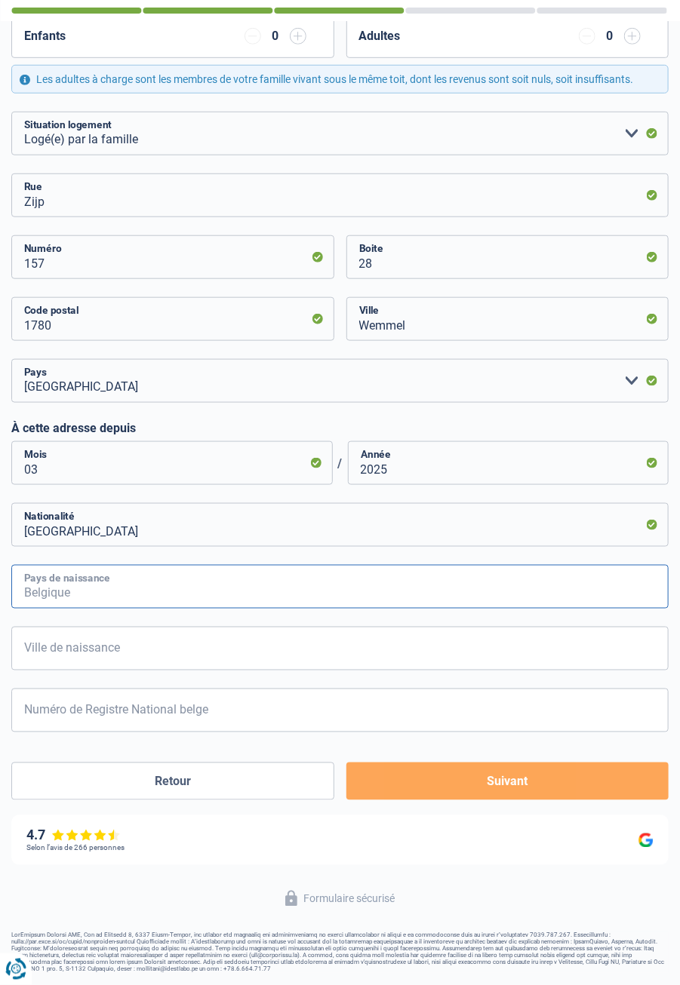
click at [382, 587] on input "Pays de naissance" at bounding box center [339, 587] width 657 height 44
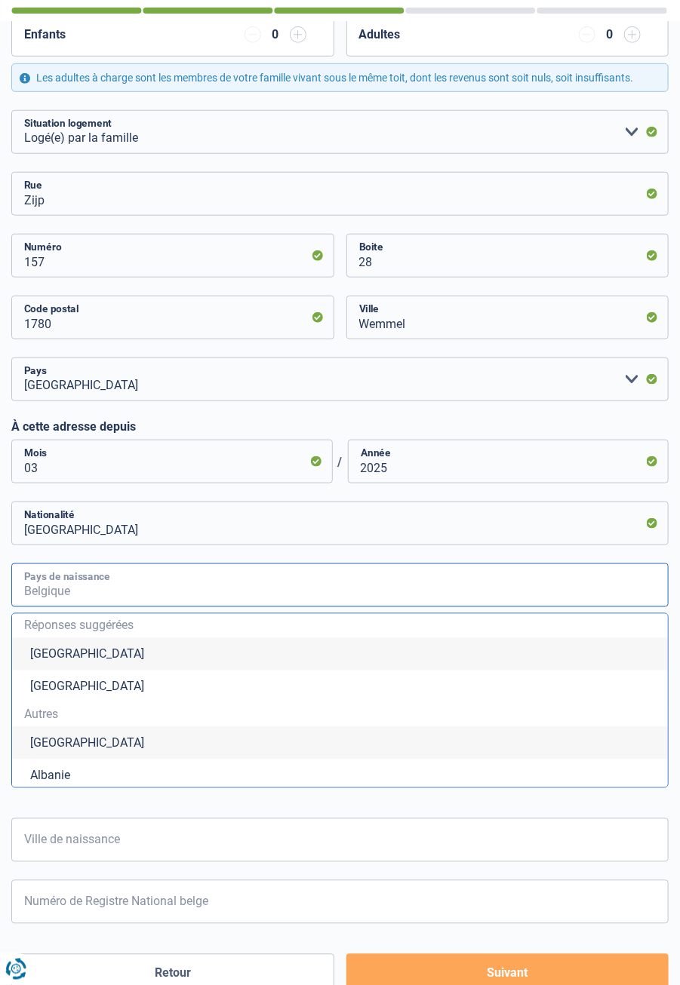
type input "B"
type input "E"
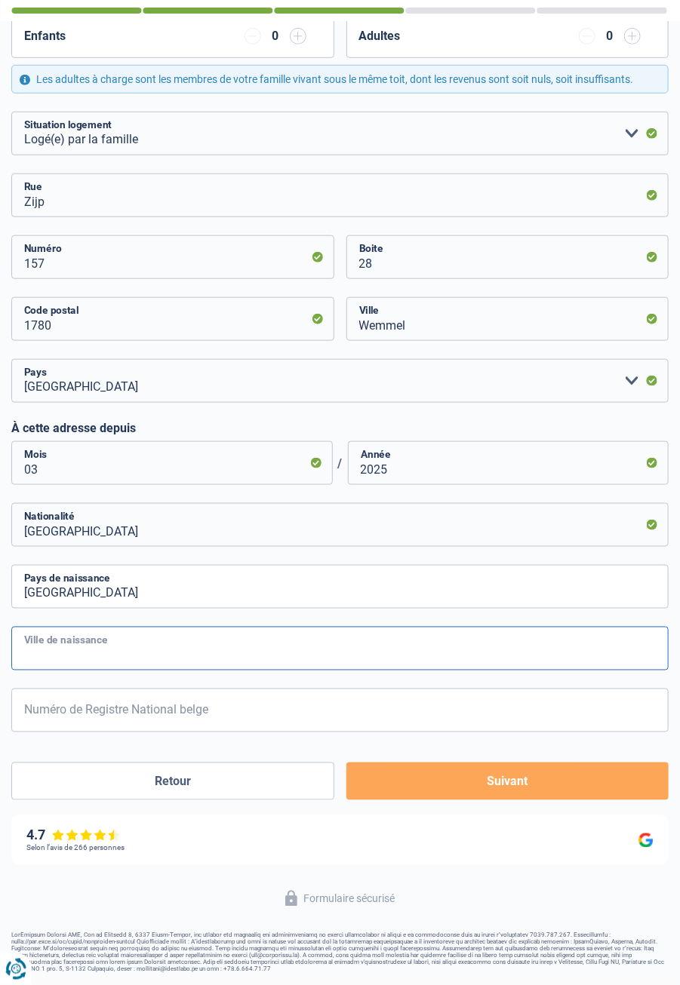
click at [290, 658] on input "Ville de naissance" at bounding box center [339, 649] width 657 height 44
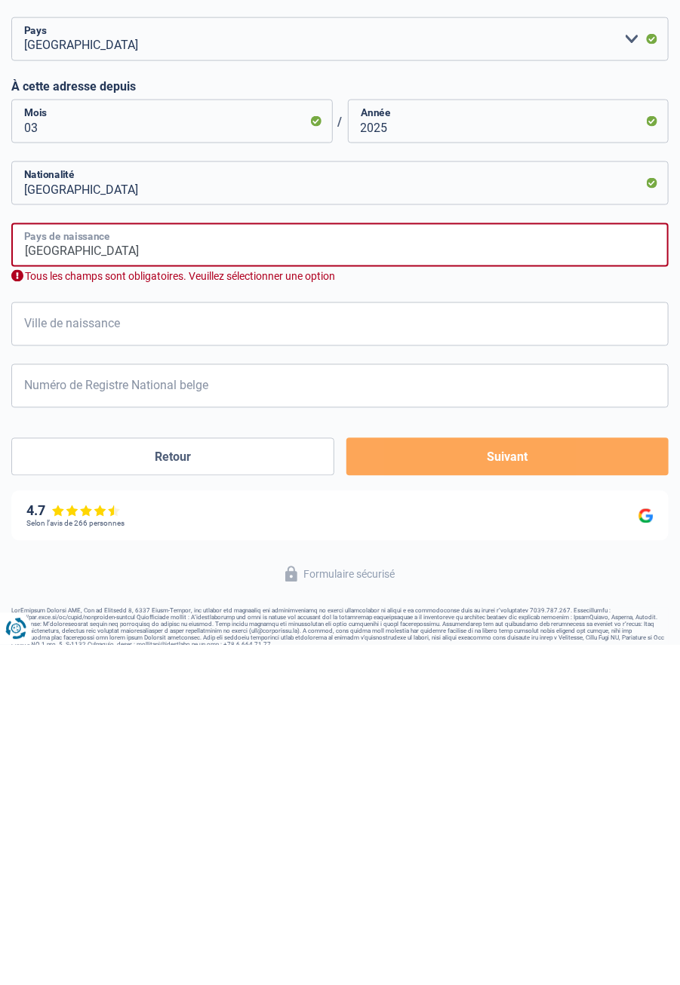
click at [142, 583] on input "Belgique" at bounding box center [339, 586] width 657 height 44
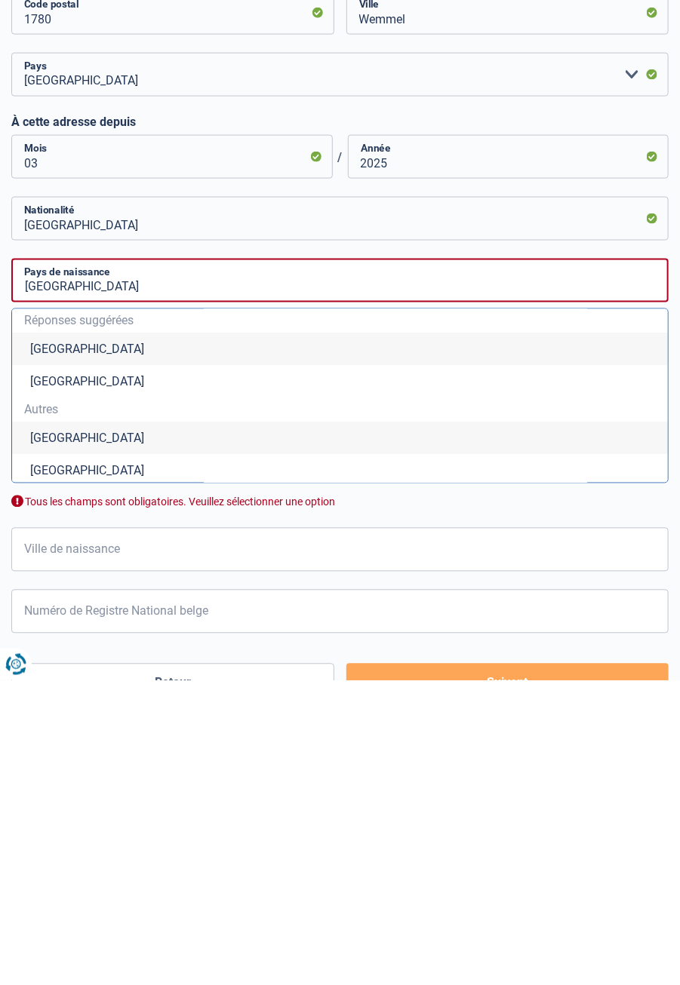
click at [70, 651] on li "Belgique" at bounding box center [340, 654] width 656 height 32
type input "Belgique"
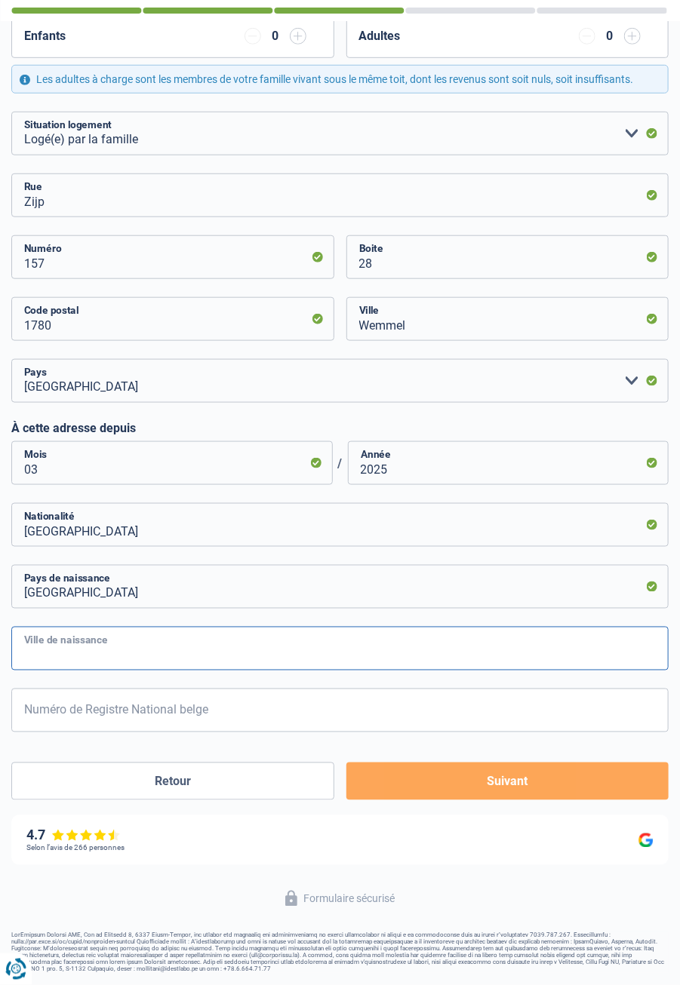
click at [95, 645] on input "Ville de naissance" at bounding box center [339, 649] width 657 height 44
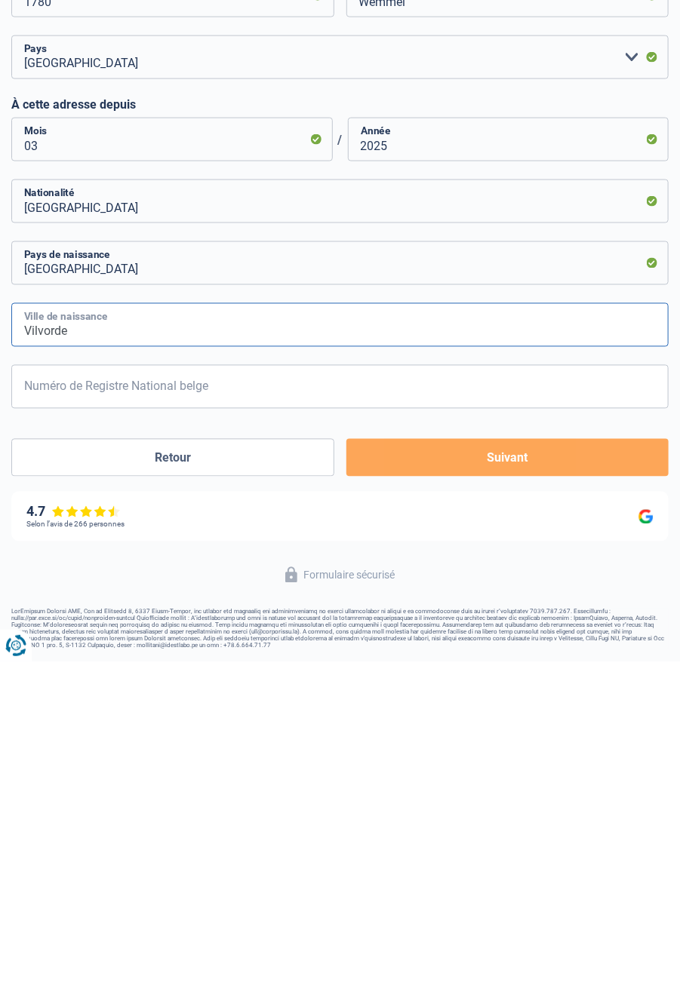
type input "Vilvorde"
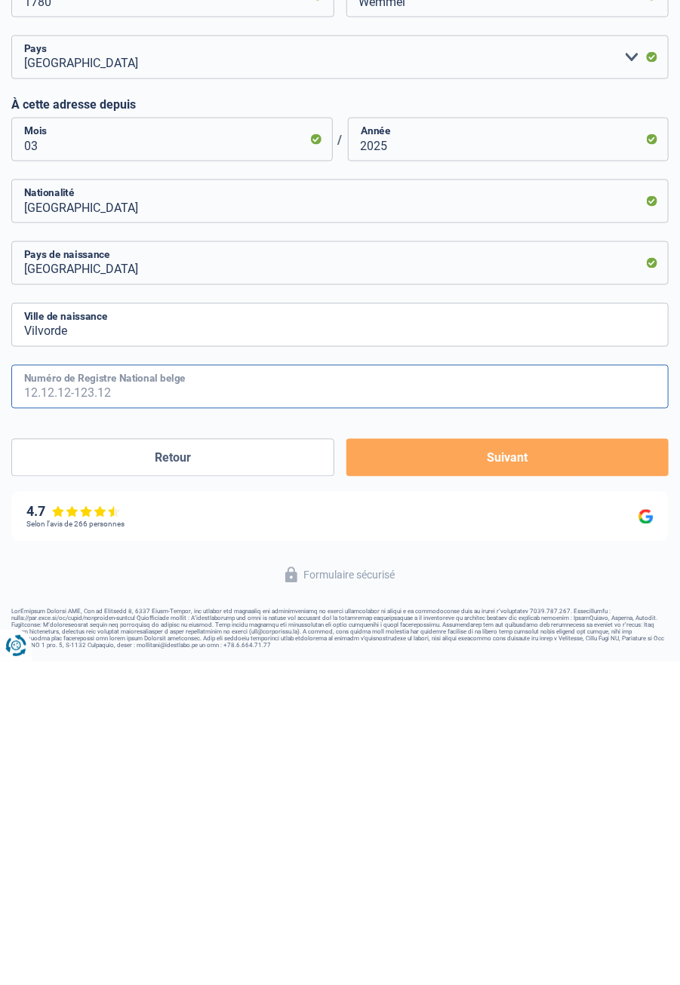
click at [208, 717] on input "Numéro de Registre National belge" at bounding box center [339, 711] width 657 height 44
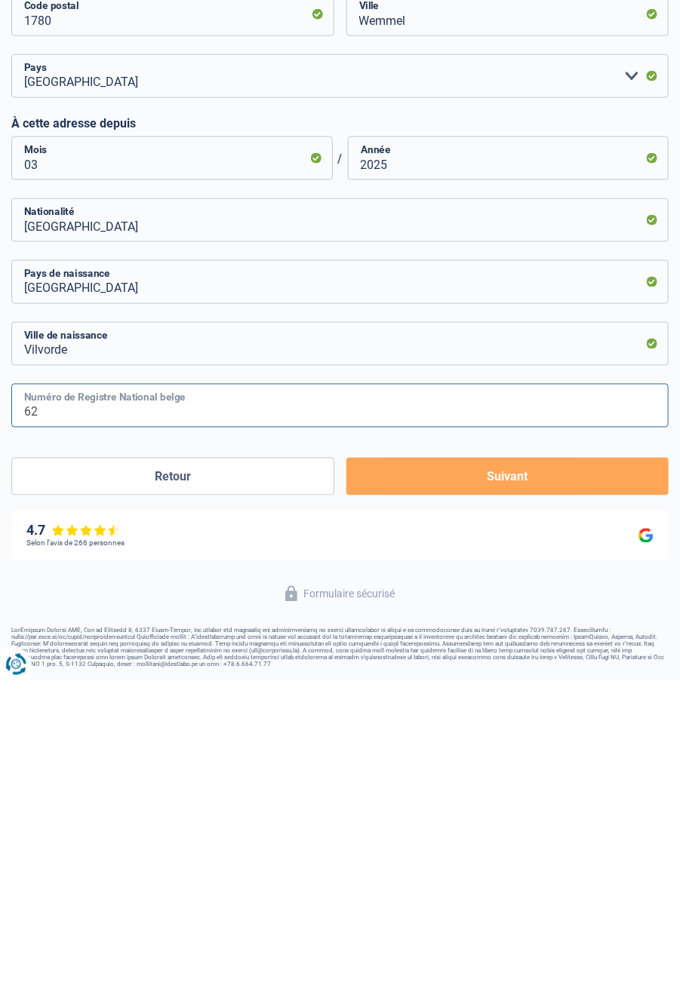
type input "62.02.05-462.25"
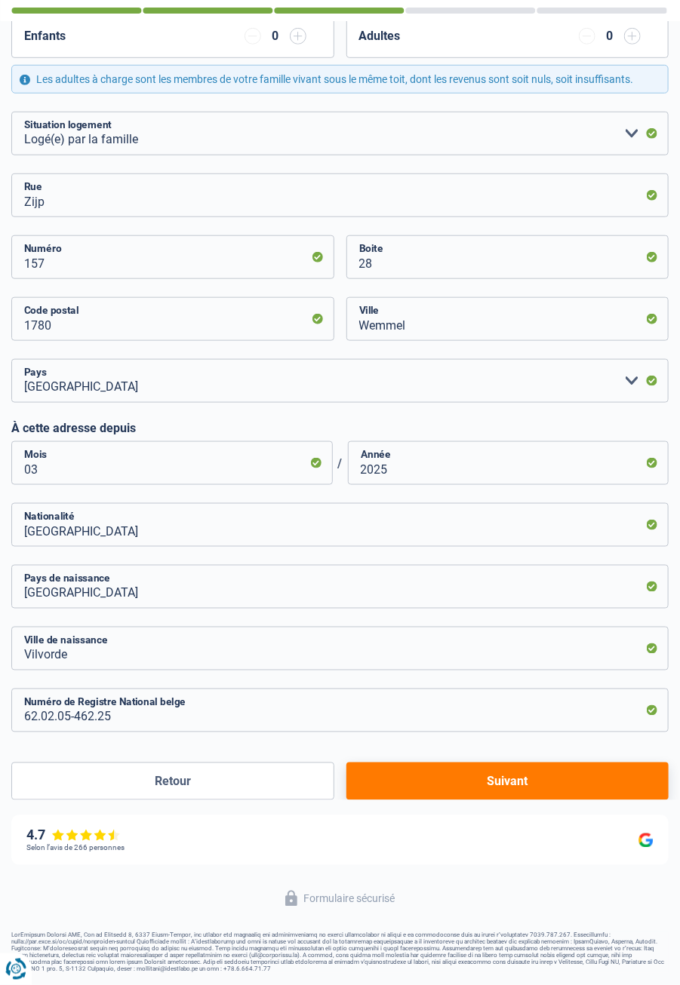
click at [521, 788] on button "Suivant" at bounding box center [507, 782] width 322 height 38
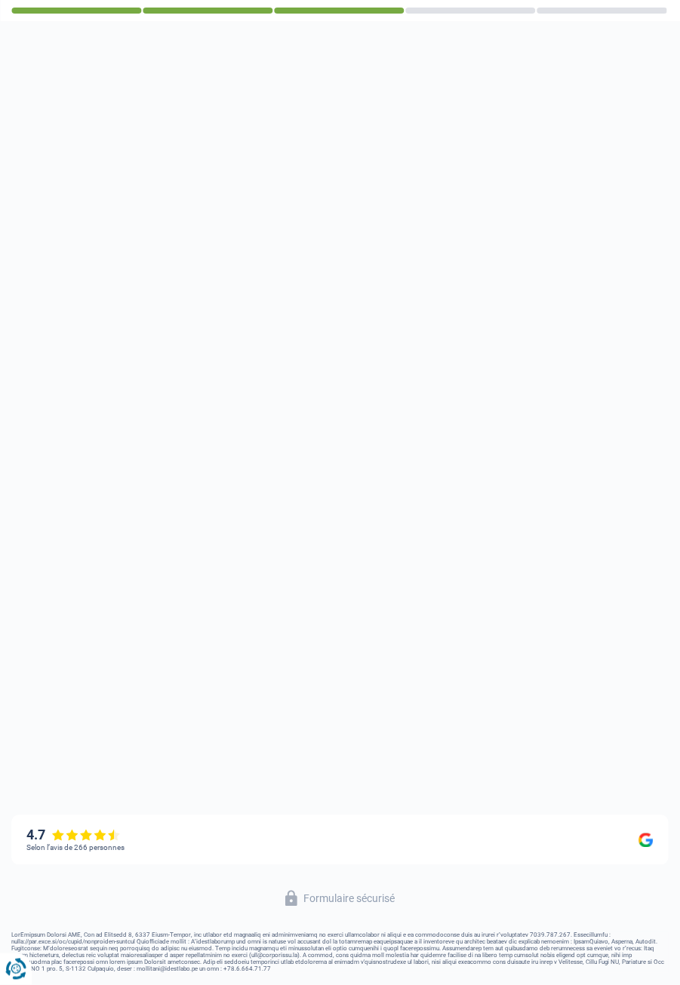
select select "pension"
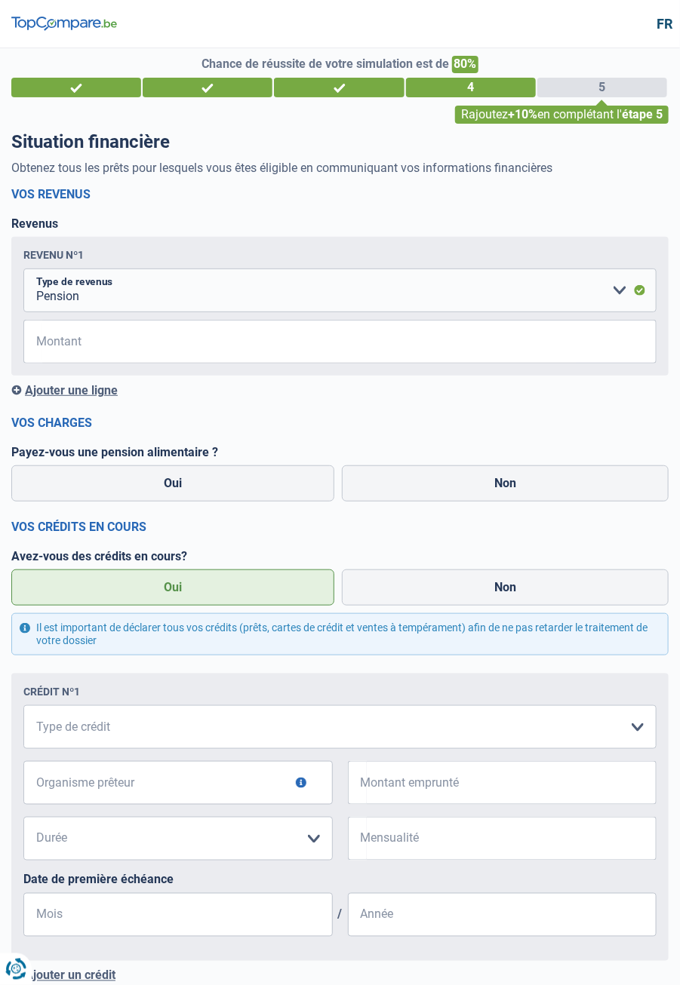
click at [48, 396] on div "Ajouter une ligne" at bounding box center [339, 390] width 657 height 14
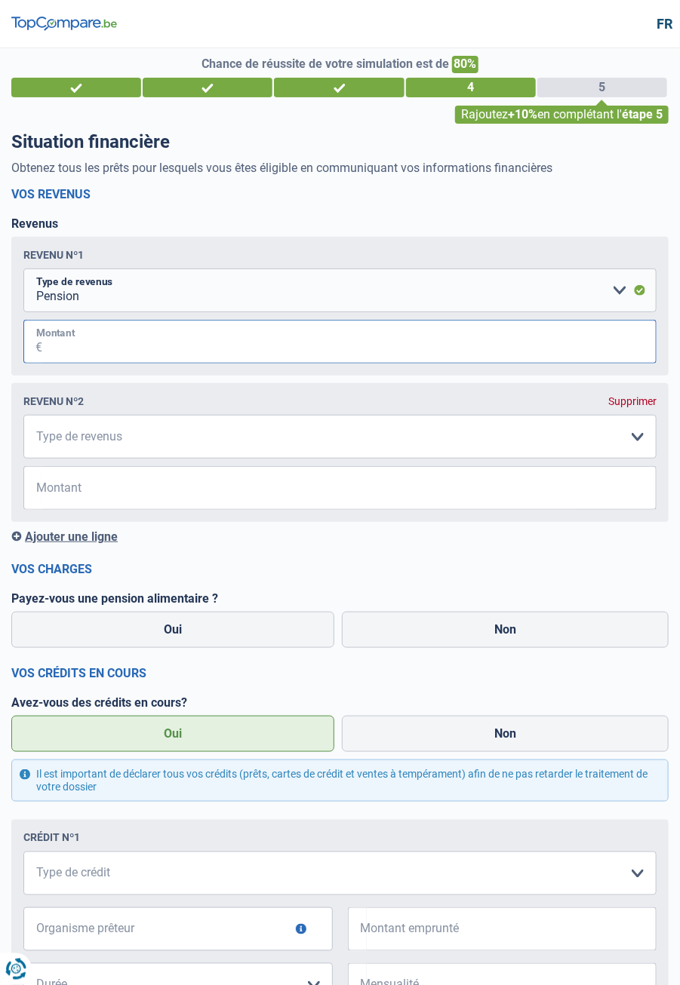
click at [87, 343] on input "Montant" at bounding box center [349, 342] width 614 height 44
type input "1.713"
click at [636, 444] on select "Allocation d'handicap Allocations chômage Allocations familiales Chèques repas …" at bounding box center [339, 437] width 633 height 44
select select "handicapAllowance"
click at [23, 415] on select "Allocation d'handicap Allocations chômage Allocations familiales Chèques repas …" at bounding box center [339, 437] width 633 height 44
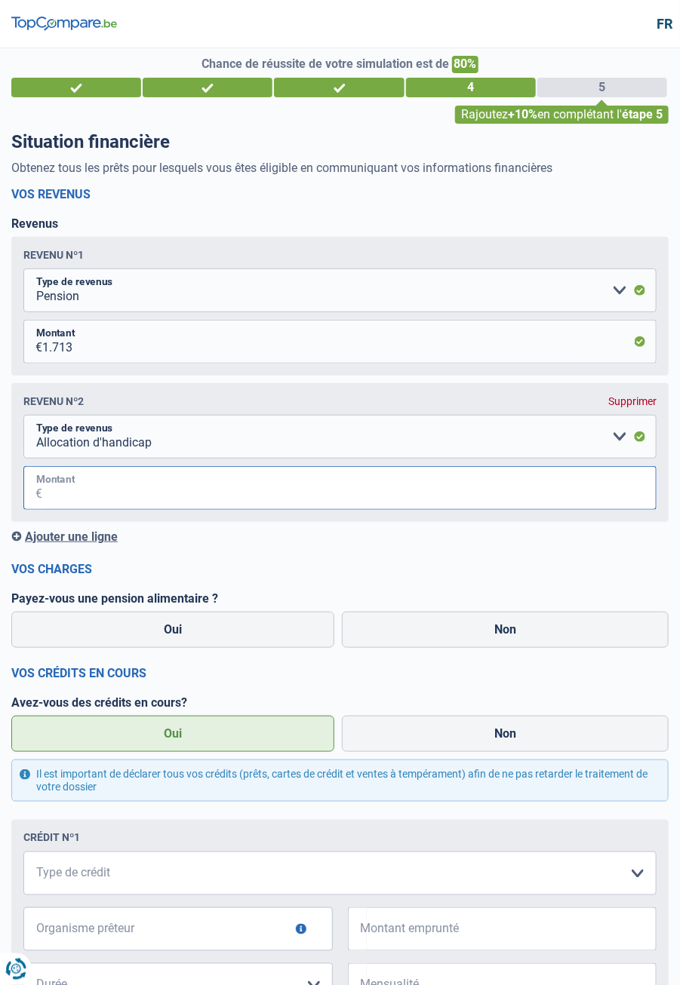
click at [157, 490] on input "Montant" at bounding box center [349, 488] width 614 height 44
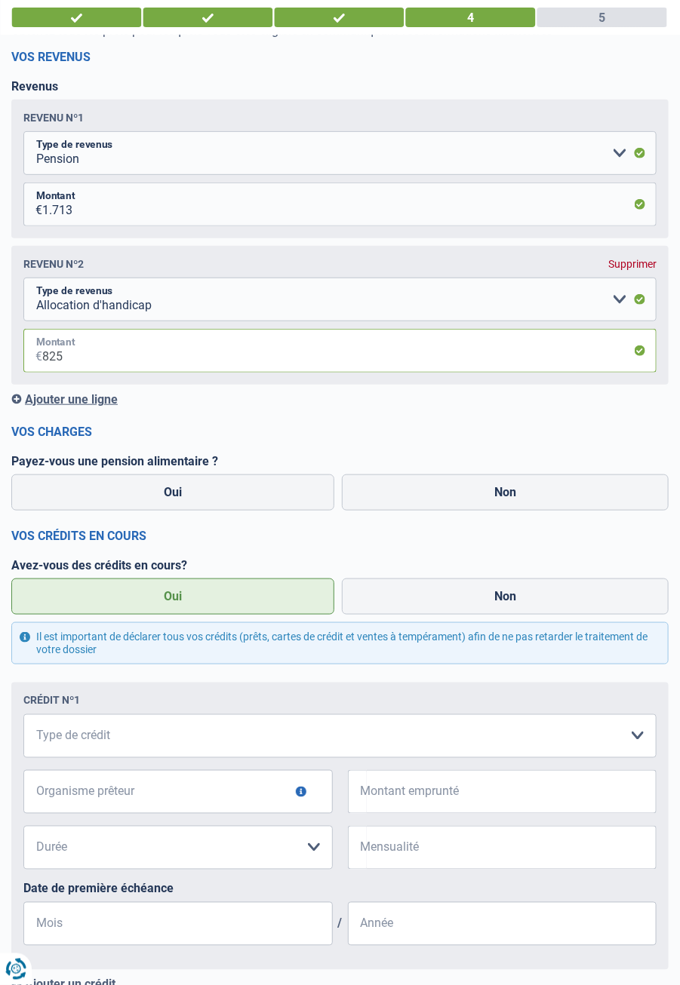
scroll to position [153, 0]
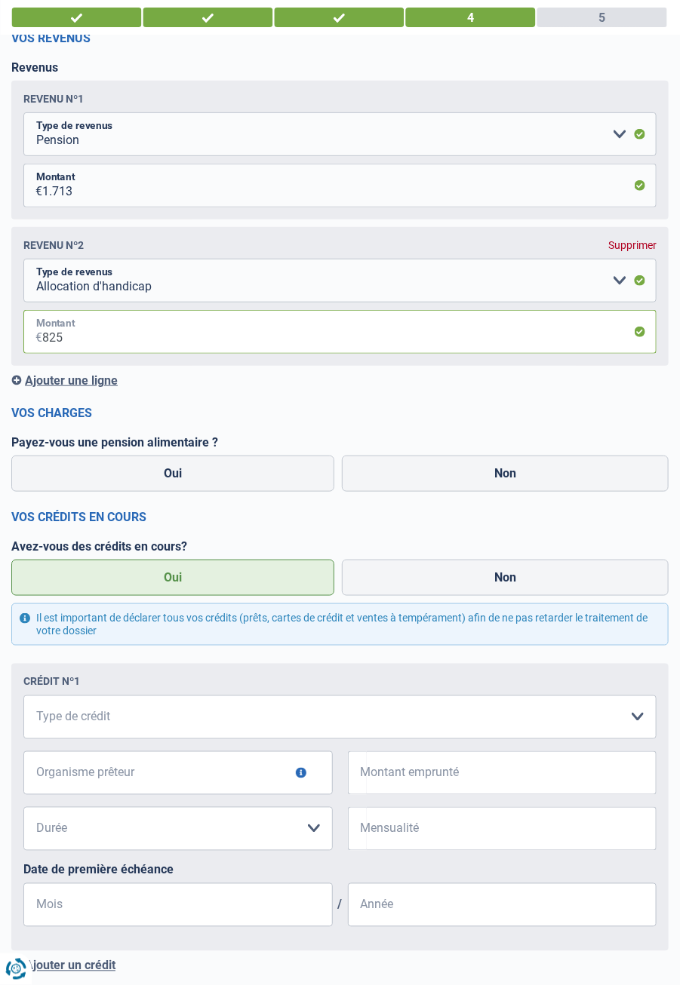
type input "825"
click at [517, 483] on label "Non" at bounding box center [505, 474] width 327 height 36
click at [517, 483] on input "Non" at bounding box center [505, 474] width 327 height 36
radio input "true"
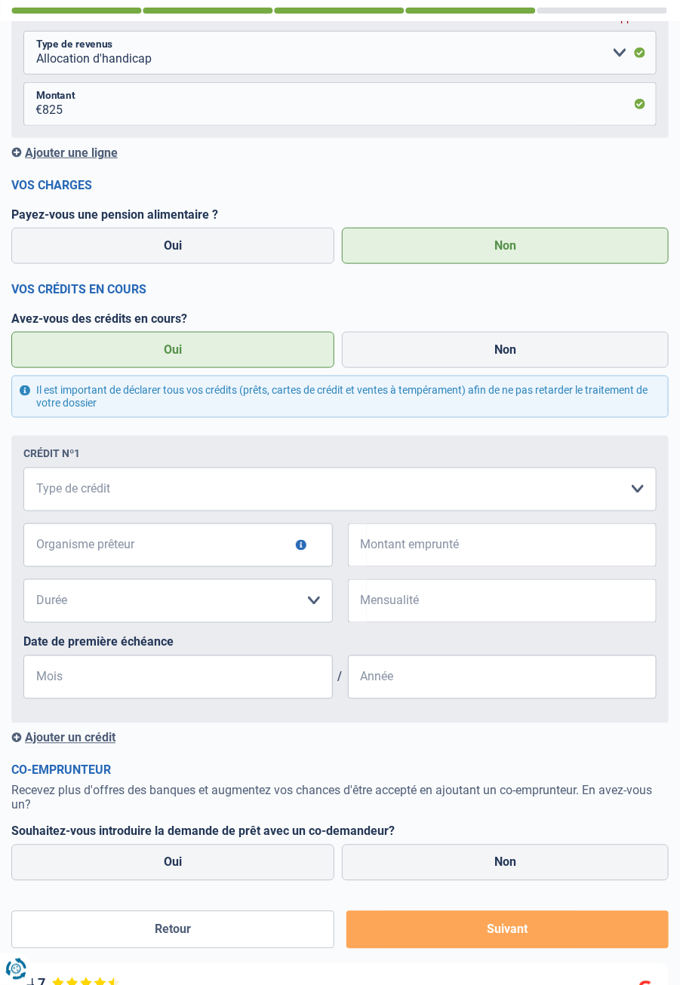
scroll to position [384, 0]
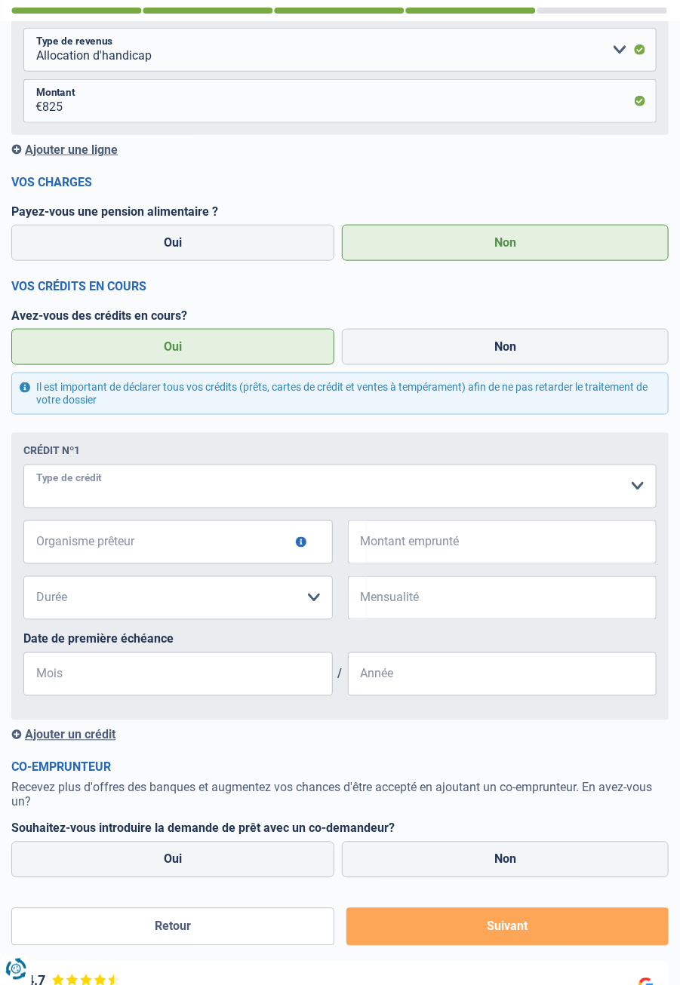
click at [642, 485] on select "Carte ou ouverture de crédit Prêt hypothécaire Vente à tempérament Prêt à tempé…" at bounding box center [339, 487] width 633 height 44
select select "mortgage"
click at [23, 465] on select "Carte ou ouverture de crédit Prêt hypothécaire Vente à tempérament Prêt à tempé…" at bounding box center [339, 487] width 633 height 44
click at [164, 548] on input "Organisme prêteur" at bounding box center [177, 543] width 309 height 44
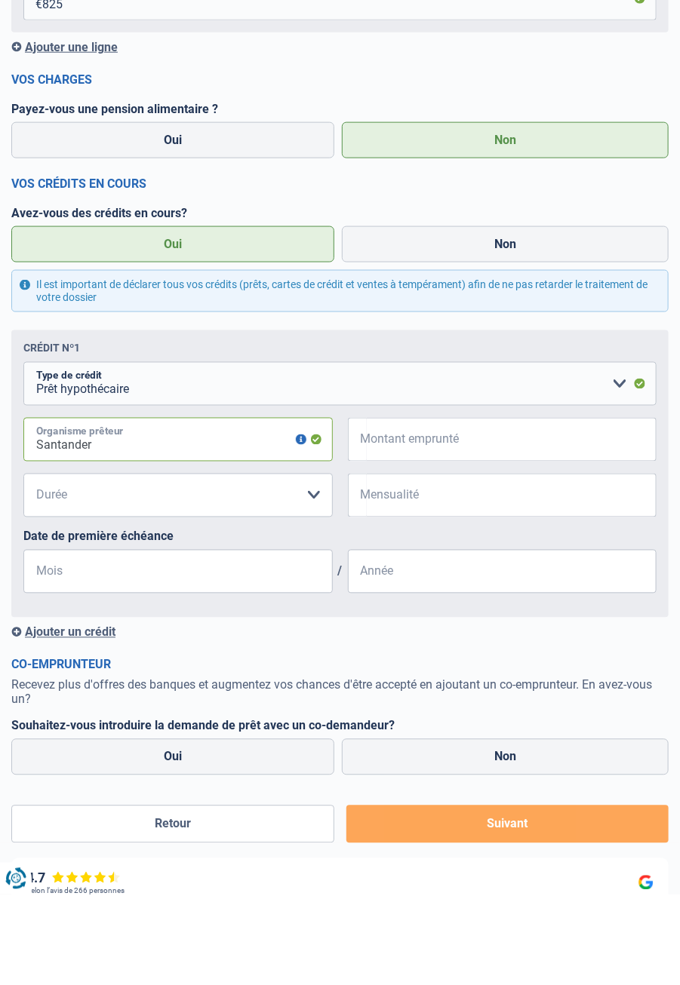
scroll to position [396, 0]
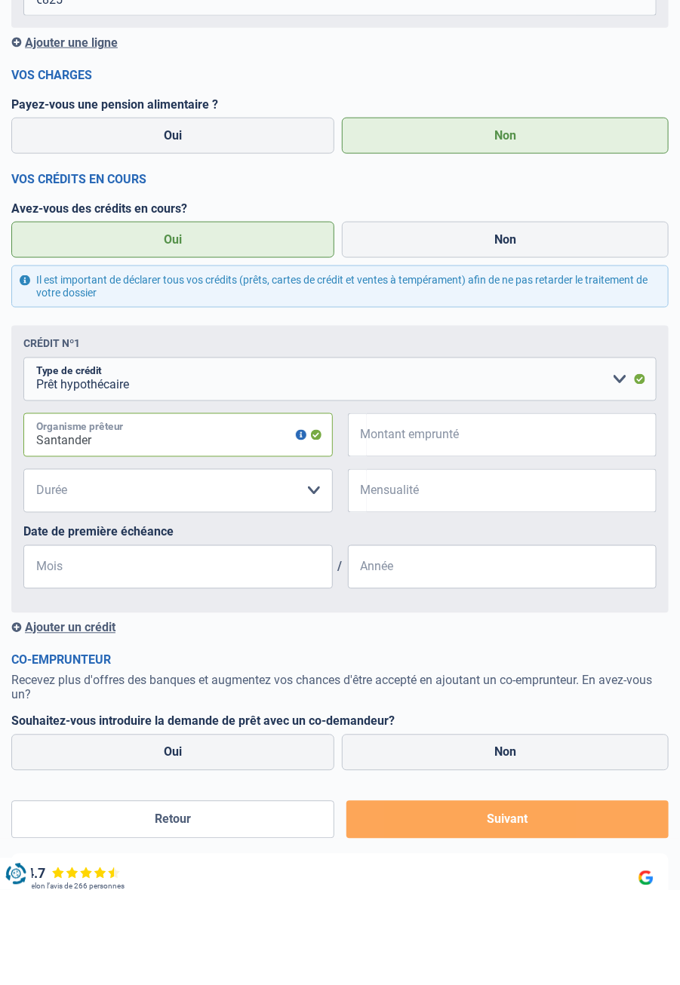
type input "Santander"
click at [447, 536] on input "Montant emprunté" at bounding box center [512, 530] width 290 height 44
click at [310, 586] on select "120 mois 180 mois 240 mois 300 mois 360 mois 420 mois Veuillez sélectionner une…" at bounding box center [177, 586] width 309 height 44
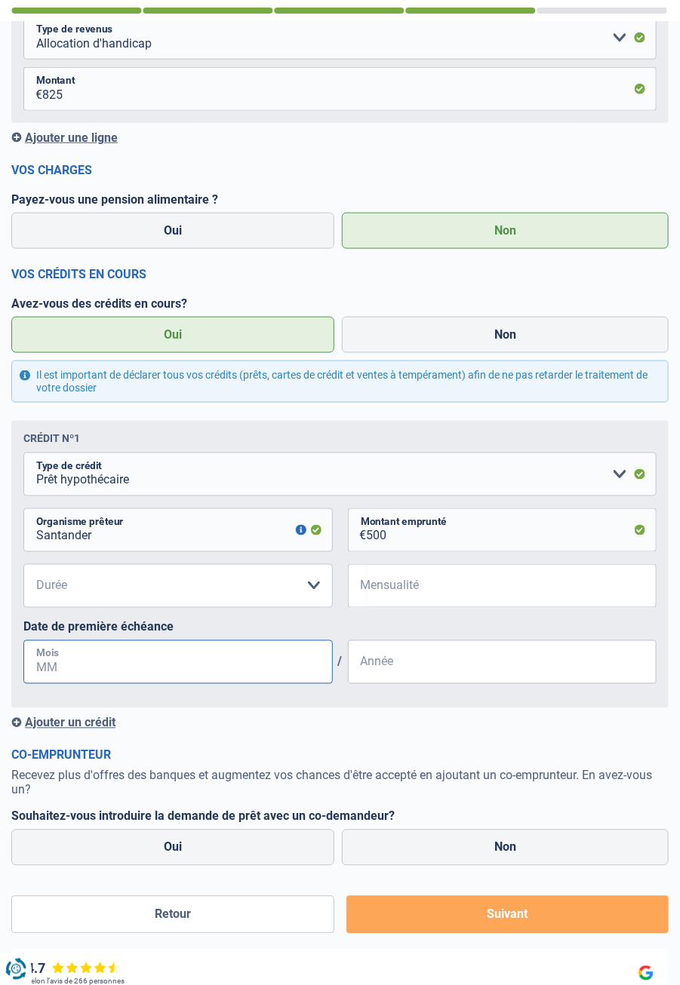
click at [244, 640] on input "Mois" at bounding box center [177, 662] width 309 height 44
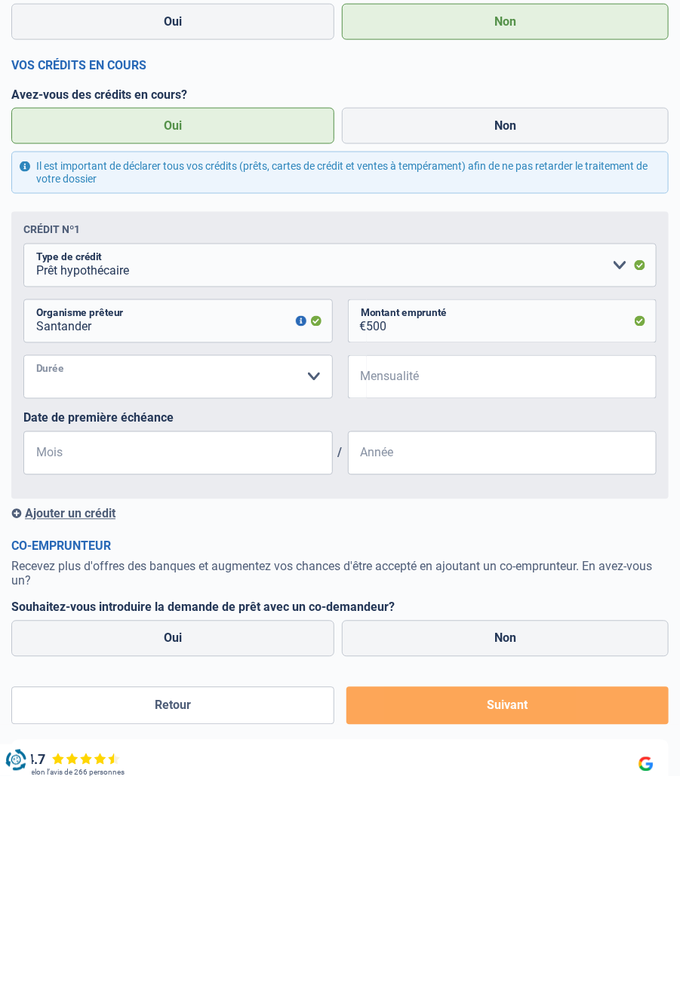
click at [88, 585] on select "120 mois 180 mois 240 mois 300 mois 360 mois 420 mois Veuillez sélectionner une…" at bounding box center [177, 586] width 309 height 44
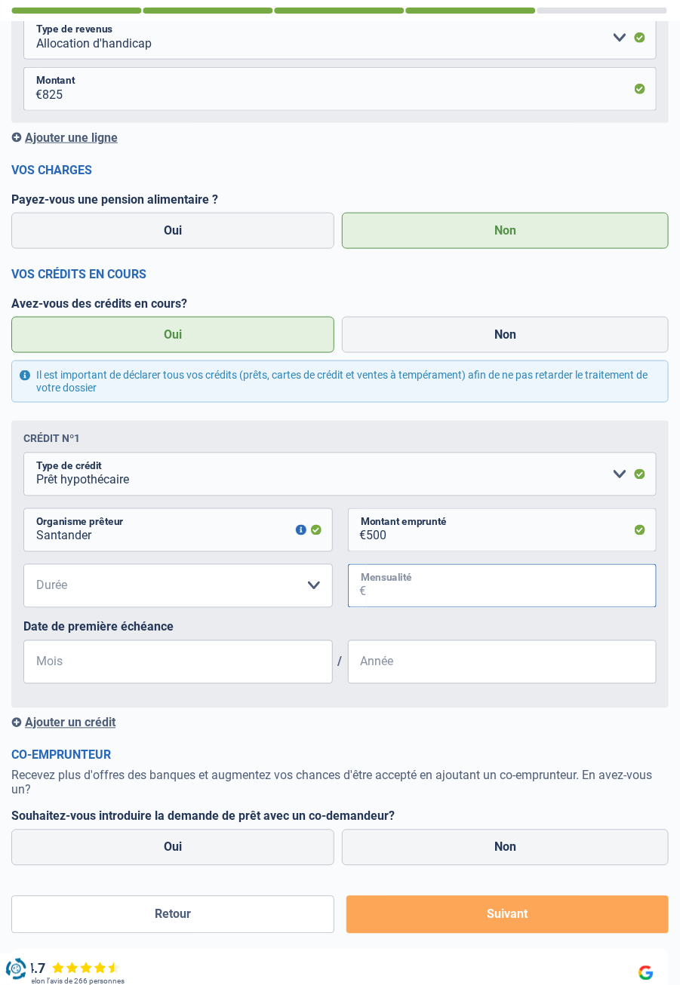
click at [488, 585] on input "Mensualité" at bounding box center [512, 586] width 290 height 44
click at [413, 541] on input "500" at bounding box center [512, 530] width 290 height 44
type input "5"
type input "10.001"
click at [441, 594] on input "Mensualité" at bounding box center [512, 586] width 290 height 44
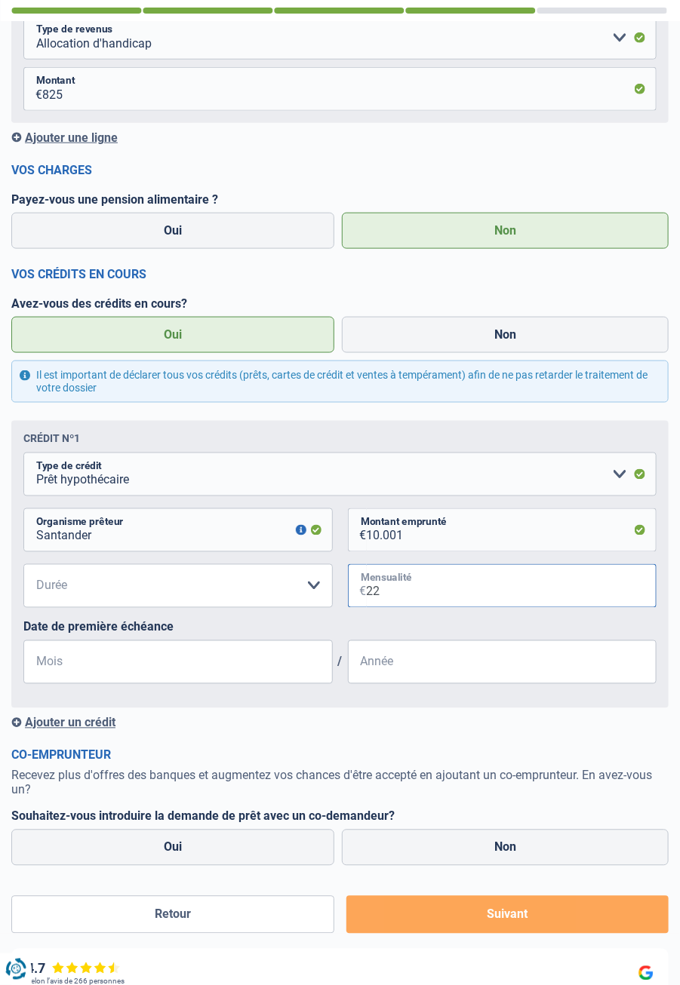
type input "2"
type input "227"
click at [318, 592] on select "120 mois 180 mois 240 mois 300 mois 360 mois 420 mois Veuillez sélectionner une…" at bounding box center [177, 586] width 309 height 44
click at [257, 640] on input "Mois" at bounding box center [177, 662] width 309 height 44
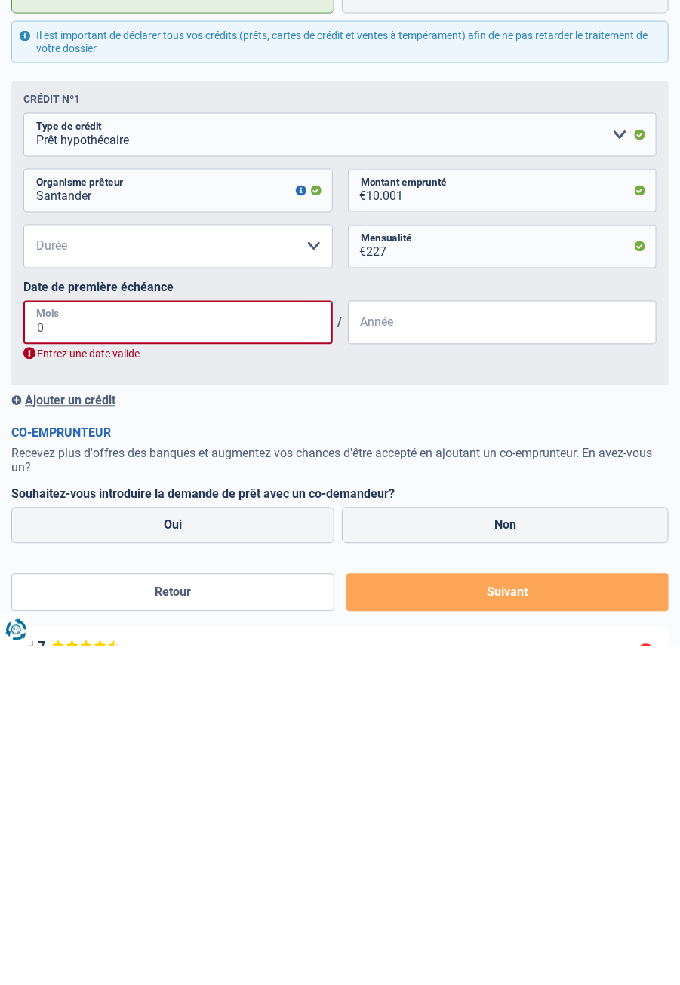
type input "01"
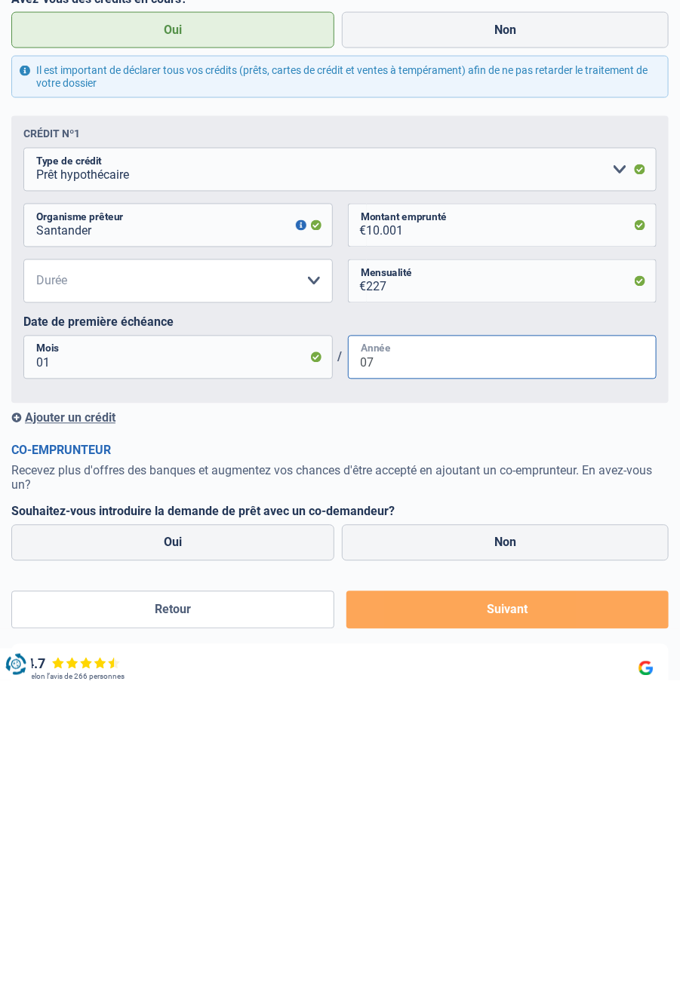
type input "0"
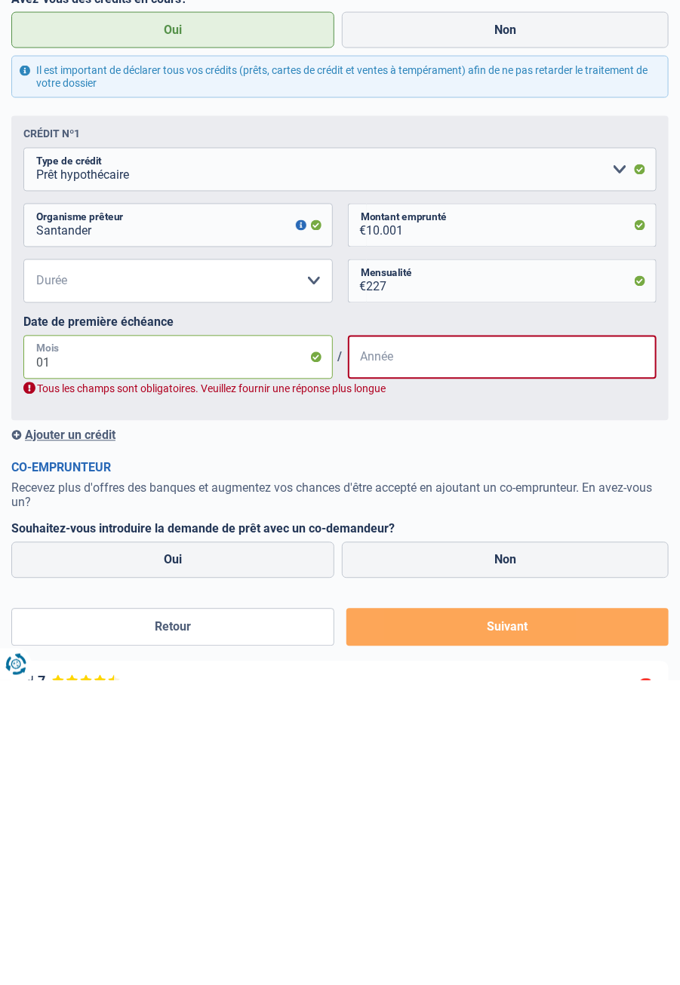
click at [88, 671] on input "01" at bounding box center [177, 662] width 309 height 44
type input "0"
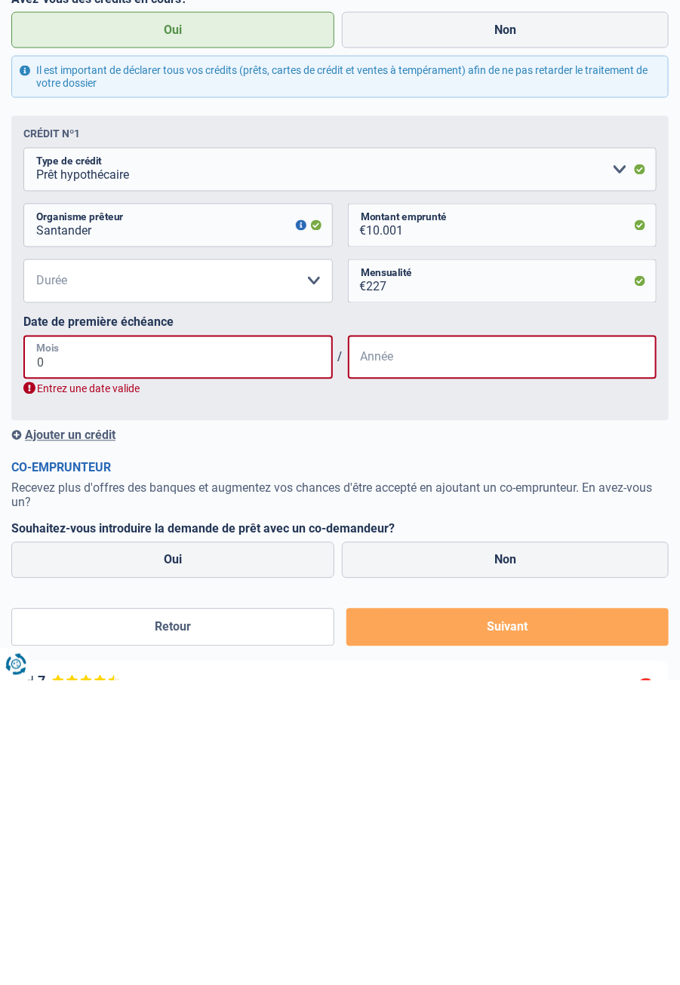
type input "07"
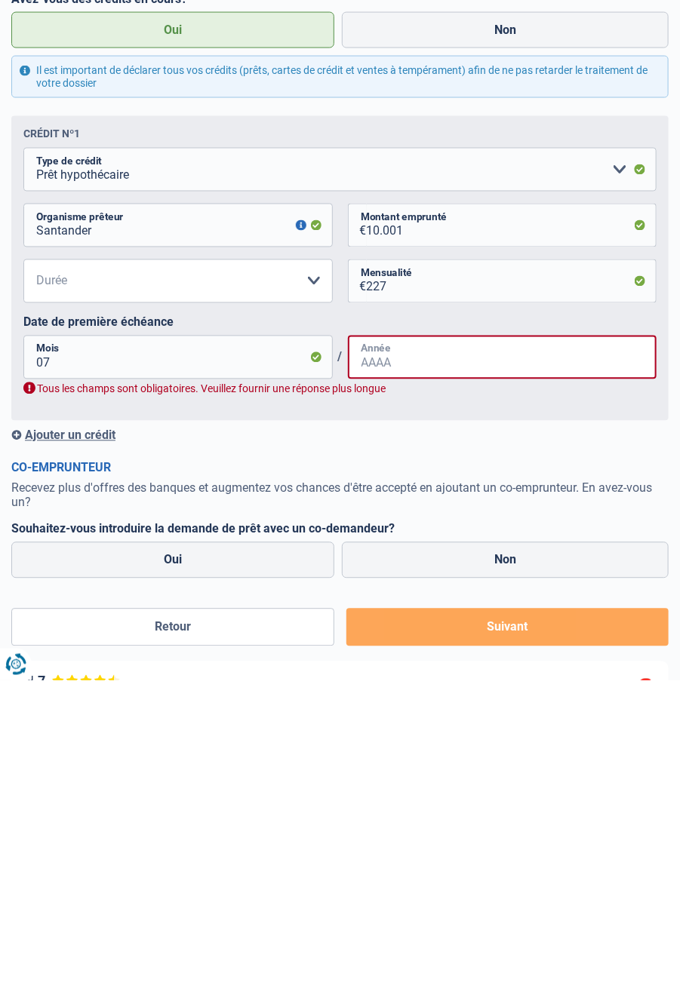
click at [439, 671] on input "Année" at bounding box center [502, 662] width 309 height 44
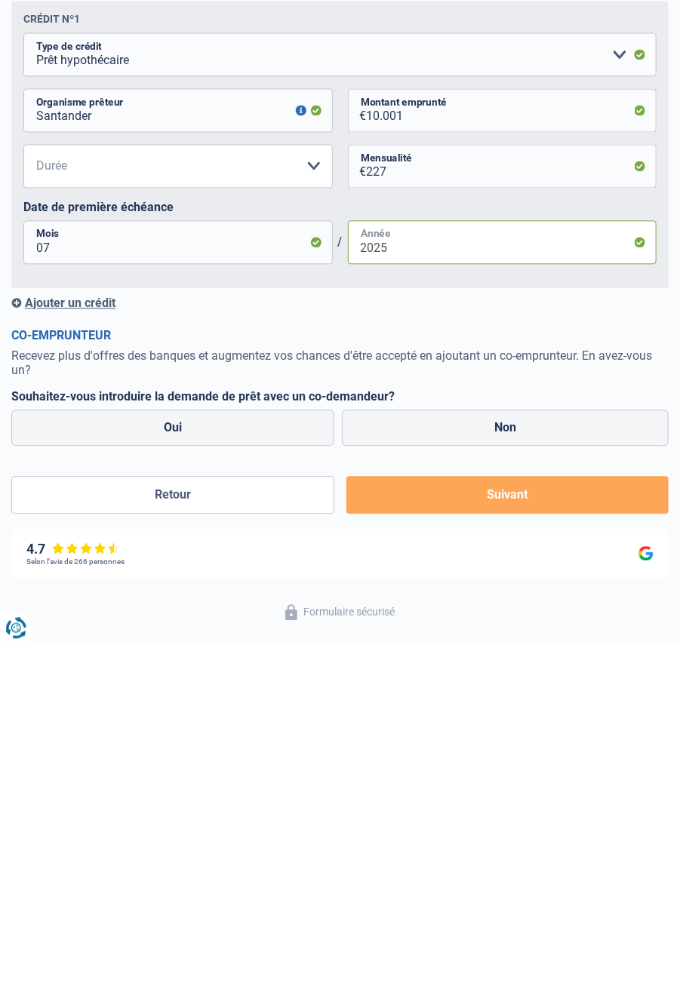
scroll to position [487, 0]
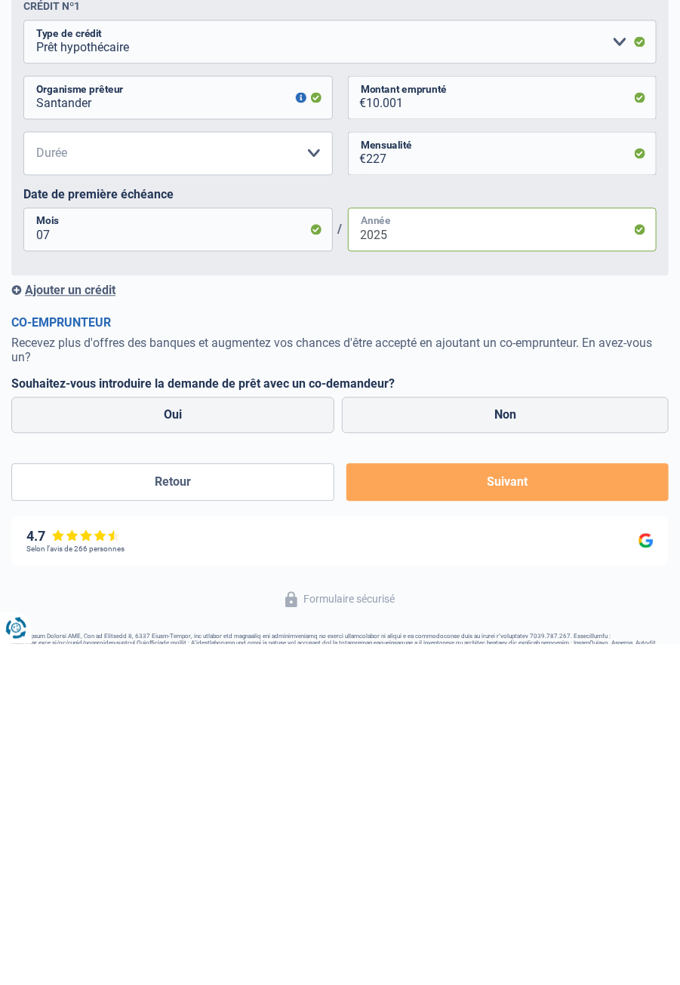
type input "2025"
click at [69, 625] on div "Ajouter un crédit" at bounding box center [339, 632] width 657 height 14
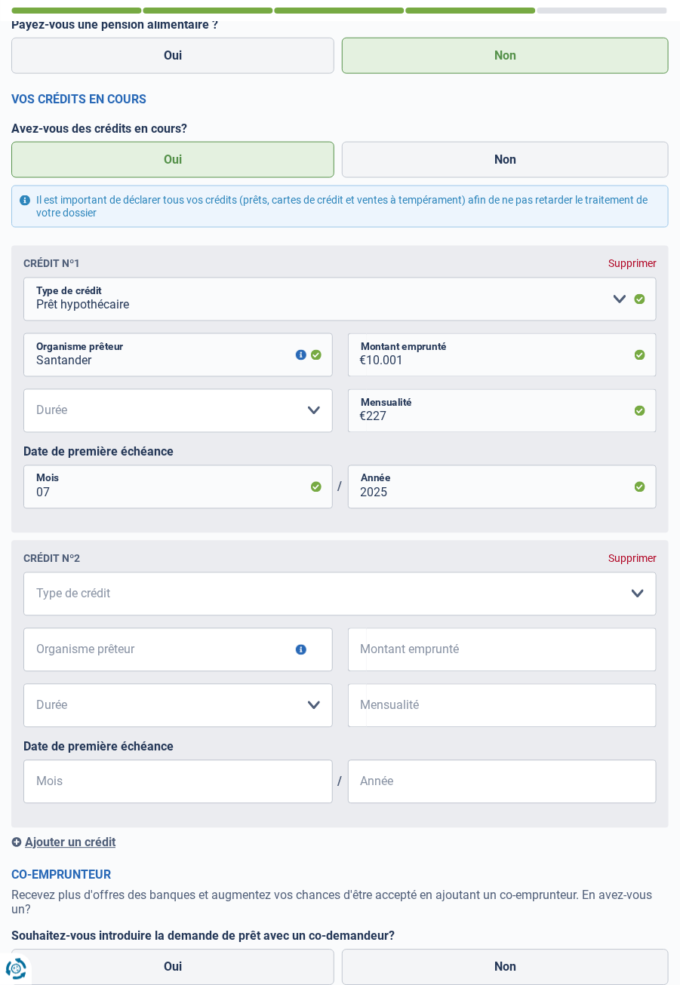
scroll to position [579, 0]
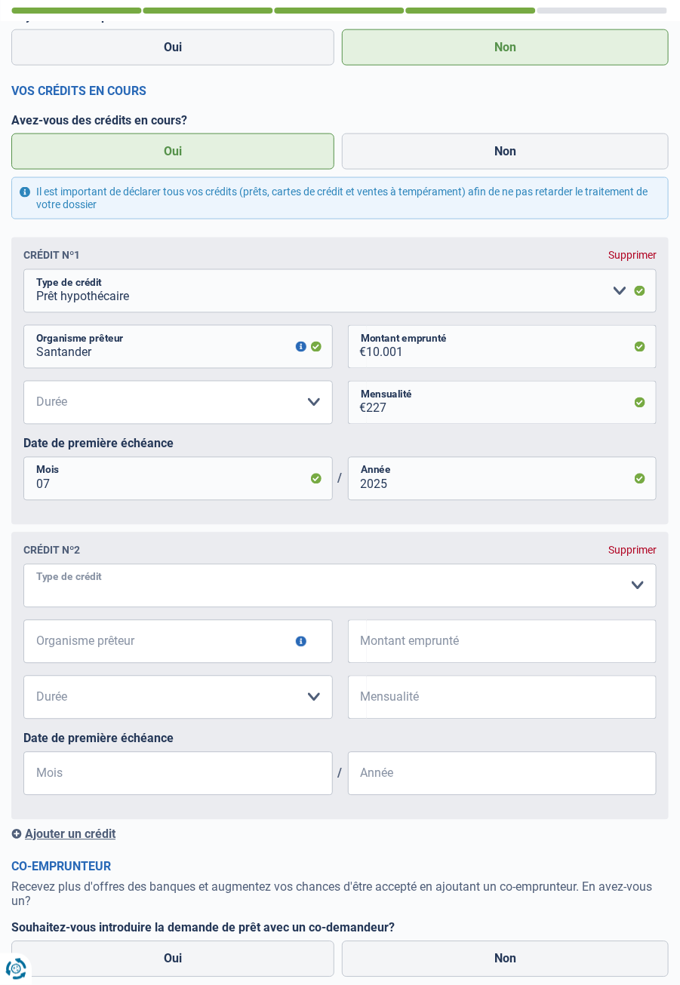
click at [148, 588] on select "Carte ou ouverture de crédit Prêt hypothécaire Vente à tempérament Prêt à tempé…" at bounding box center [339, 586] width 633 height 44
select select "personalLoan"
click at [23, 564] on select "Carte ou ouverture de crédit Prêt hypothécaire Vente à tempérament Prêt à tempé…" at bounding box center [339, 586] width 633 height 44
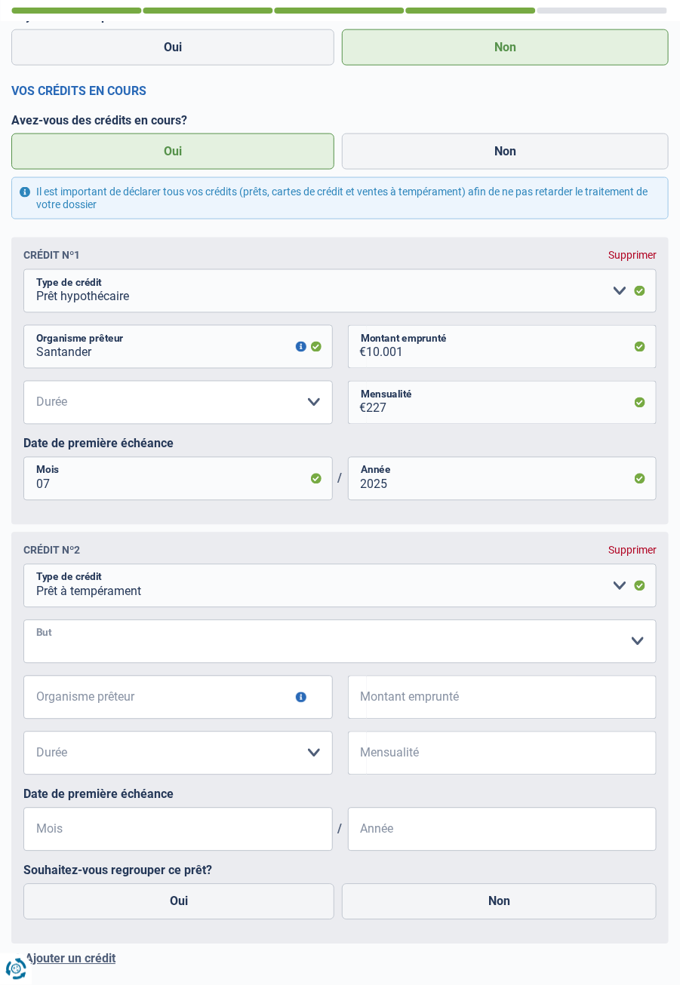
click at [634, 646] on select "Confort maison: meubles, textile, peinture, électroménager, outillage non-profe…" at bounding box center [339, 642] width 633 height 44
click at [349, 963] on div "Ajouter un crédit" at bounding box center [339, 959] width 657 height 14
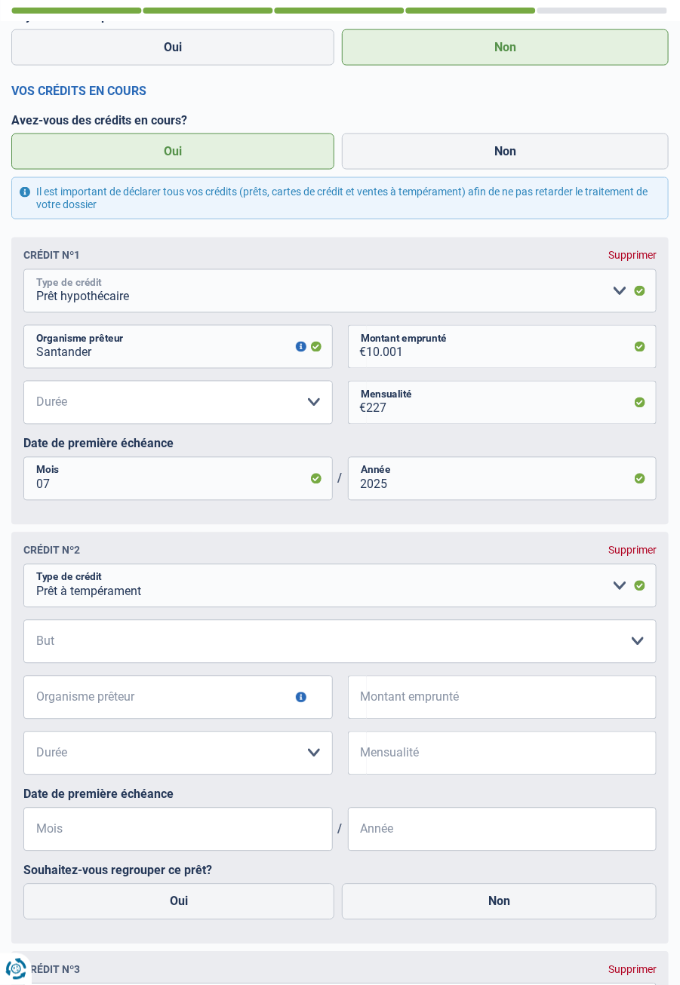
click at [613, 284] on select "Carte ou ouverture de crédit Prêt hypothécaire Vente à tempérament Prêt à tempé…" at bounding box center [339, 291] width 633 height 44
select select "personalLoan"
click at [23, 269] on select "Carte ou ouverture de crédit Prêt hypothécaire Vente à tempérament Prêt à tempé…" at bounding box center [339, 291] width 633 height 44
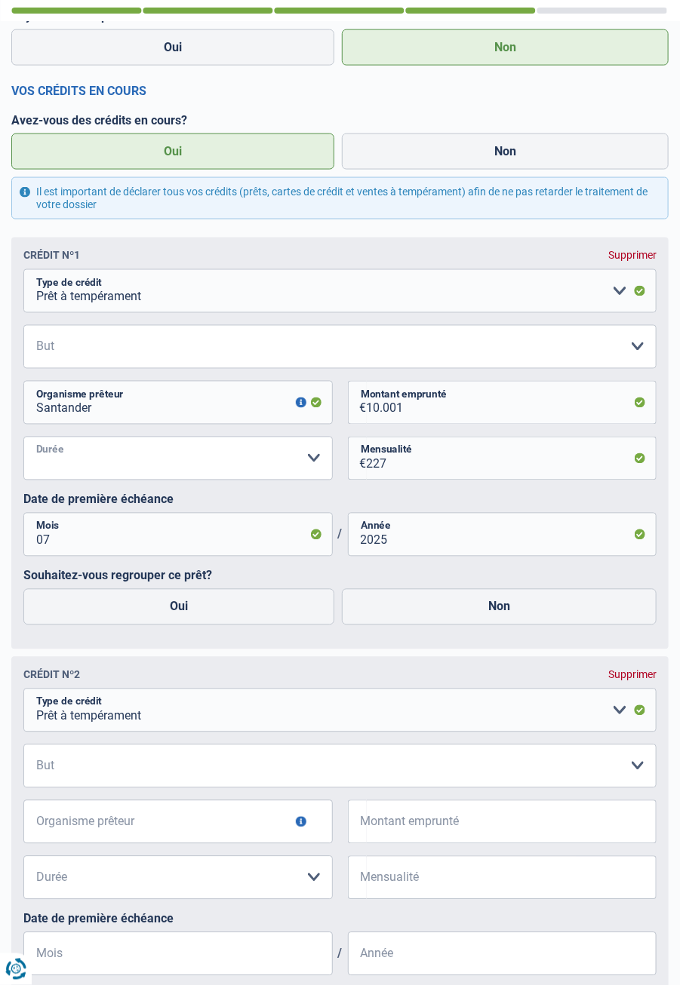
click at [312, 454] on select "12 mois 18 mois 24 mois 30 mois 36 mois 42 mois 48 mois 60 mois Veuillez sélect…" at bounding box center [177, 459] width 309 height 44
select select "60"
click at [23, 437] on select "12 mois 18 mois 24 mois 30 mois 36 mois 42 mois 48 mois 60 mois Veuillez sélect…" at bounding box center [177, 459] width 309 height 44
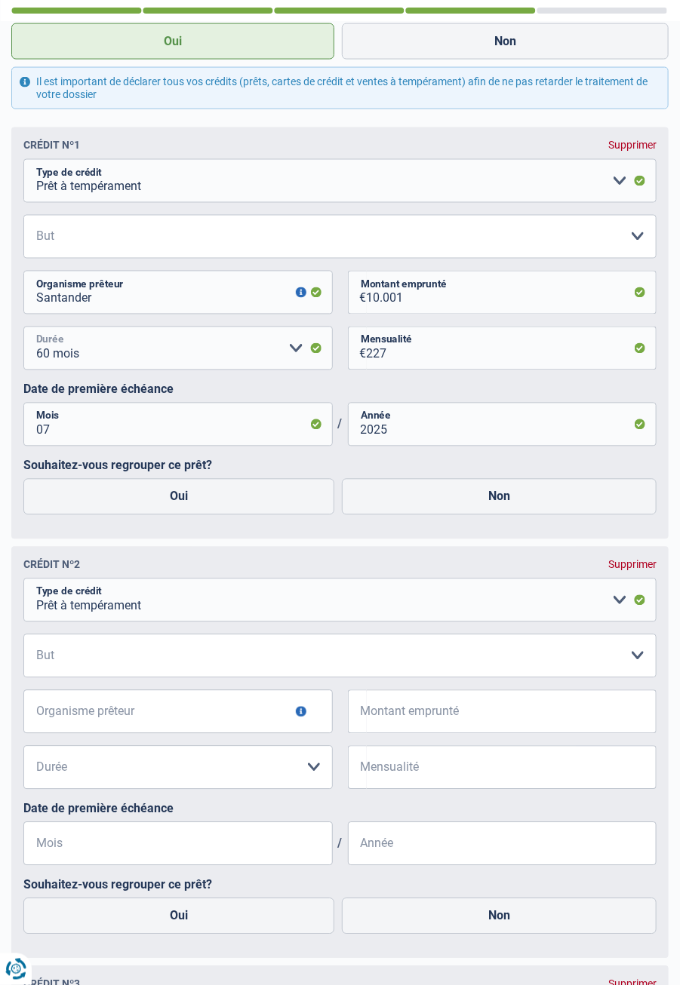
scroll to position [690, 0]
click at [248, 500] on label "Oui" at bounding box center [178, 496] width 311 height 36
click at [248, 500] on input "Oui" at bounding box center [178, 496] width 311 height 36
radio input "true"
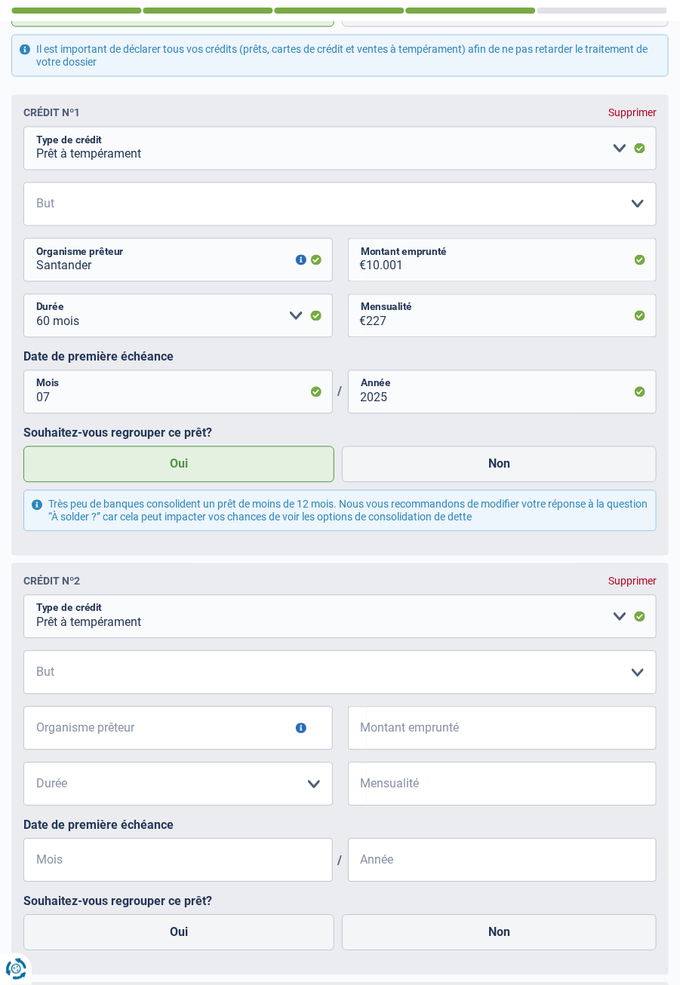
scroll to position [718, 0]
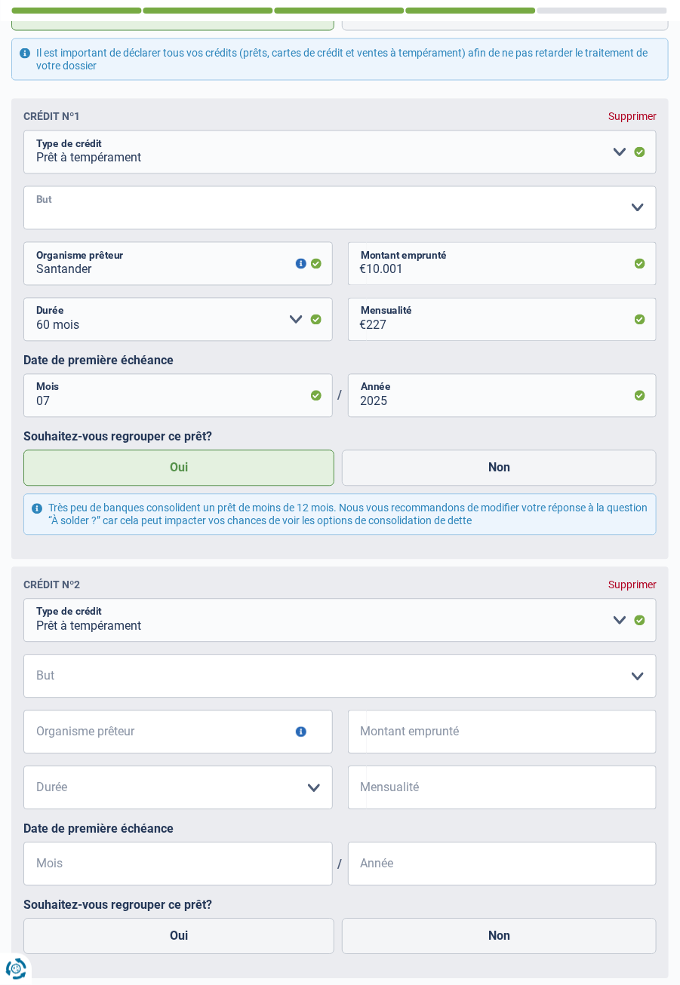
click at [634, 204] on select "Confort maison: meubles, textile, peinture, électroménager, outillage non-profe…" at bounding box center [339, 208] width 633 height 44
click at [23, 186] on select "Confort maison: meubles, textile, peinture, électroménager, outillage non-profe…" at bounding box center [339, 208] width 633 height 44
click at [622, 201] on select "Confort maison: meubles, textile, peinture, électroménager, outillage non-profe…" at bounding box center [339, 208] width 633 height 44
select select "familyEvent"
click at [23, 186] on select "Confort maison: meubles, textile, peinture, électroménager, outillage non-profe…" at bounding box center [339, 208] width 633 height 44
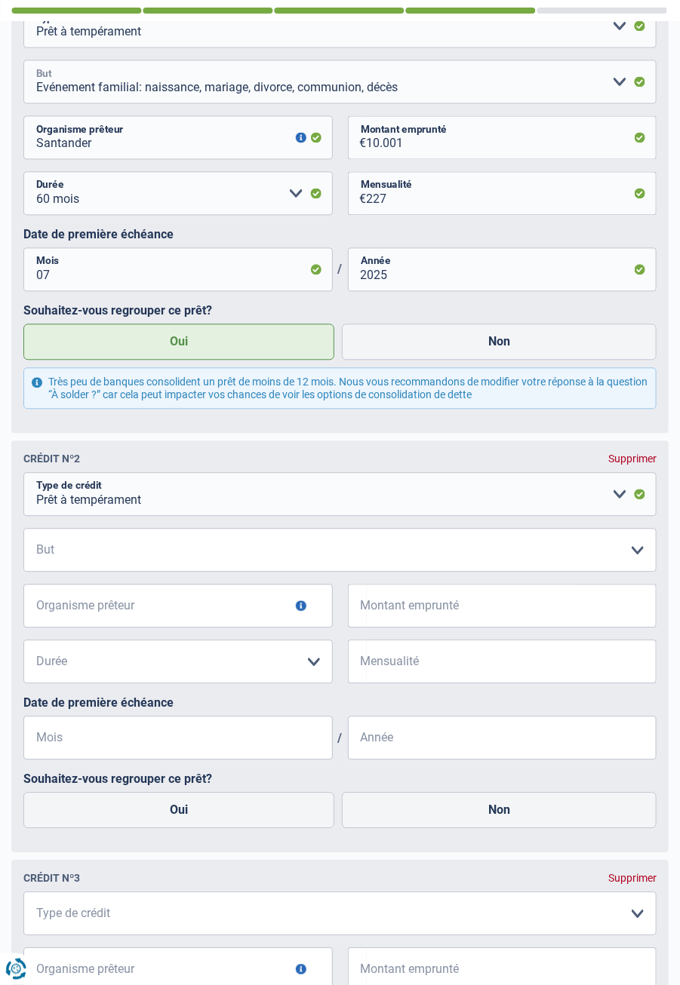
scroll to position [846, 0]
click at [633, 555] on select "Confort maison: meubles, textile, peinture, électroménager, outillage non-profe…" at bounding box center [339, 549] width 633 height 44
select select "medicalFees"
click at [23, 527] on select "Confort maison: meubles, textile, peinture, électroménager, outillage non-profe…" at bounding box center [339, 549] width 633 height 44
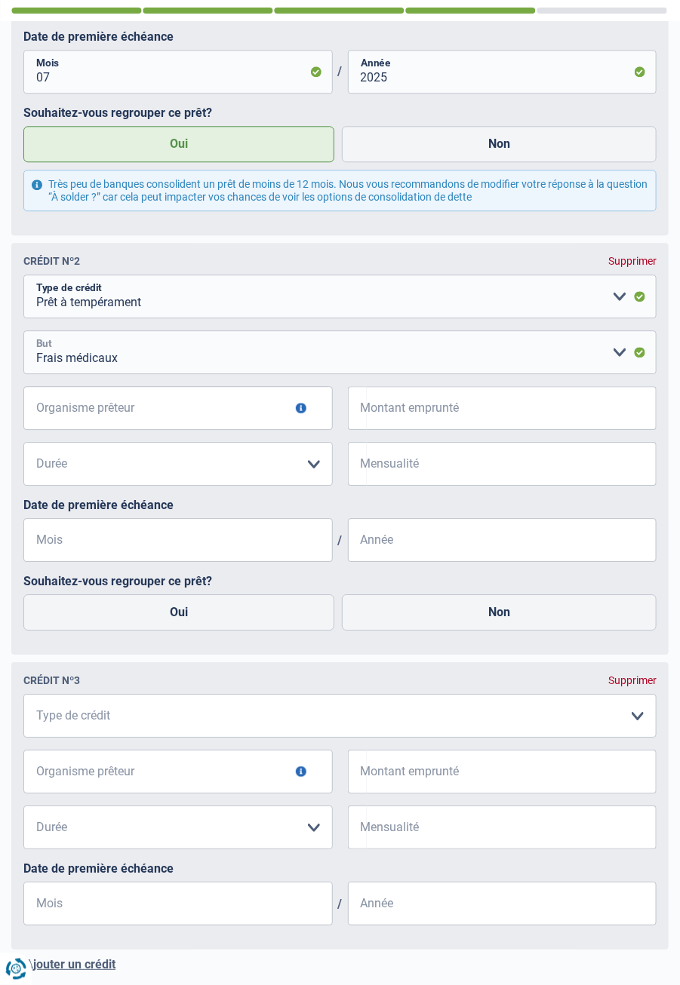
scroll to position [1048, 0]
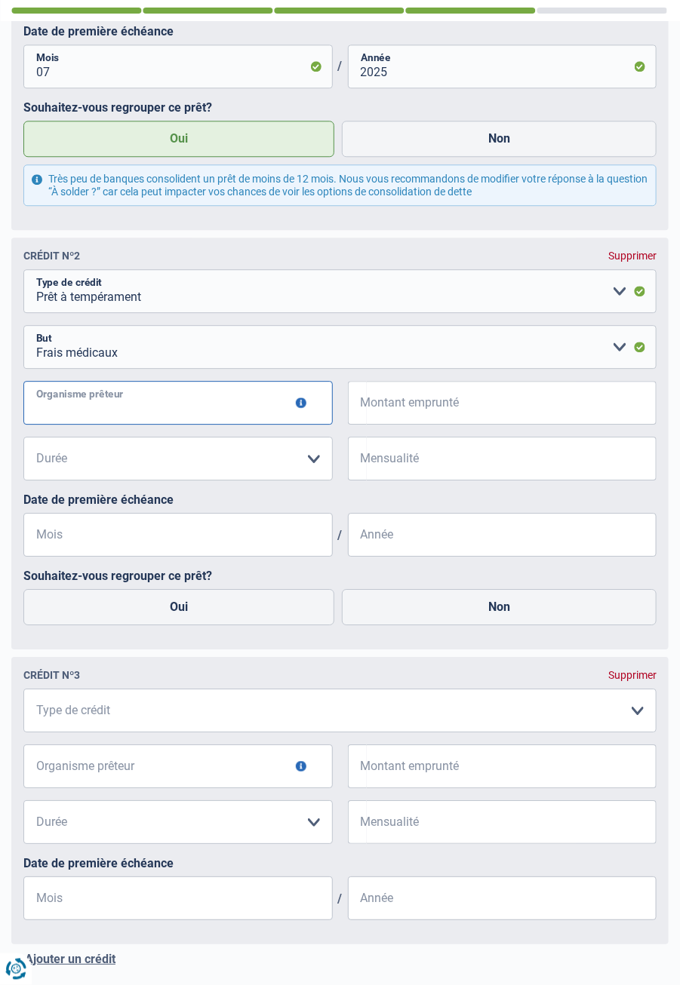
click at [177, 401] on input "Organisme prêteur" at bounding box center [177, 403] width 309 height 44
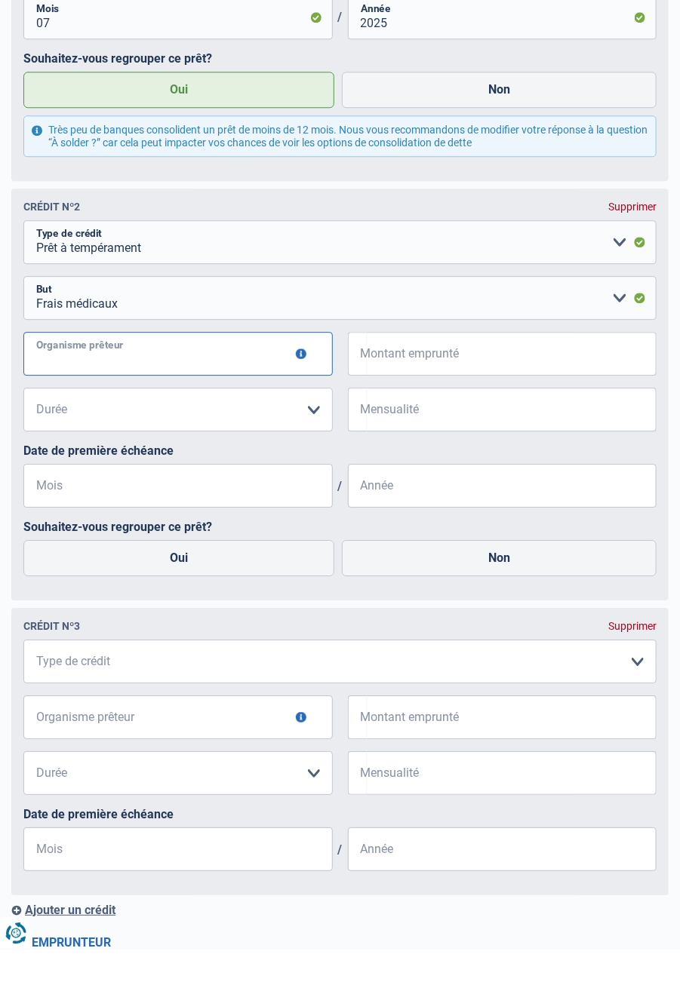
type input "Cofidis"
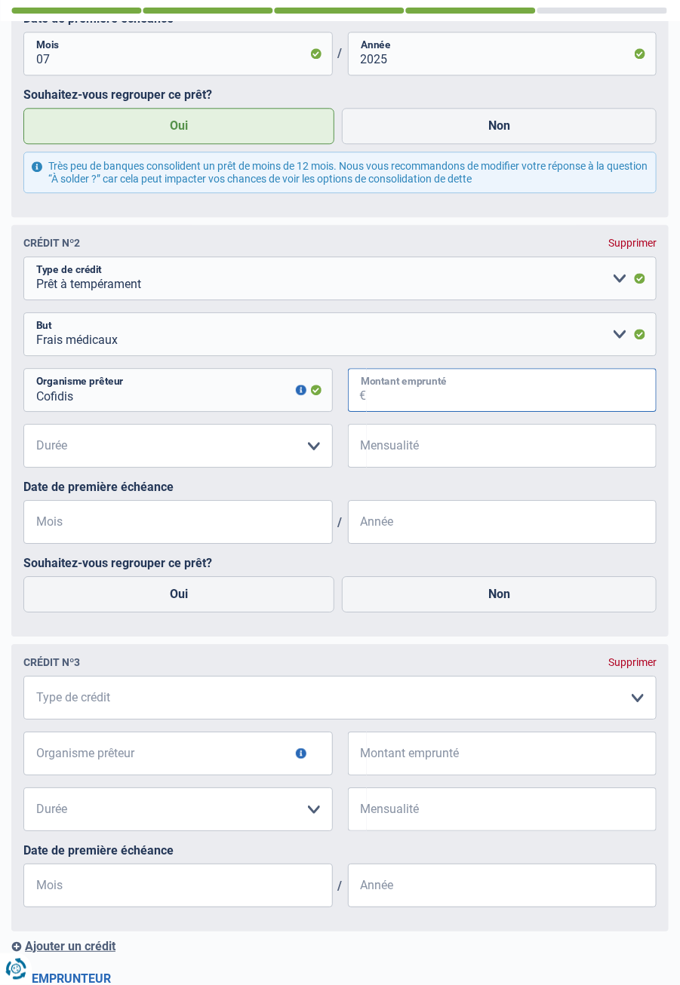
click at [497, 393] on input "Montant emprunté" at bounding box center [512, 390] width 290 height 44
type input "13.742"
click at [317, 448] on select "12 mois 18 mois 24 mois 30 mois 36 mois 42 mois 48 mois 60 mois Veuillez sélect…" at bounding box center [177, 446] width 309 height 44
select select "60"
click at [23, 424] on select "12 mois 18 mois 24 mois 30 mois 36 mois 42 mois 48 mois 60 mois Veuillez sélect…" at bounding box center [177, 446] width 309 height 44
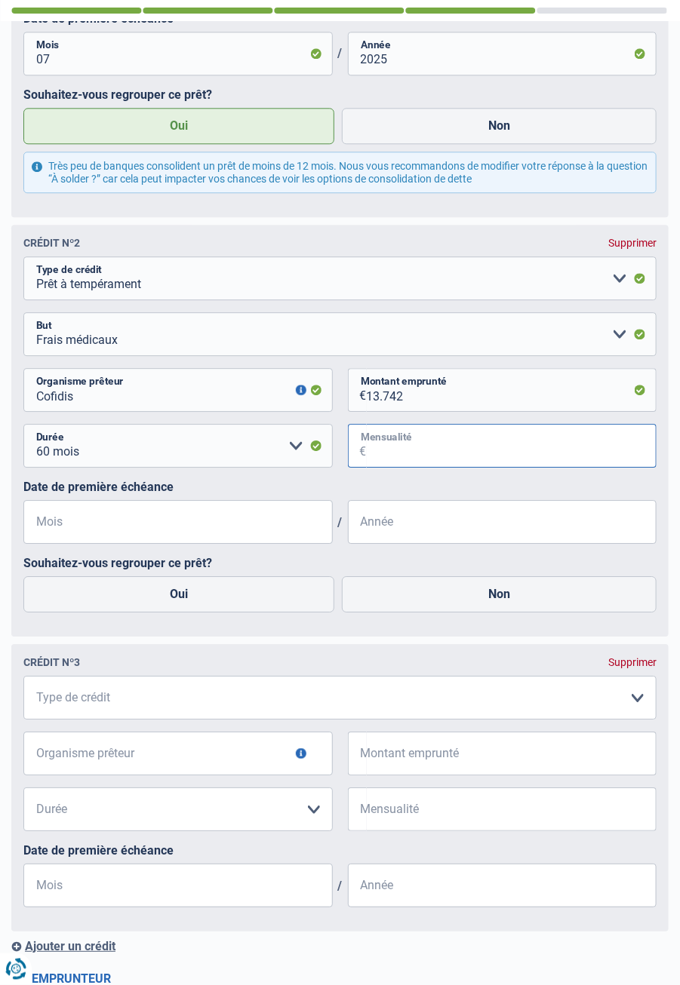
click at [476, 456] on input "Mensualité" at bounding box center [512, 446] width 290 height 44
type input "320"
click at [112, 520] on input "Mois" at bounding box center [177, 522] width 309 height 44
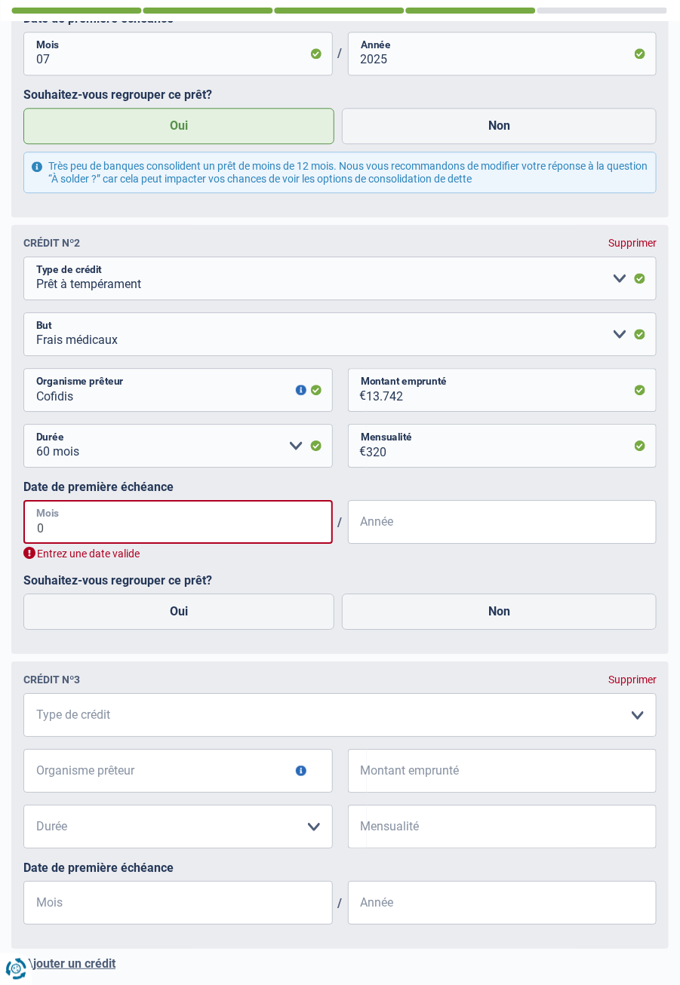
type input "07"
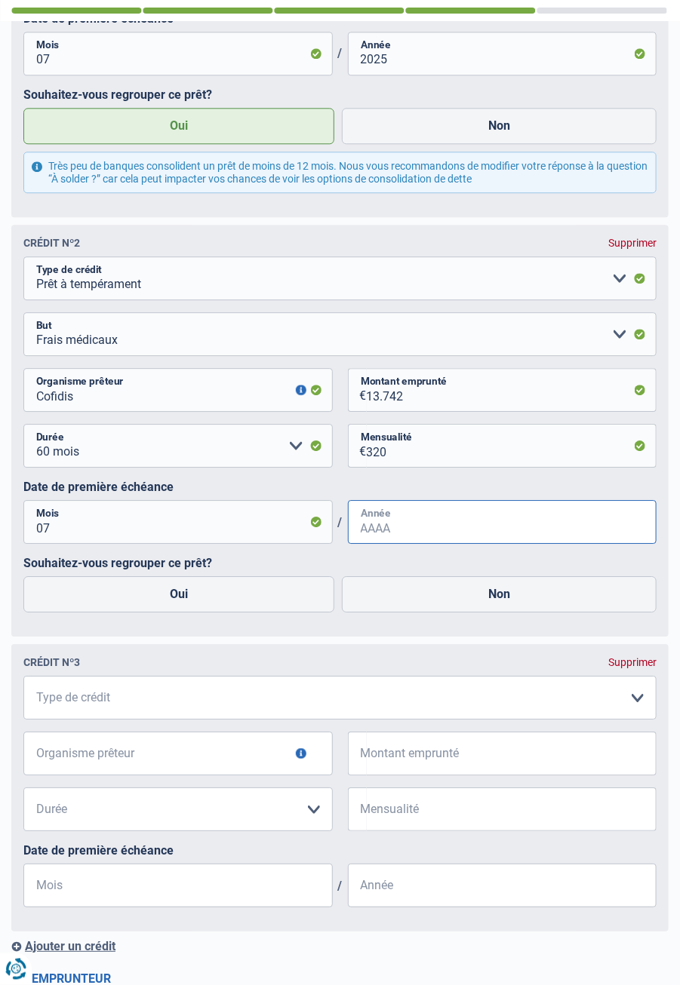
click at [443, 528] on input "Année" at bounding box center [502, 522] width 309 height 44
type input "2025"
click at [180, 594] on label "Oui" at bounding box center [178, 594] width 311 height 36
click at [180, 594] on input "Oui" at bounding box center [178, 594] width 311 height 36
radio input "true"
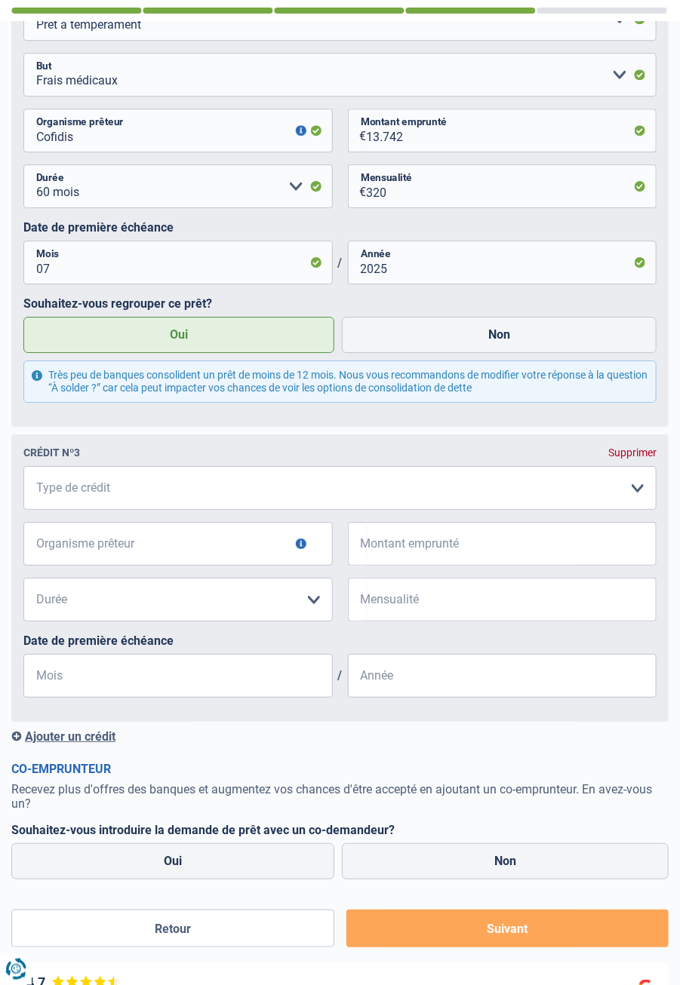
scroll to position [1322, 0]
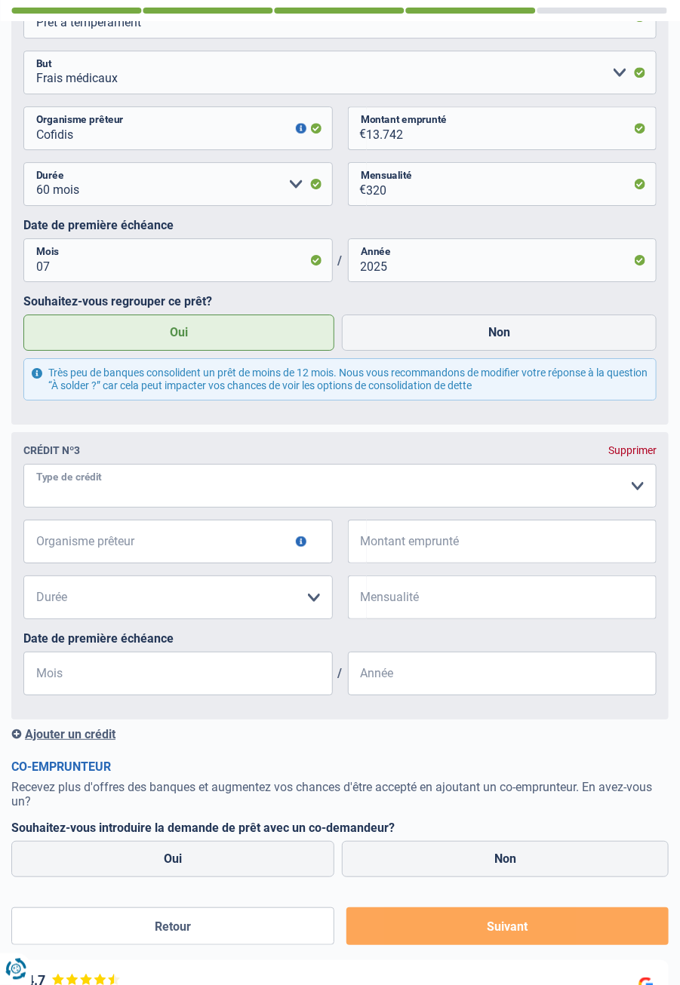
click at [635, 482] on select "Carte ou ouverture de crédit Prêt hypothécaire Vente à tempérament Prêt à tempé…" at bounding box center [339, 486] width 633 height 44
select select "cardOrCredit"
click at [23, 464] on select "Carte ou ouverture de crédit Prêt hypothécaire Vente à tempérament Prêt à tempé…" at bounding box center [339, 486] width 633 height 44
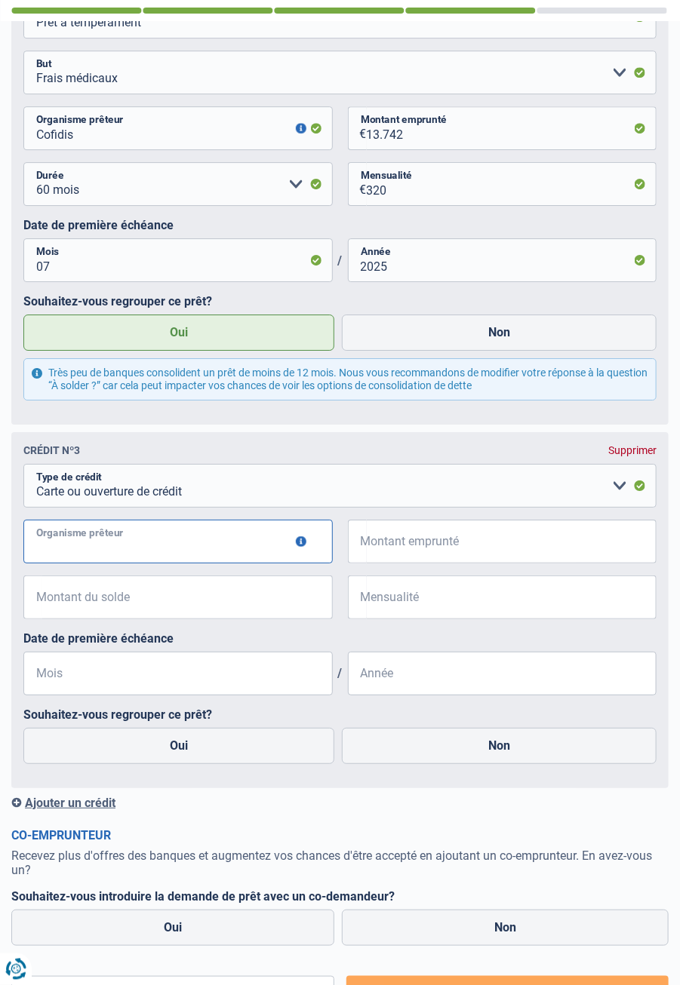
click at [192, 545] on input "Organisme prêteur" at bounding box center [177, 542] width 309 height 44
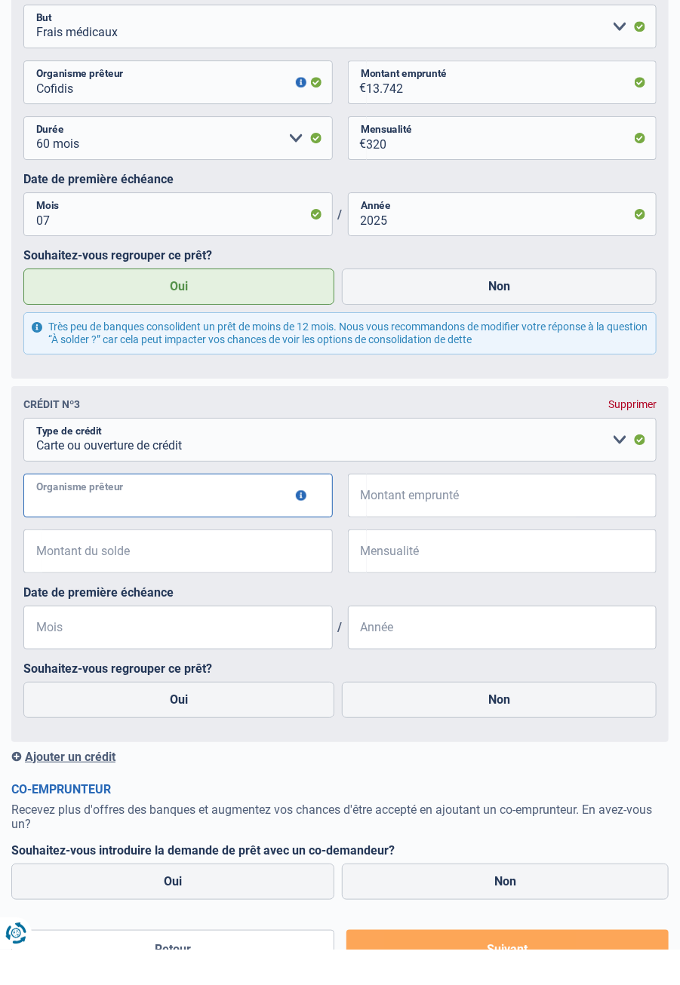
scroll to position [1334, 0]
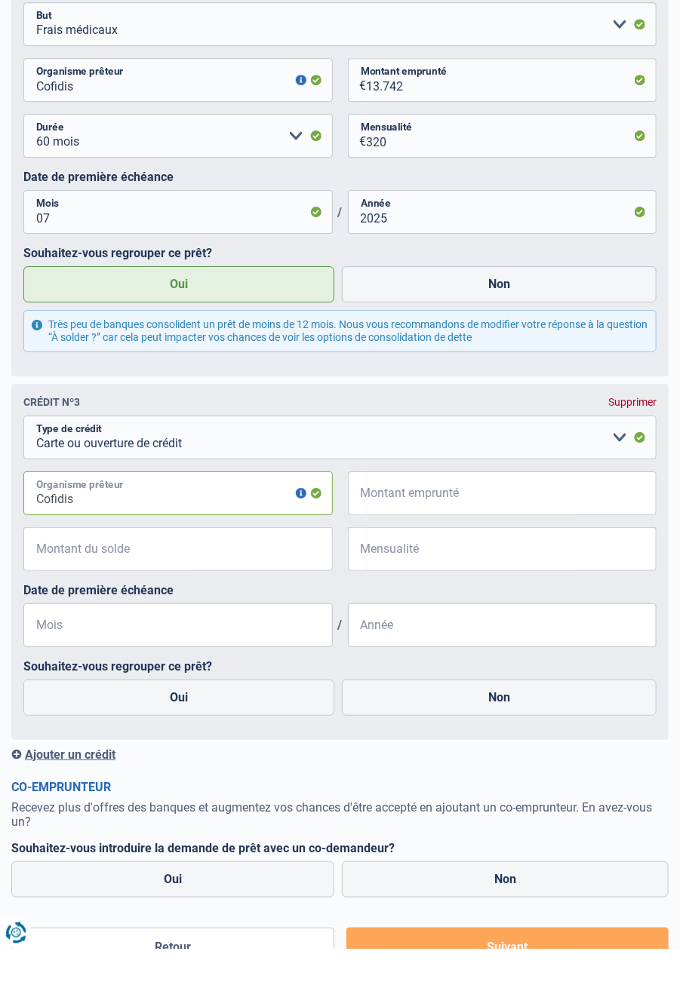
type input "Cofidis"
click at [505, 528] on input "Montant emprunté" at bounding box center [512, 530] width 290 height 44
type input "5.001"
click at [446, 589] on input "Mensualité" at bounding box center [512, 586] width 290 height 44
type input "233"
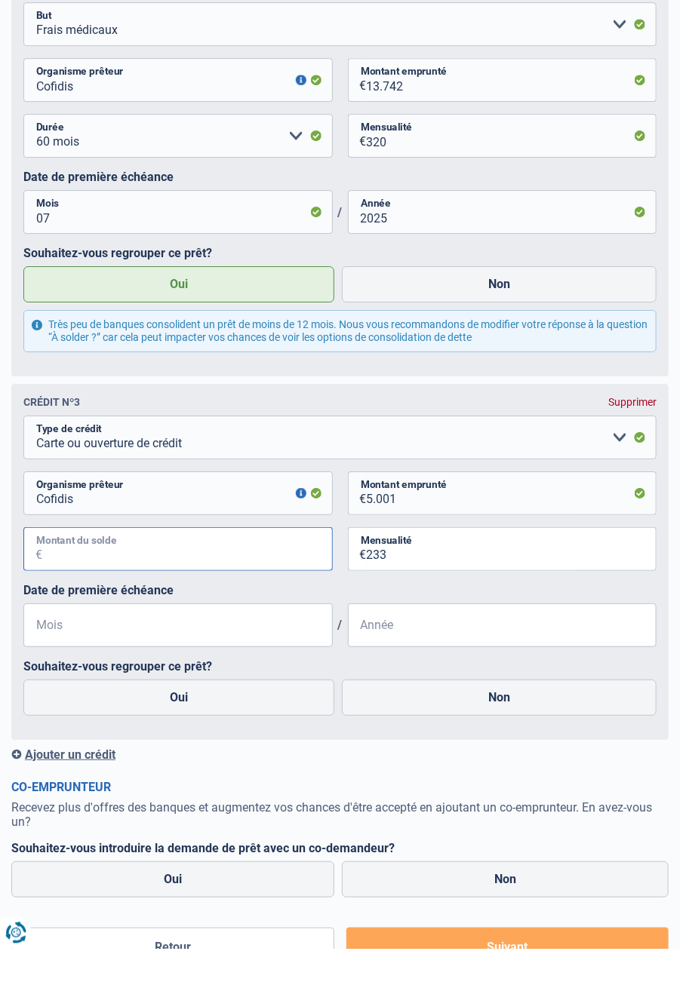
click at [155, 591] on input "Montant du solde" at bounding box center [187, 586] width 290 height 44
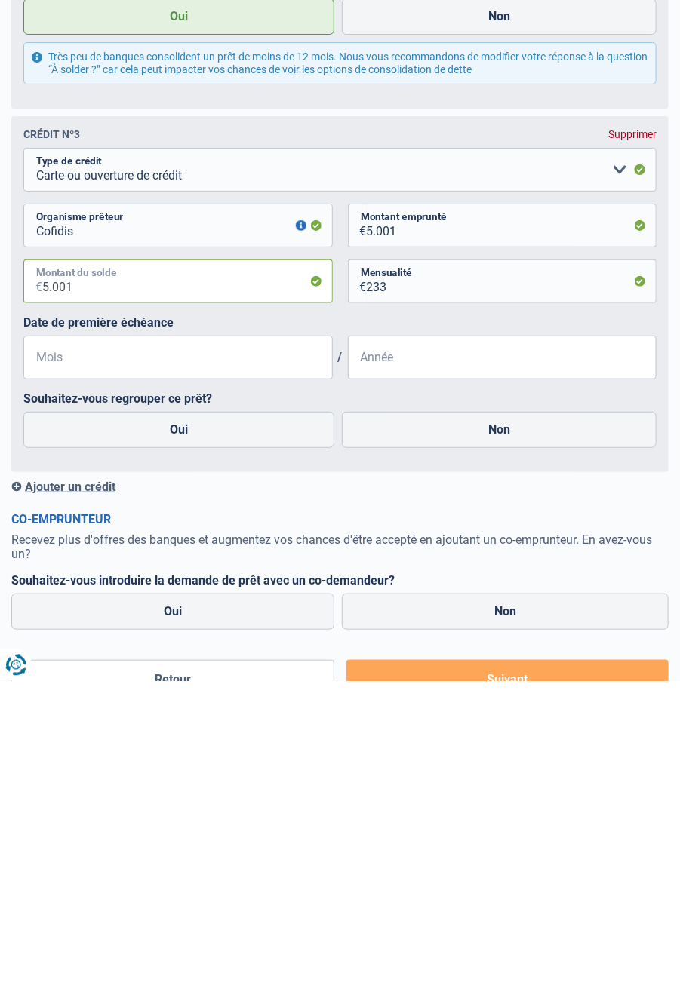
type input "5.001"
click at [173, 668] on input "Mois" at bounding box center [177, 662] width 309 height 44
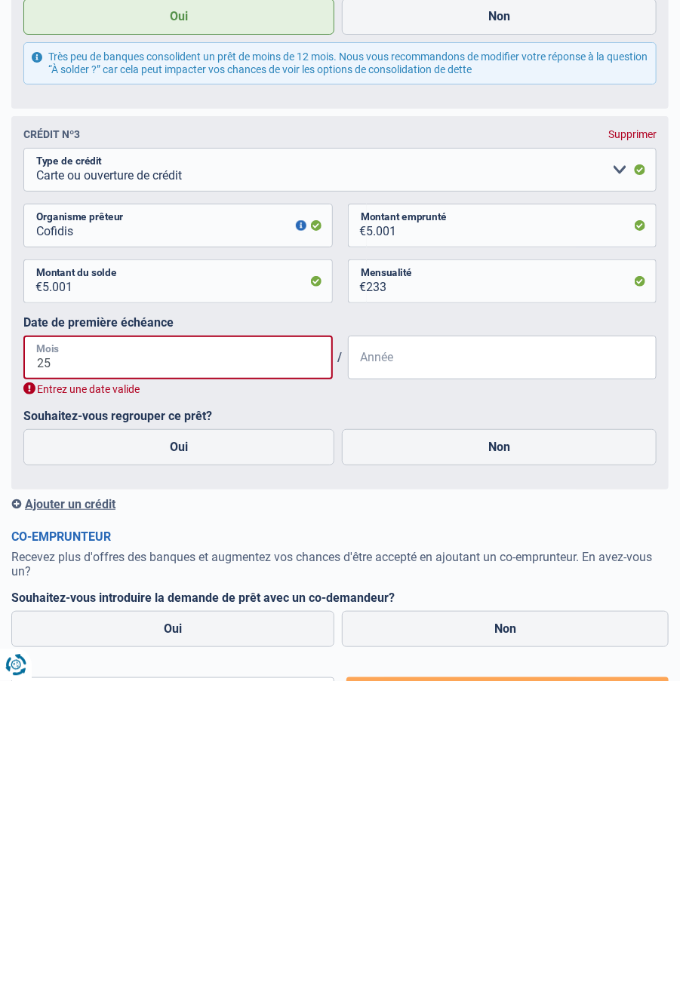
type input "2"
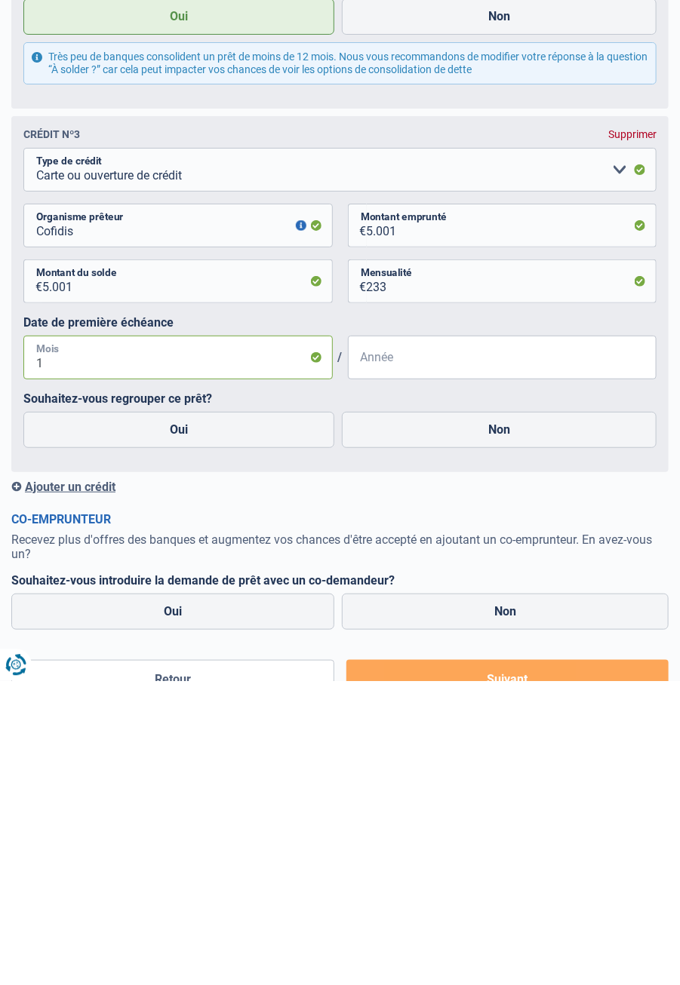
type input "11"
click at [428, 665] on input "Année" at bounding box center [502, 662] width 309 height 44
type input "2024"
click at [255, 745] on label "Oui" at bounding box center [178, 734] width 311 height 36
click at [255, 745] on input "Oui" at bounding box center [178, 734] width 311 height 36
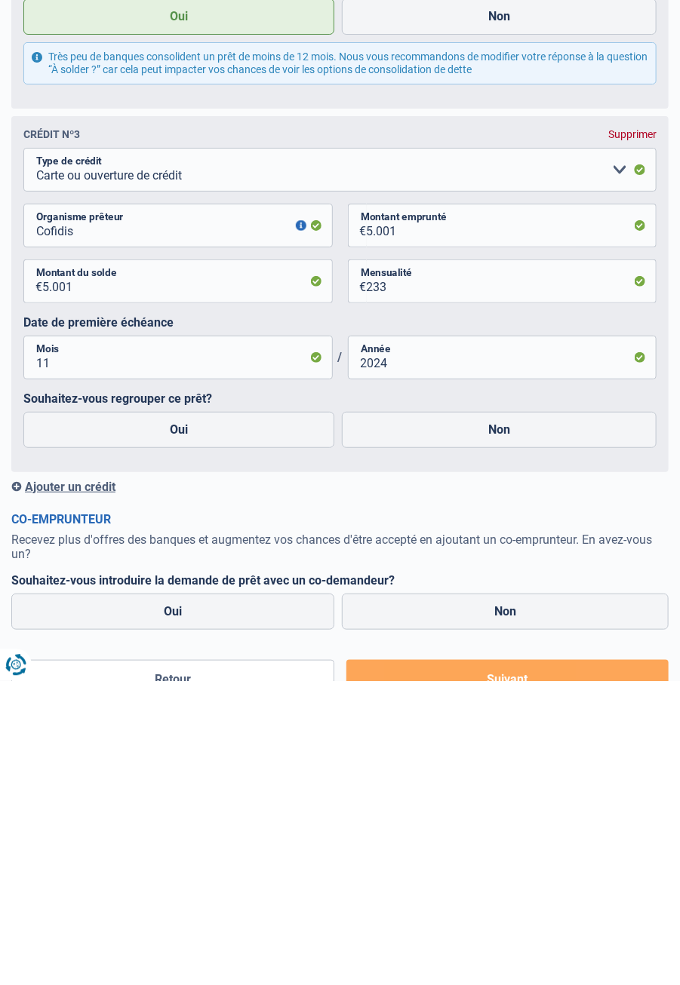
radio input "true"
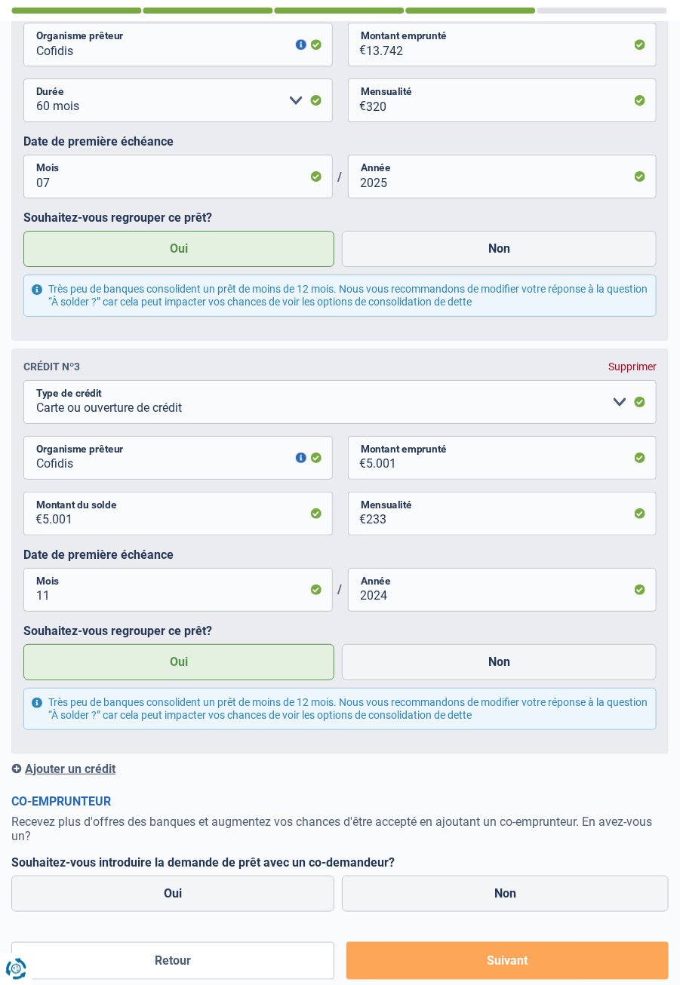
scroll to position [1537, 0]
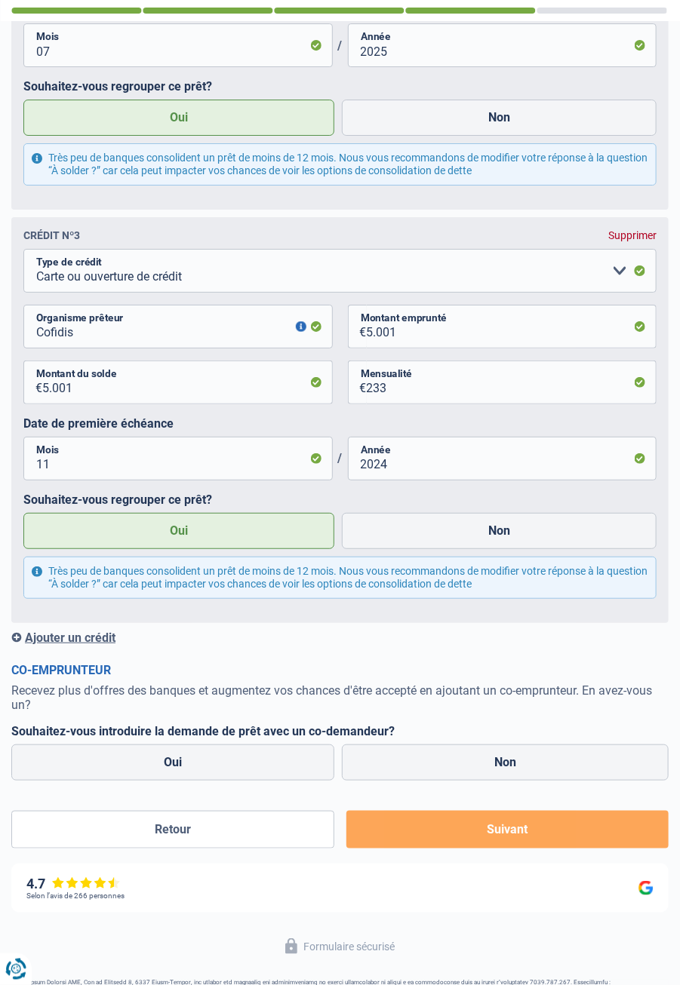
click at [69, 638] on div "Ajouter un crédit" at bounding box center [339, 638] width 657 height 14
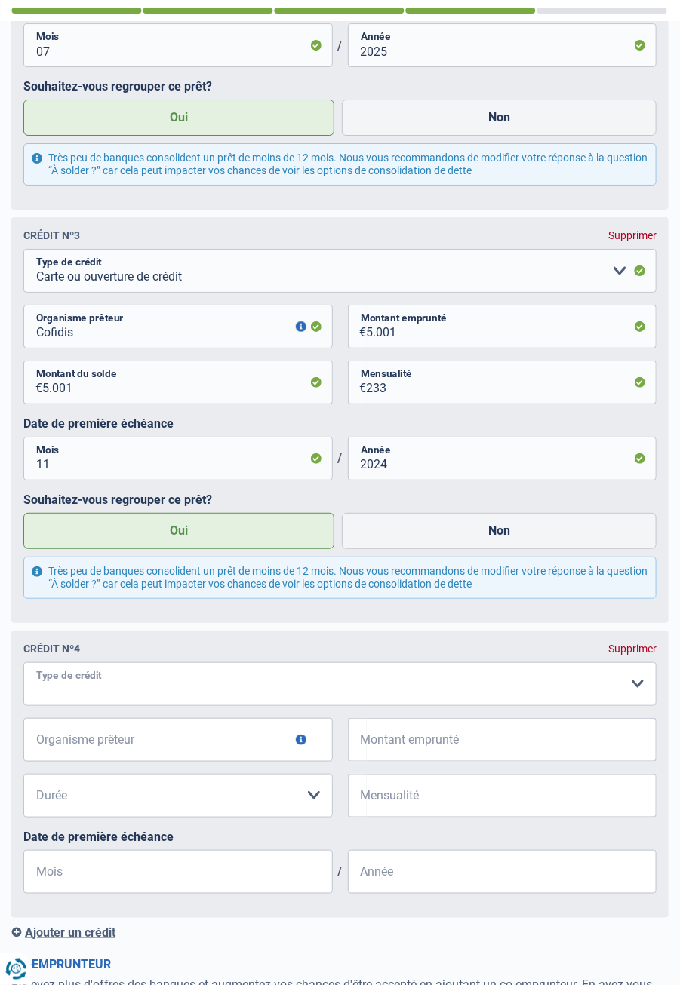
click at [639, 687] on select "Carte ou ouverture de crédit Prêt hypothécaire Vente à tempérament Prêt à tempé…" at bounding box center [339, 684] width 633 height 44
select select "cardOrCredit"
click at [23, 662] on select "Carte ou ouverture de crédit Prêt hypothécaire Vente à tempérament Prêt à tempé…" at bounding box center [339, 684] width 633 height 44
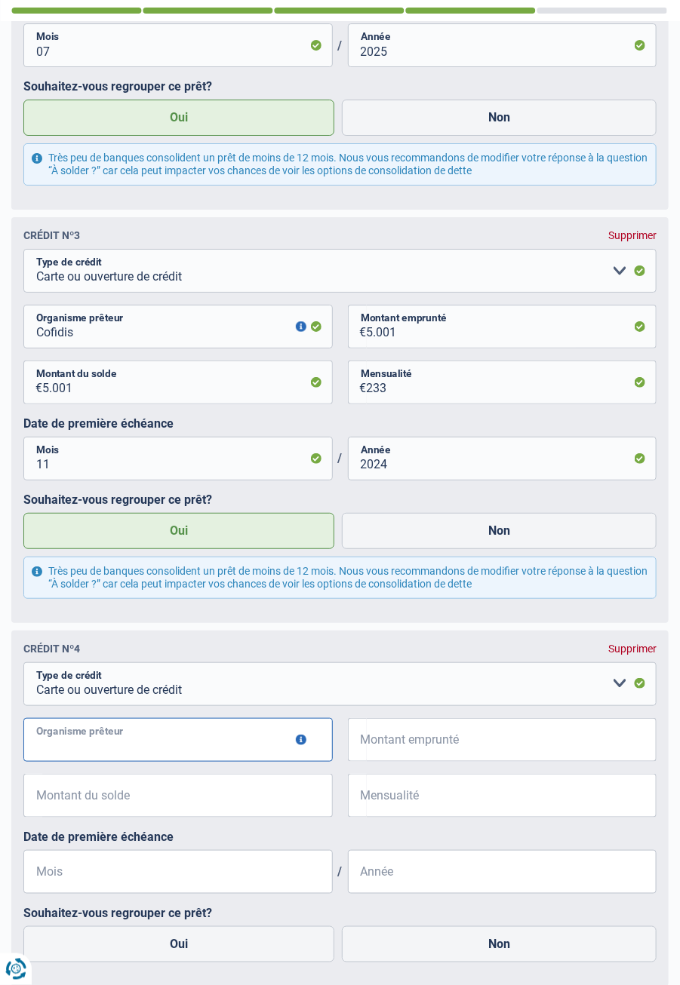
click at [184, 740] on input "Organisme prêteur" at bounding box center [177, 740] width 309 height 44
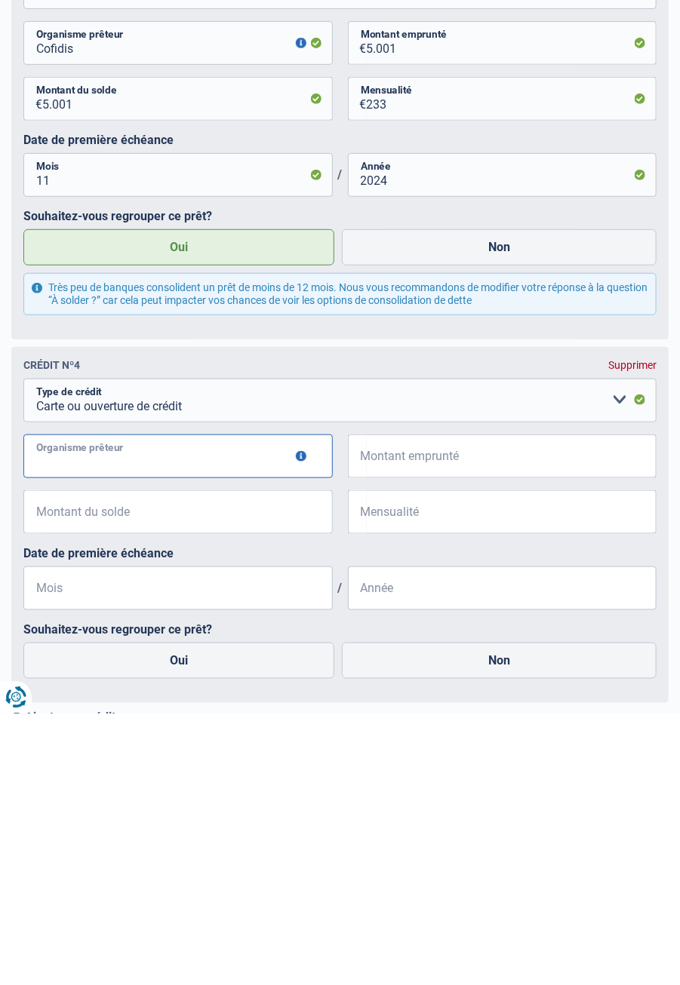
scroll to position [1612, 0]
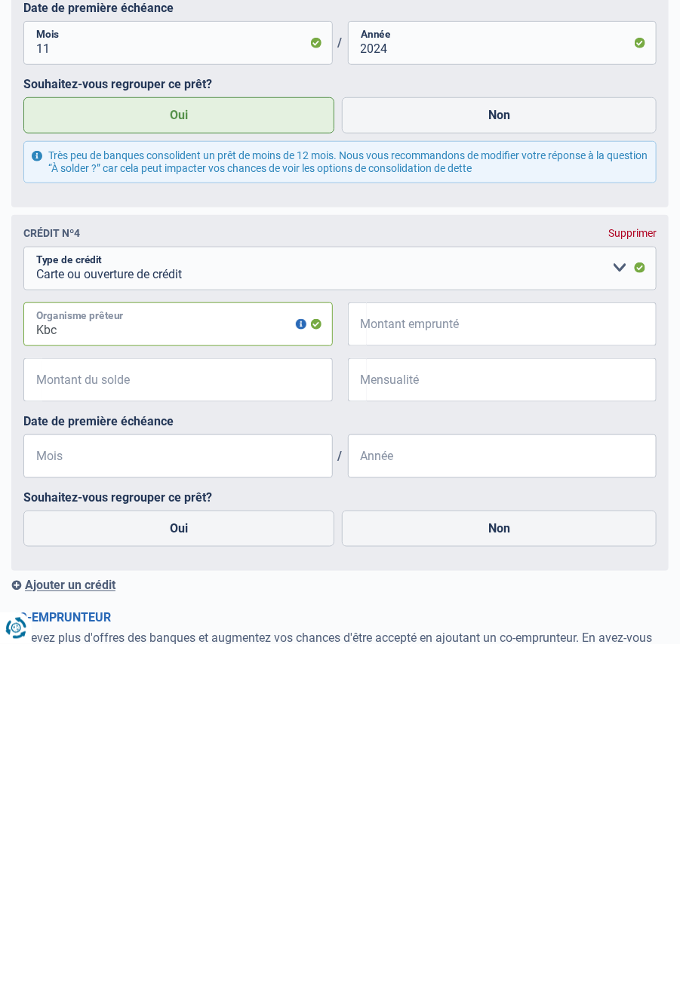
type input "Kbc"
click at [482, 676] on input "Montant emprunté" at bounding box center [512, 665] width 290 height 44
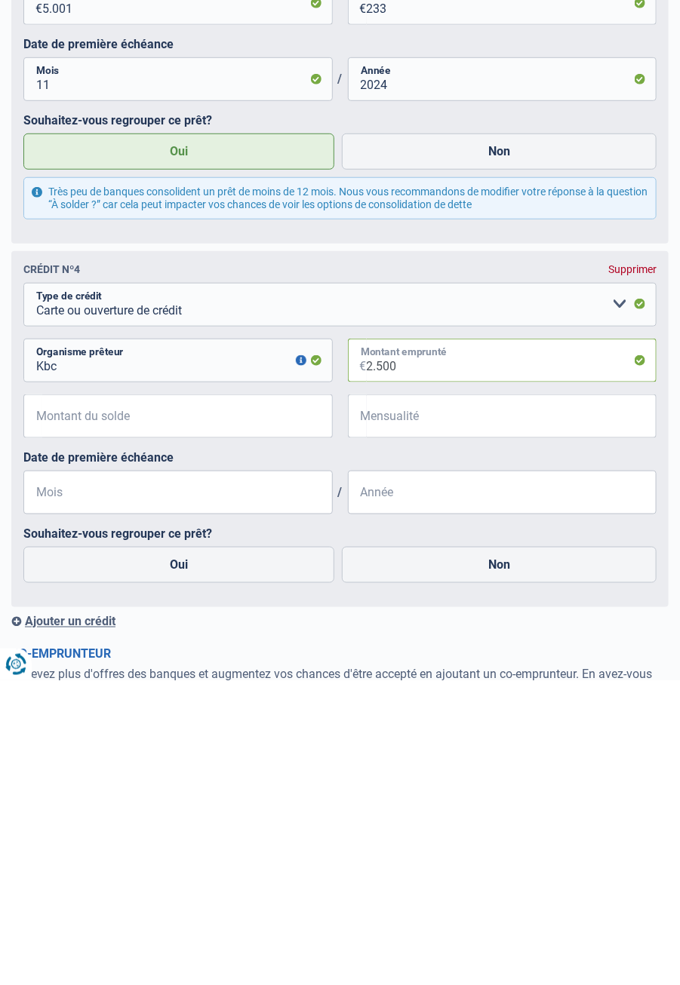
type input "2.500"
click at [177, 720] on input "Montant du solde" at bounding box center [187, 721] width 290 height 44
type input "2.500"
click at [462, 723] on input "Mensualité" at bounding box center [512, 721] width 290 height 44
type input "140"
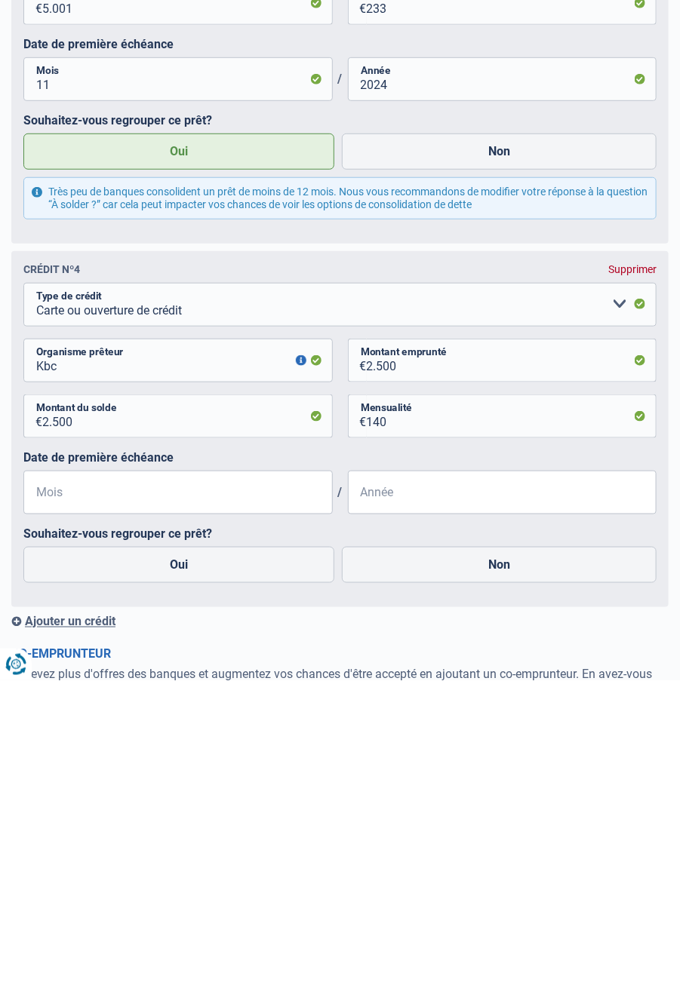
click at [202, 873] on label "Oui" at bounding box center [178, 870] width 311 height 36
click at [202, 873] on input "Oui" at bounding box center [178, 870] width 311 height 36
radio input "true"
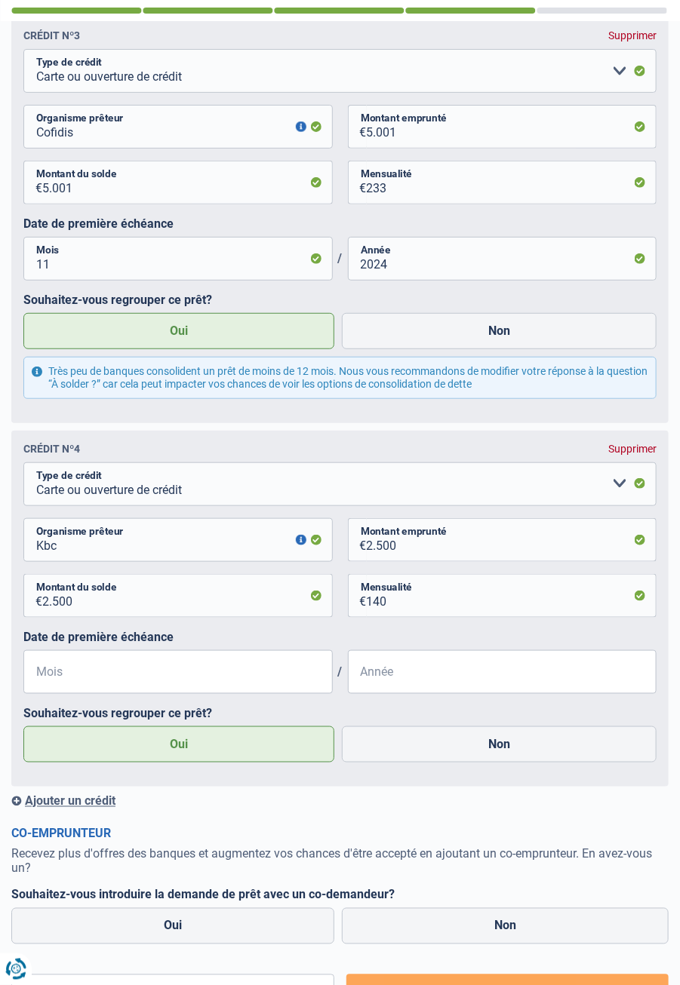
scroll to position [1741, 0]
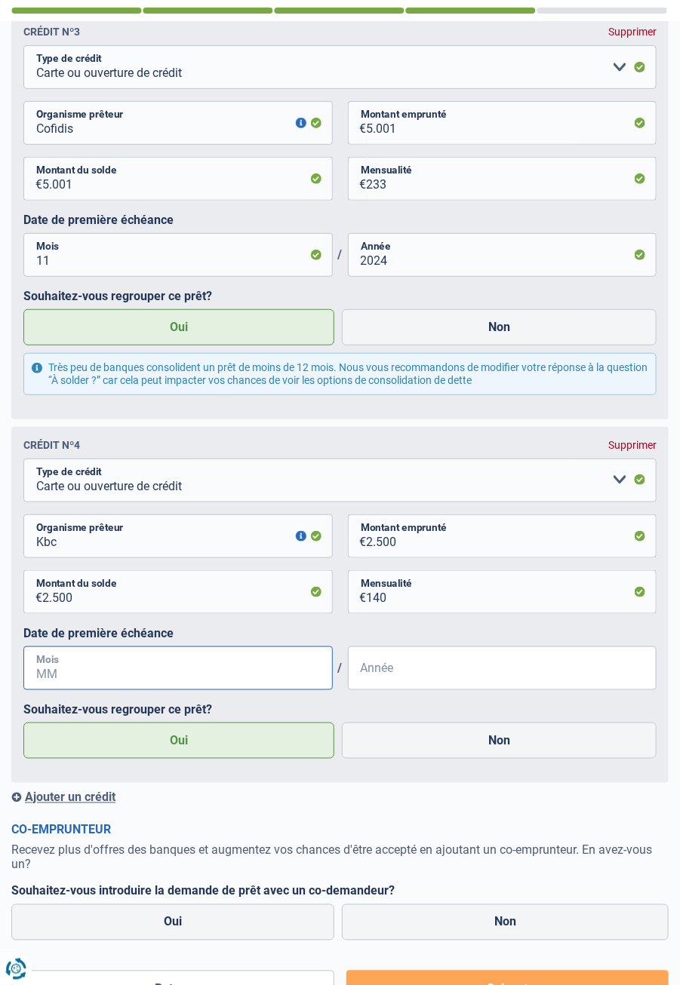
click at [83, 666] on input "Mois" at bounding box center [177, 669] width 309 height 44
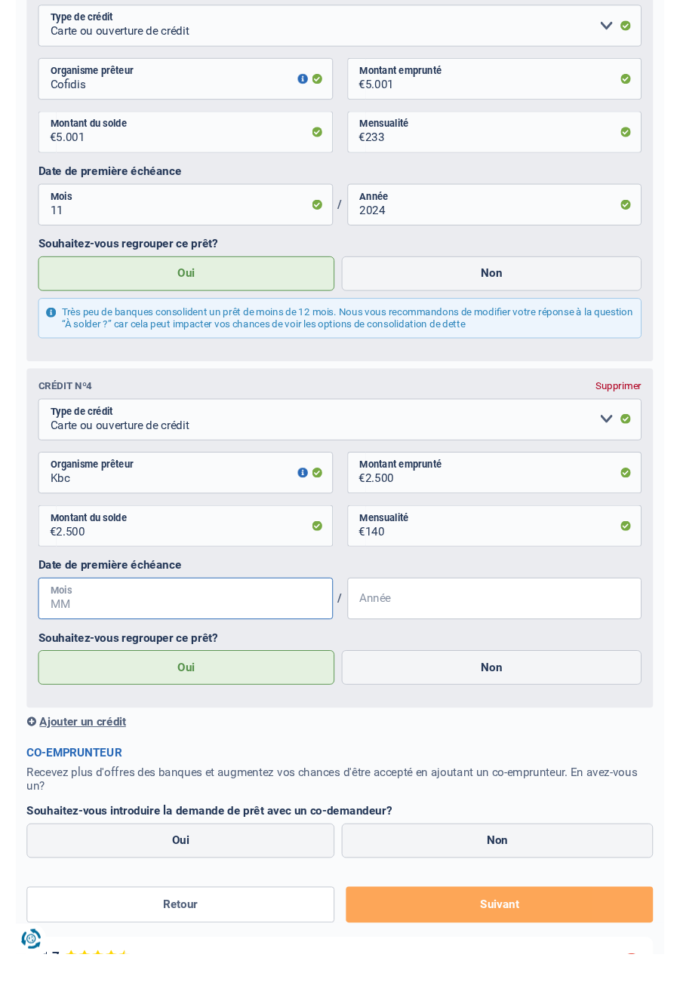
scroll to position [1749, 0]
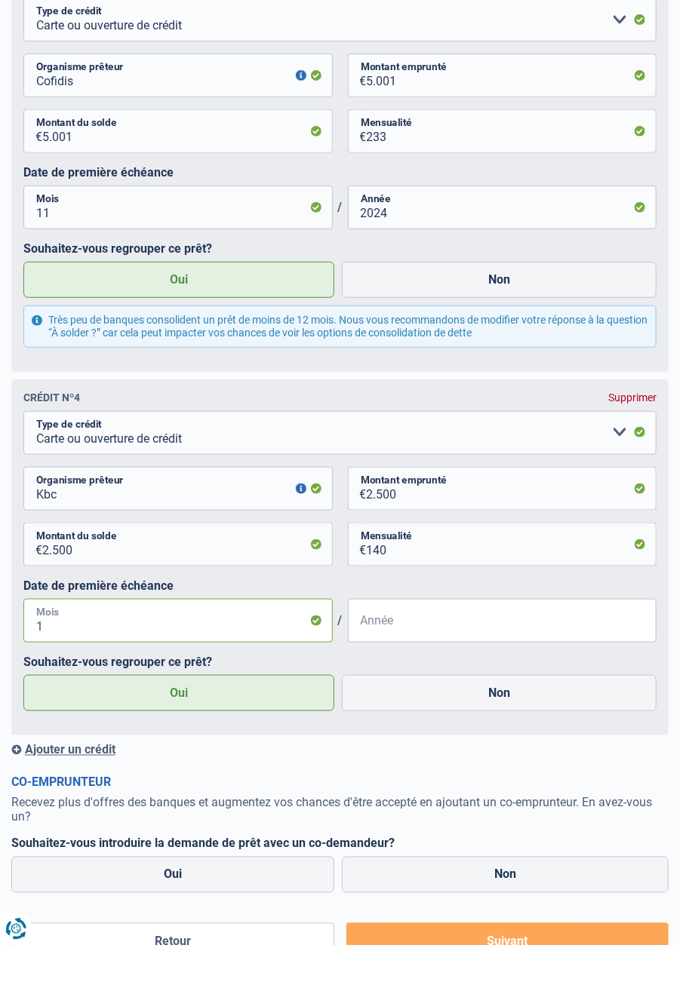
type input "10"
click at [438, 660] on input "Année" at bounding box center [502, 661] width 309 height 44
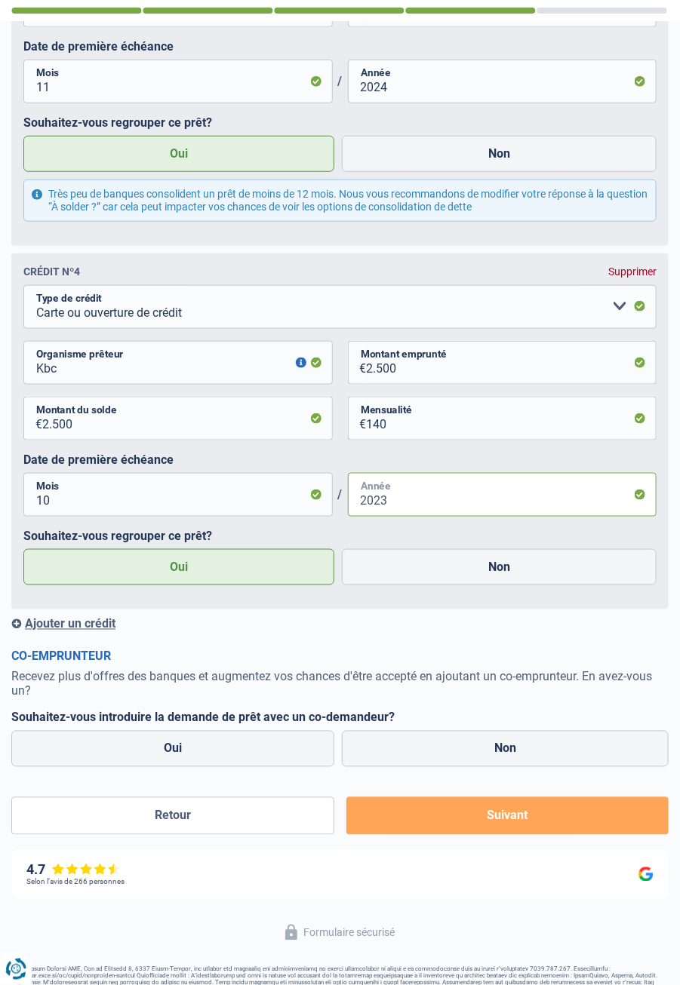
scroll to position [1915, 0]
type input "2023"
click at [528, 756] on label "Non" at bounding box center [505, 749] width 327 height 36
click at [528, 756] on input "Non" at bounding box center [505, 749] width 327 height 36
radio input "true"
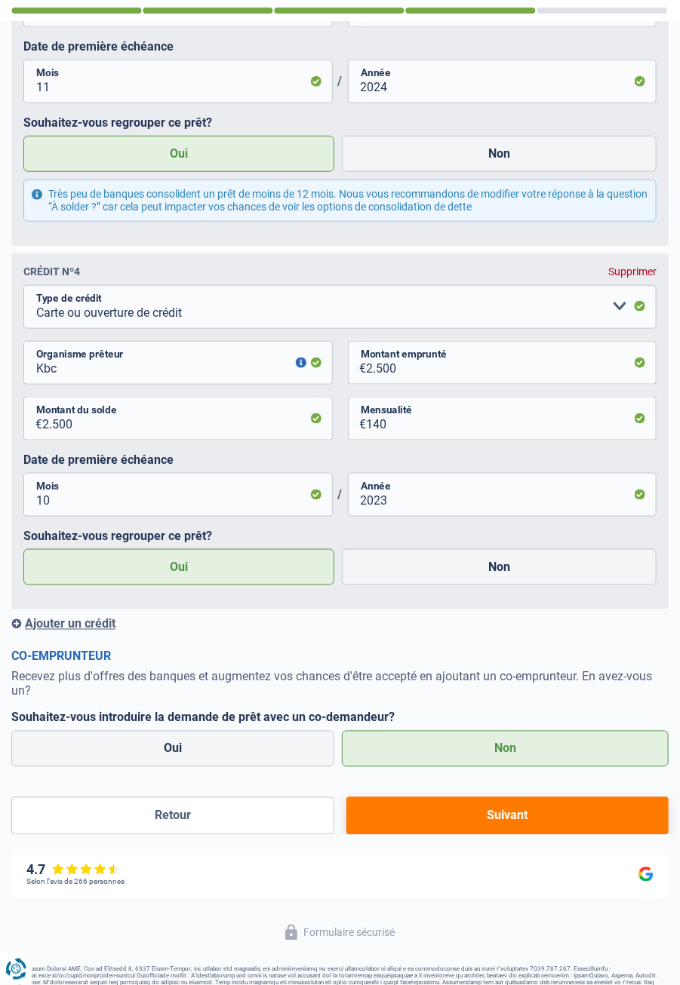
click at [515, 826] on button "Suivant" at bounding box center [507, 816] width 322 height 38
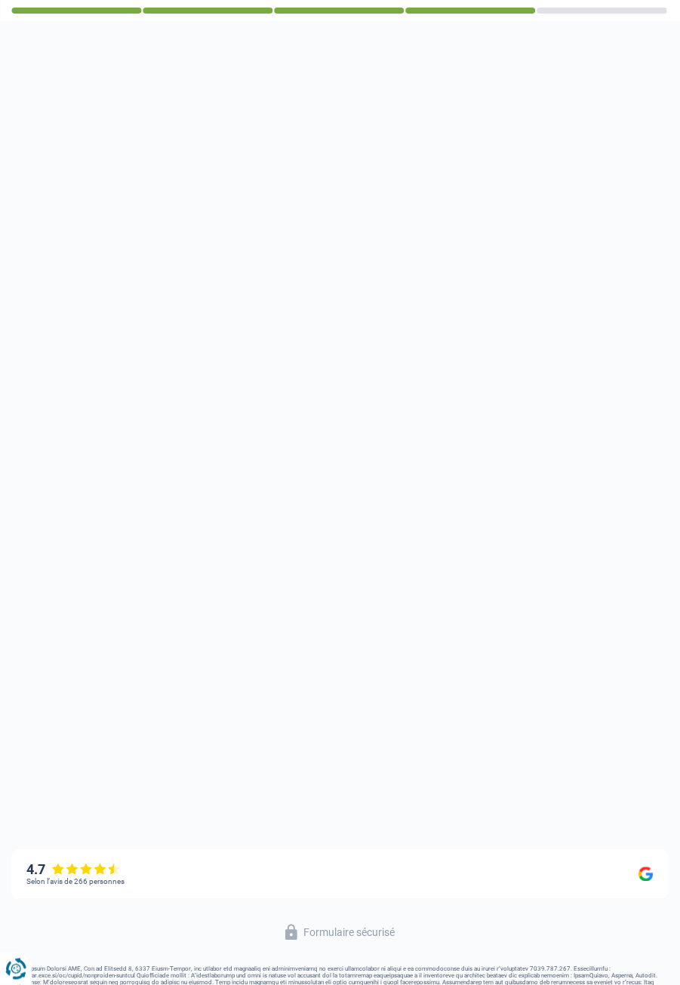
select select "refinancing"
select select "120"
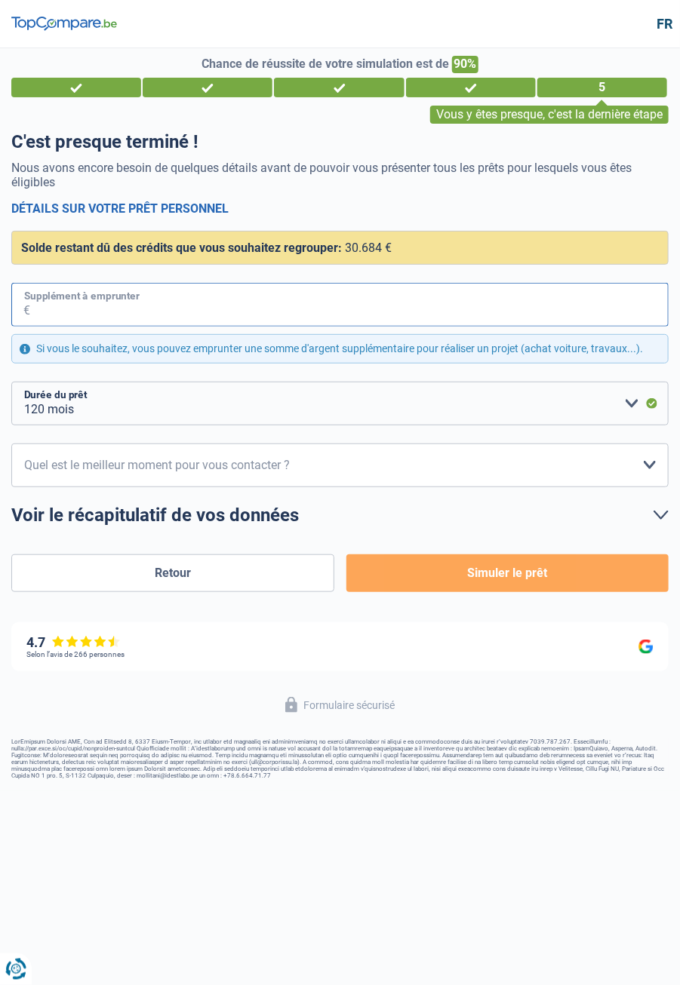
click at [81, 305] on input "Supplément à emprunter" at bounding box center [349, 305] width 638 height 44
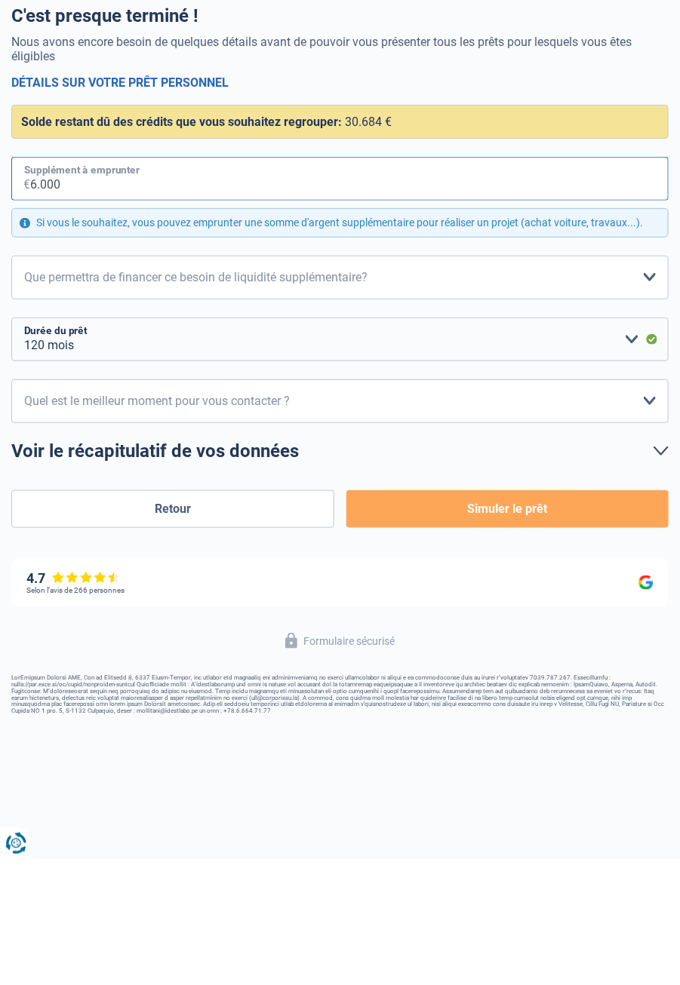
type input "6.000"
click at [652, 398] on select "Confort maison: meubles, textile, peinture, électroménager, outillage non-profe…" at bounding box center [339, 404] width 657 height 44
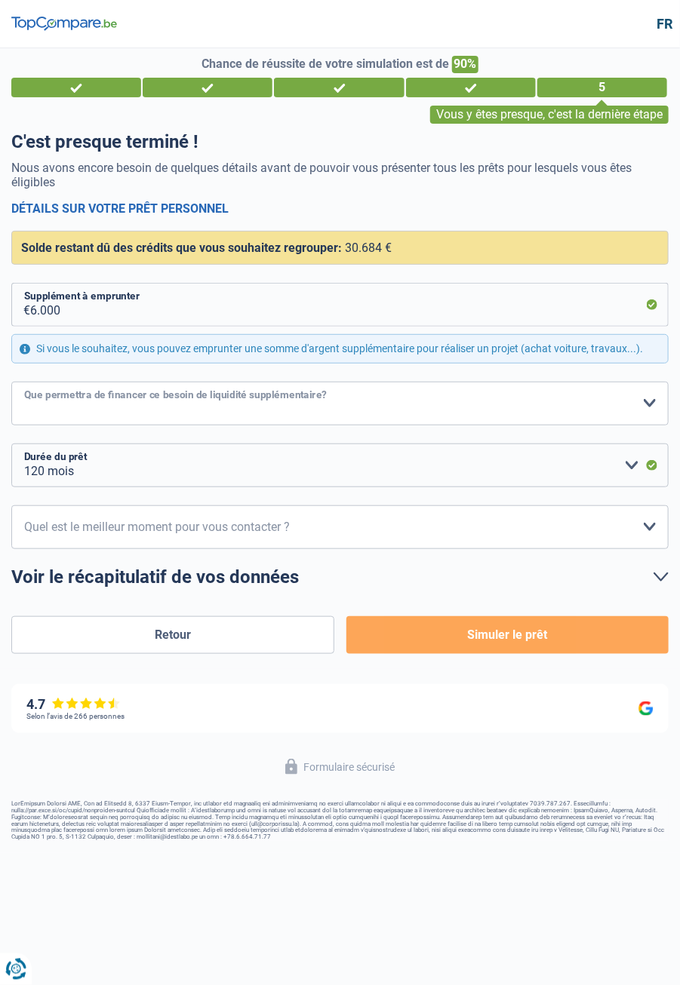
select select "familyEvent"
click at [11, 382] on select "Confort maison: meubles, textile, peinture, électroménager, outillage non-profe…" at bounding box center [339, 404] width 657 height 44
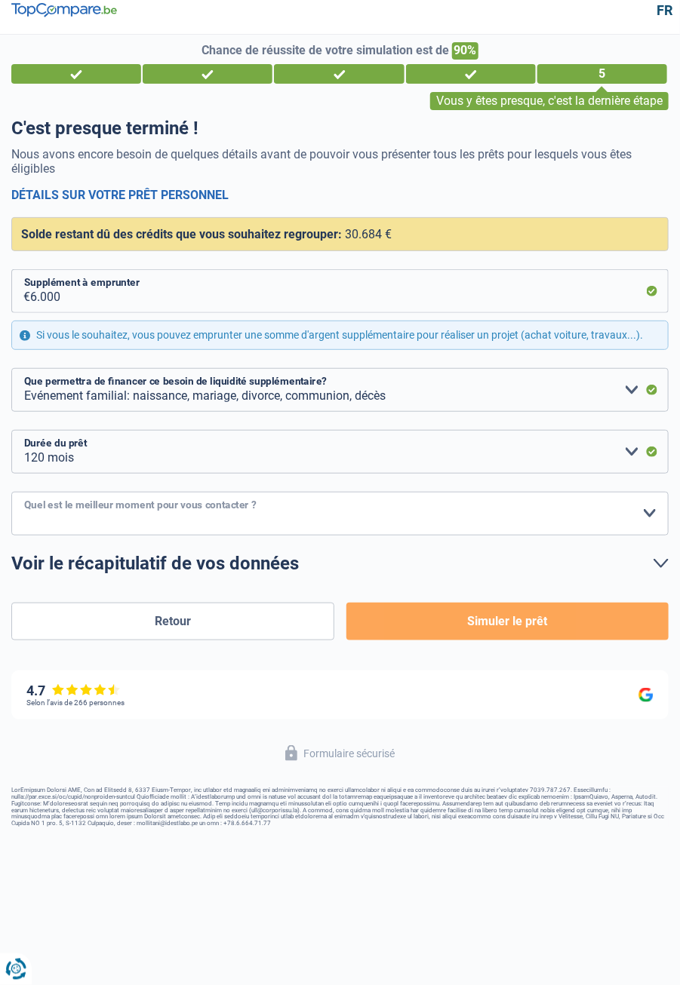
click at [642, 512] on select "10h-12h 12h-14h 14h-16h 16h-18h Veuillez sélectionner une option" at bounding box center [339, 514] width 657 height 44
select select "10-12"
click at [11, 492] on select "10h-12h 12h-14h 14h-16h 16h-18h Veuillez sélectionner une option" at bounding box center [339, 514] width 657 height 44
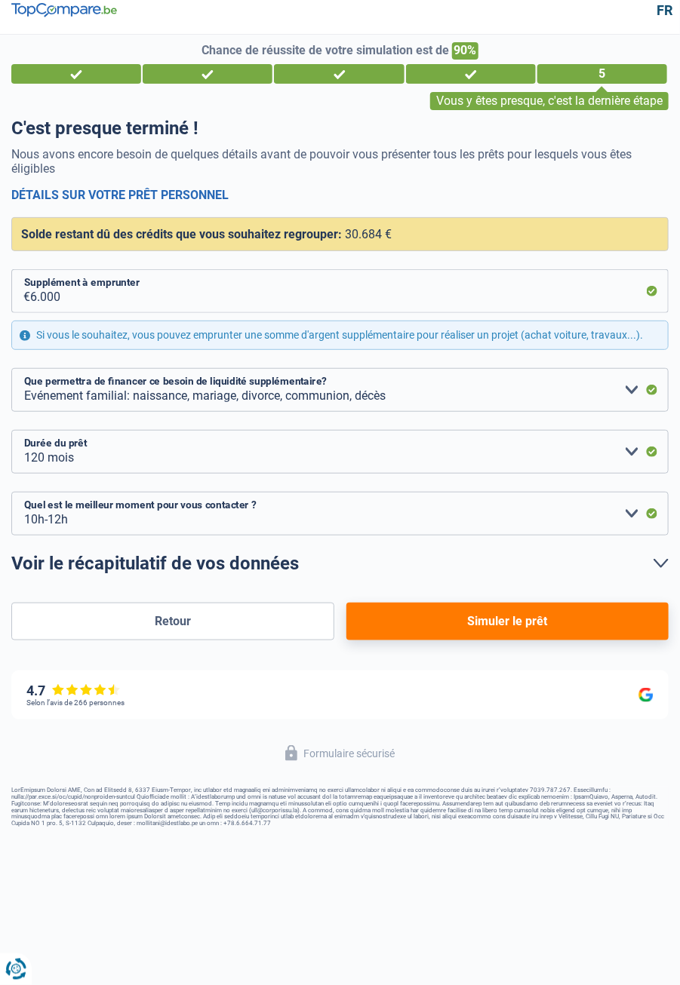
click at [515, 619] on button "Simuler le prêt" at bounding box center [507, 622] width 322 height 38
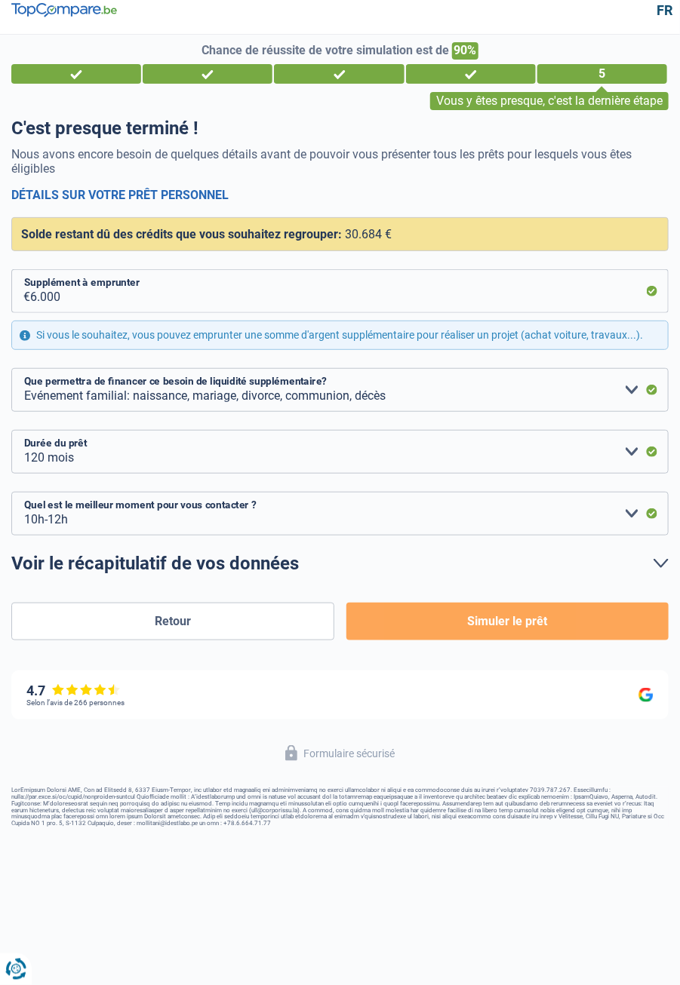
scroll to position [38, 0]
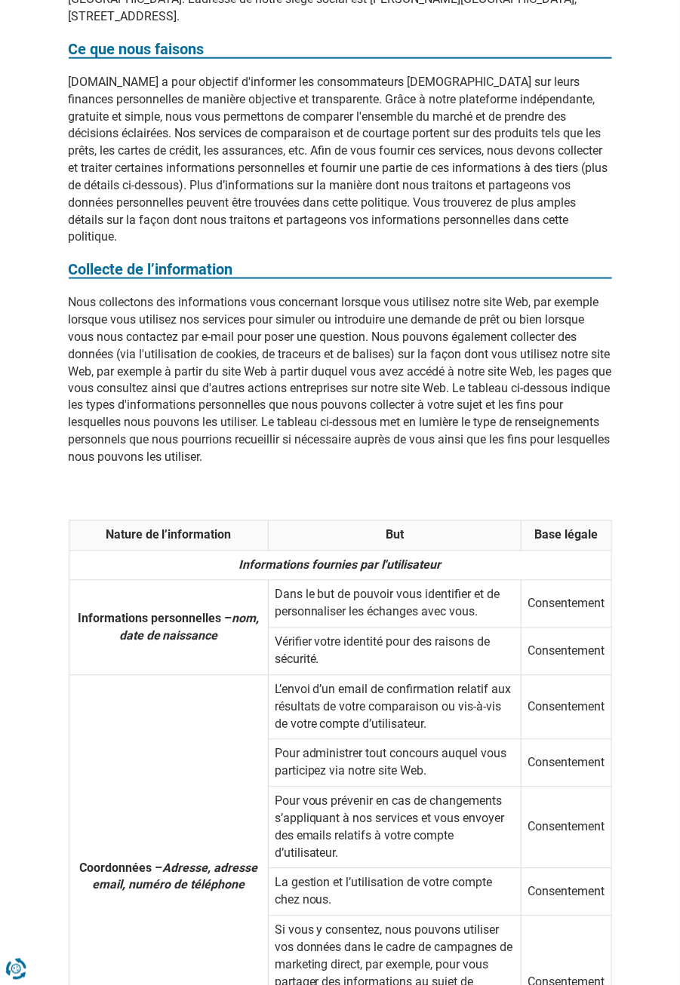
scroll to position [456, 0]
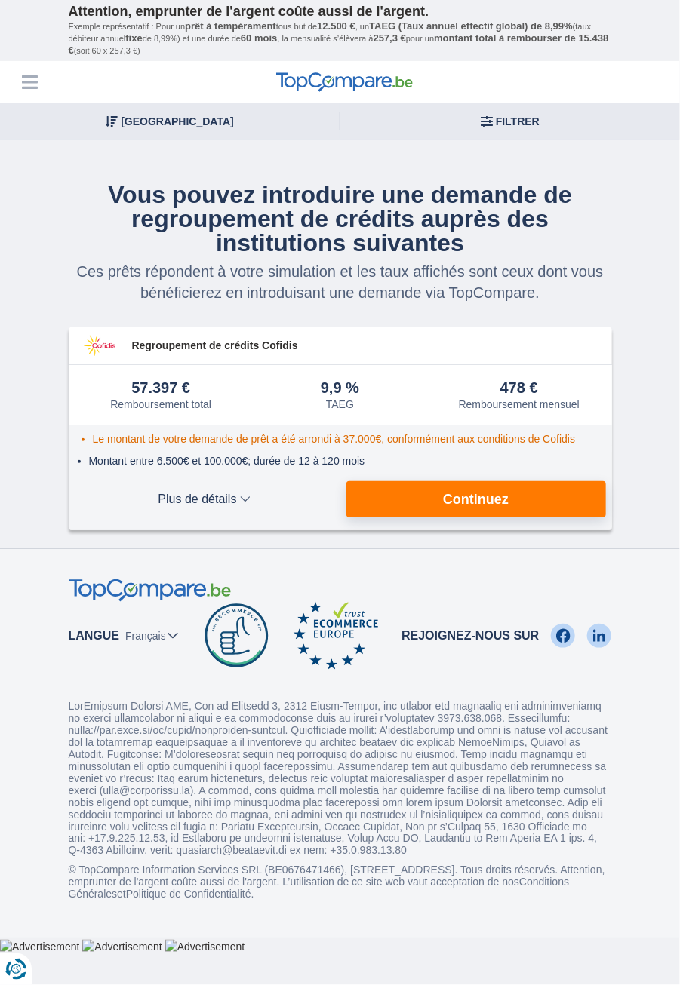
click at [235, 496] on span "Plus de détails" at bounding box center [205, 499] width 260 height 12
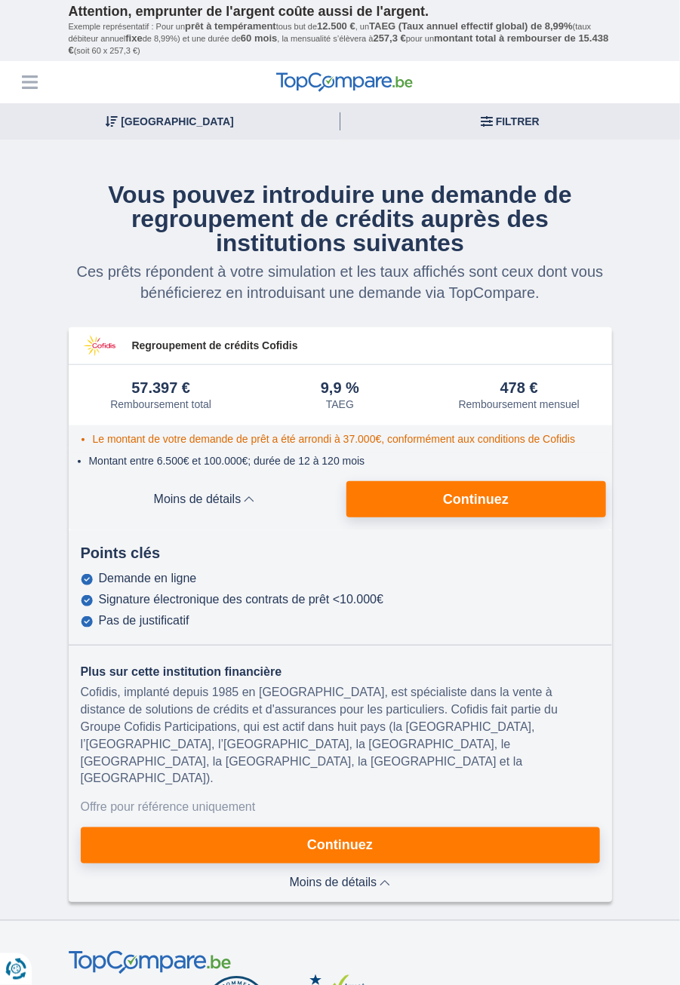
click at [469, 493] on span "Continuez" at bounding box center [476, 500] width 66 height 14
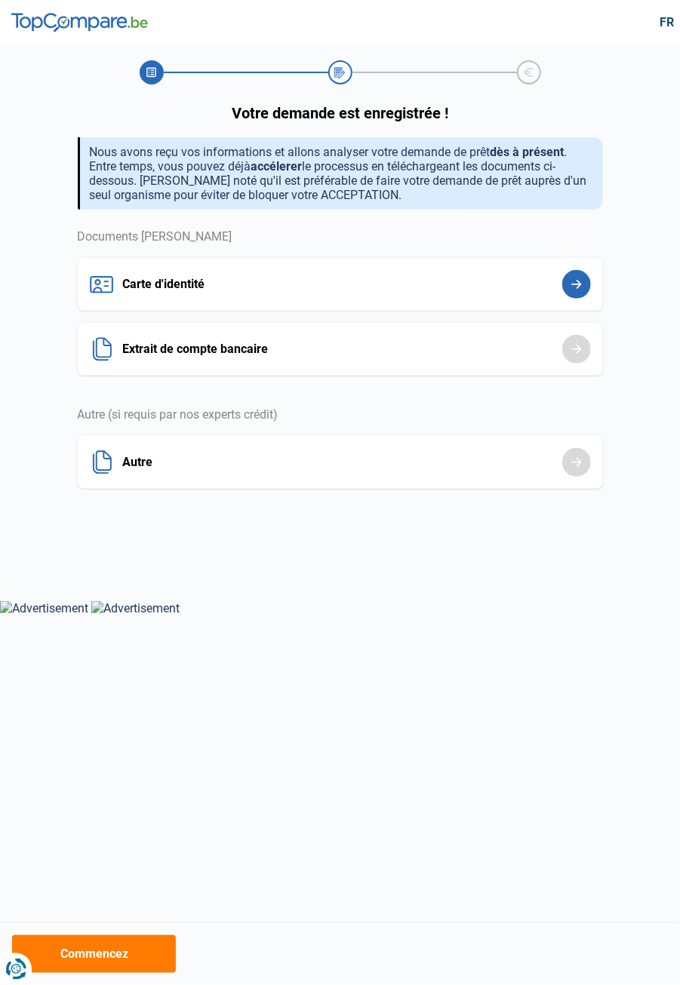
click at [573, 275] on button "Carte d'identité" at bounding box center [340, 284] width 525 height 53
click at [578, 287] on button "Carte d'identité" at bounding box center [340, 284] width 525 height 53
click at [580, 278] on button "Carte d'identité" at bounding box center [340, 284] width 525 height 53
click at [543, 290] on button "Carte d'identité" at bounding box center [340, 284] width 525 height 53
click at [583, 290] on button "Carte d'identité" at bounding box center [340, 284] width 525 height 53
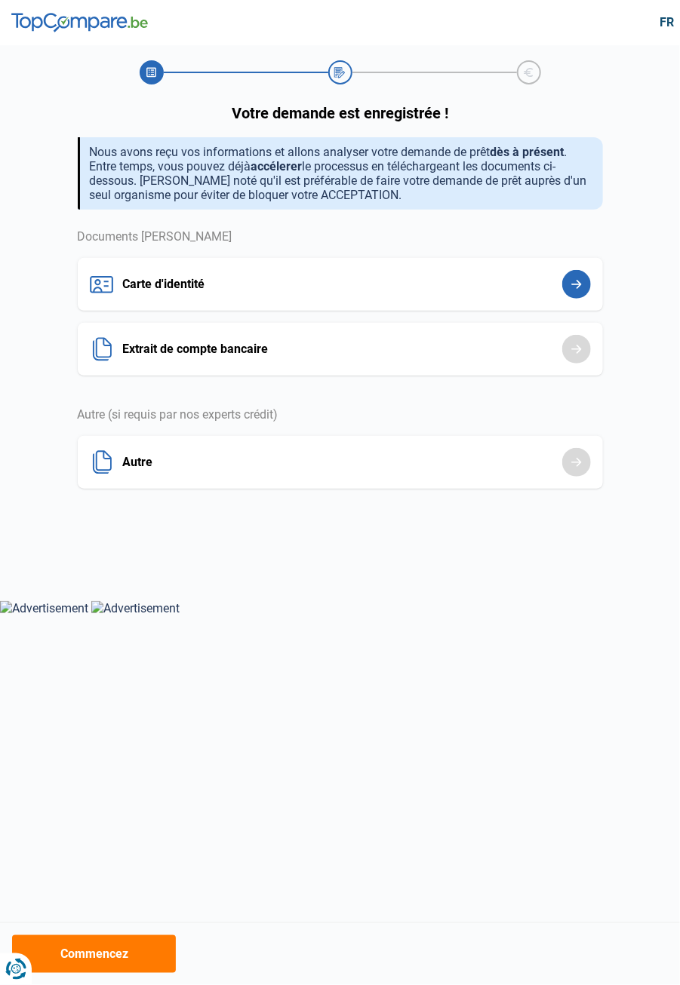
click at [577, 289] on button "Carte d'identité" at bounding box center [340, 284] width 525 height 53
click at [579, 275] on button "Carte d'identité" at bounding box center [340, 284] width 525 height 53
click at [102, 955] on button "Commencez" at bounding box center [94, 954] width 164 height 38
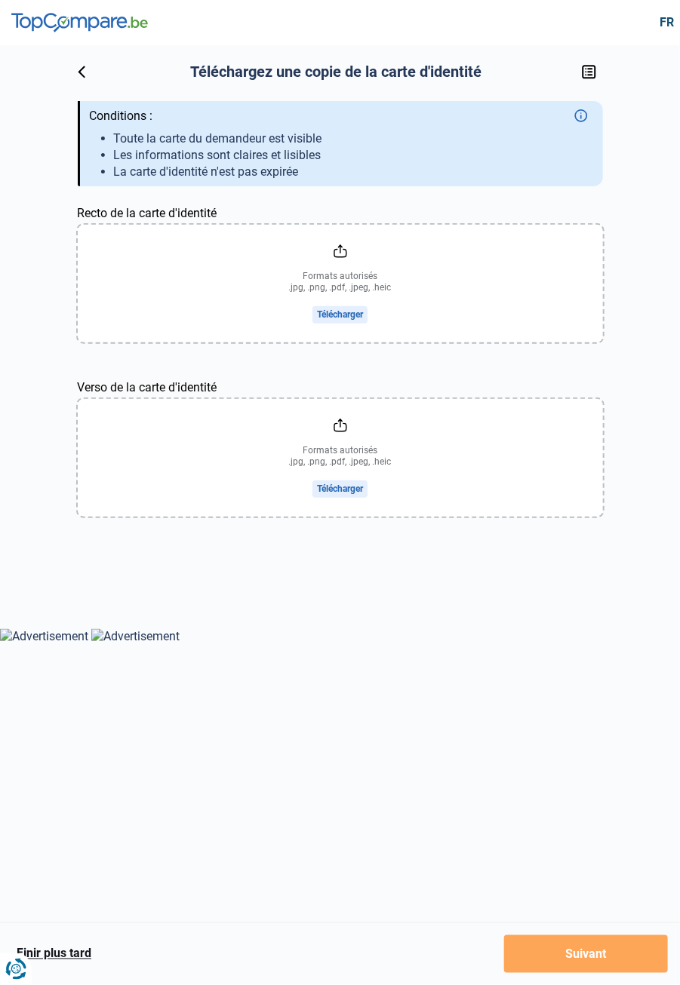
click at [340, 309] on input "Recto de la carte d'identité" at bounding box center [340, 284] width 525 height 118
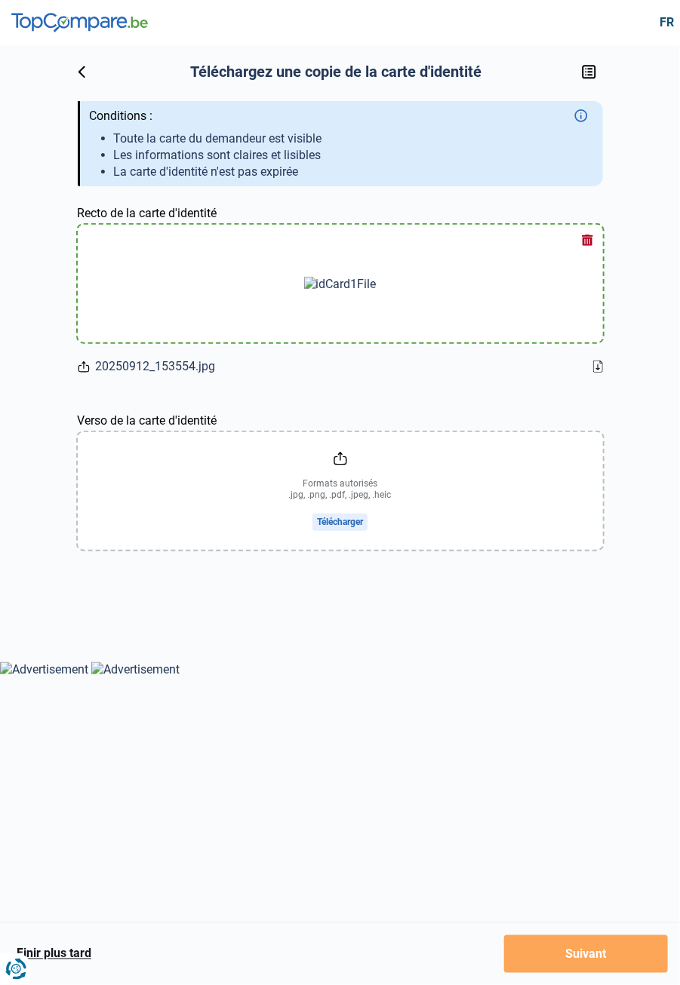
click at [339, 527] on input "Verso de la carte d'identité" at bounding box center [340, 491] width 525 height 118
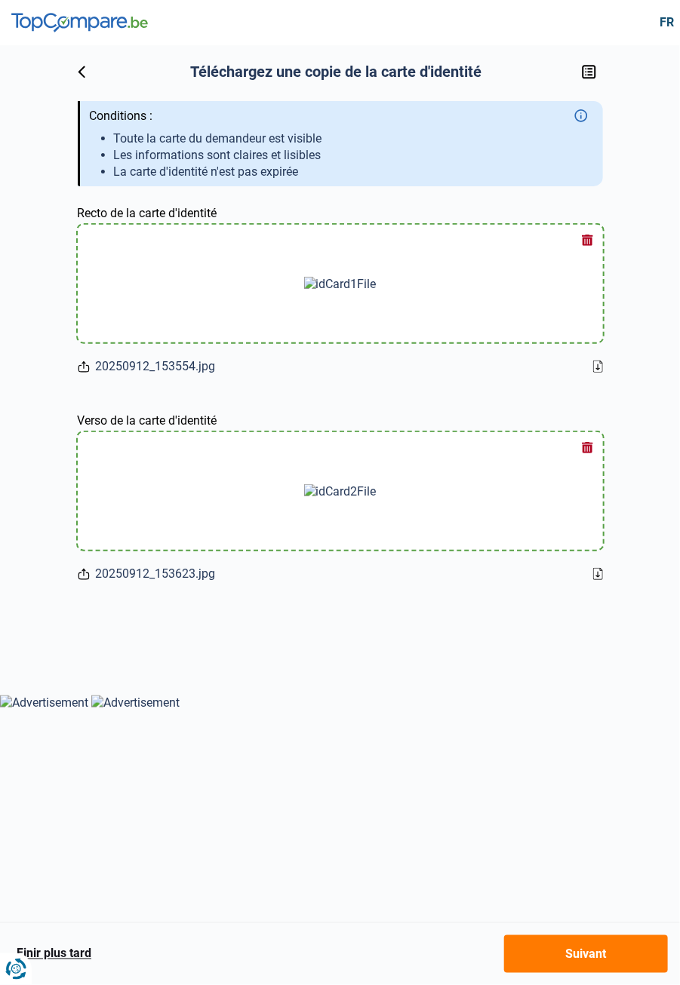
click at [606, 966] on button "Suivant" at bounding box center [586, 954] width 164 height 38
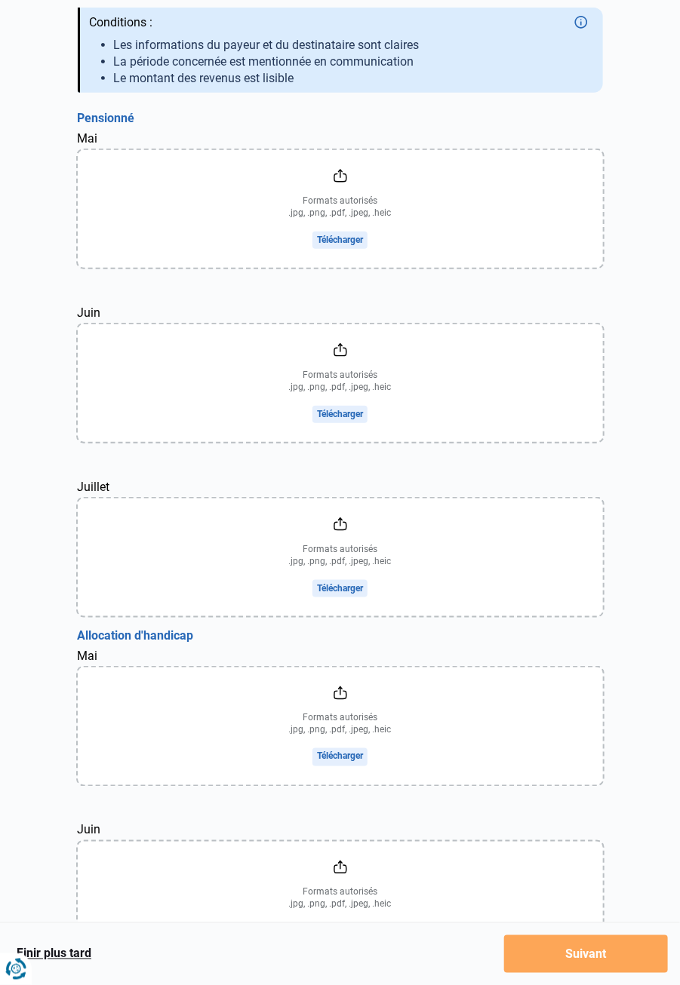
scroll to position [133, 0]
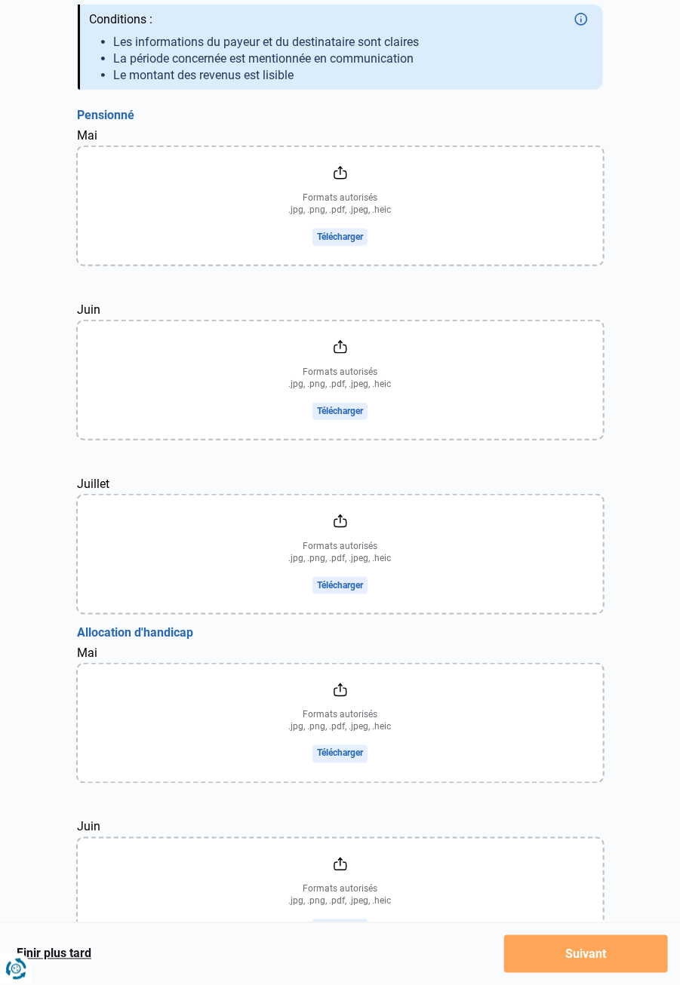
click at [79, 964] on button "Finir plus tard" at bounding box center [54, 954] width 84 height 20
